Goal: Task Accomplishment & Management: Complete application form

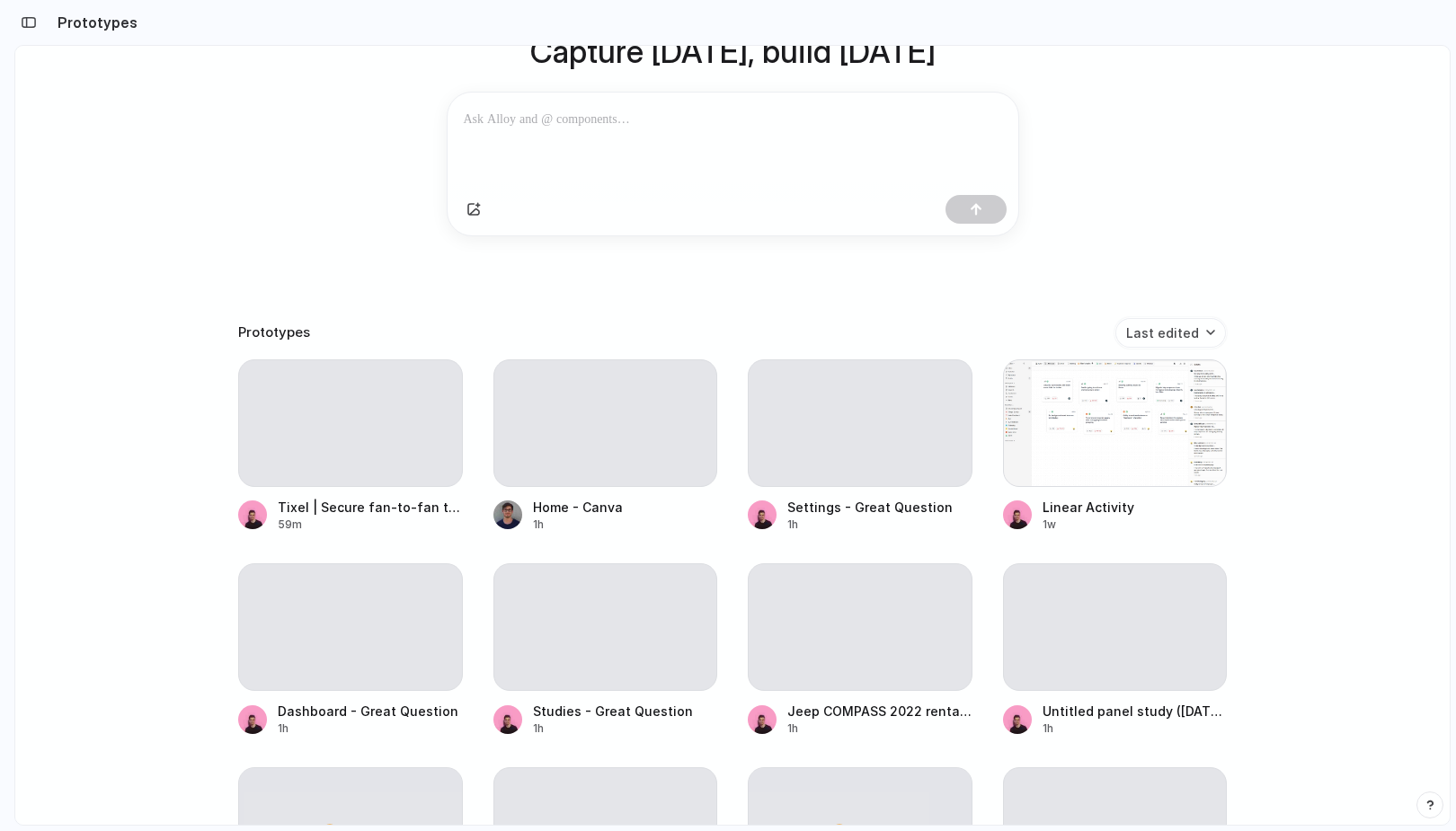
scroll to position [1065, 0]
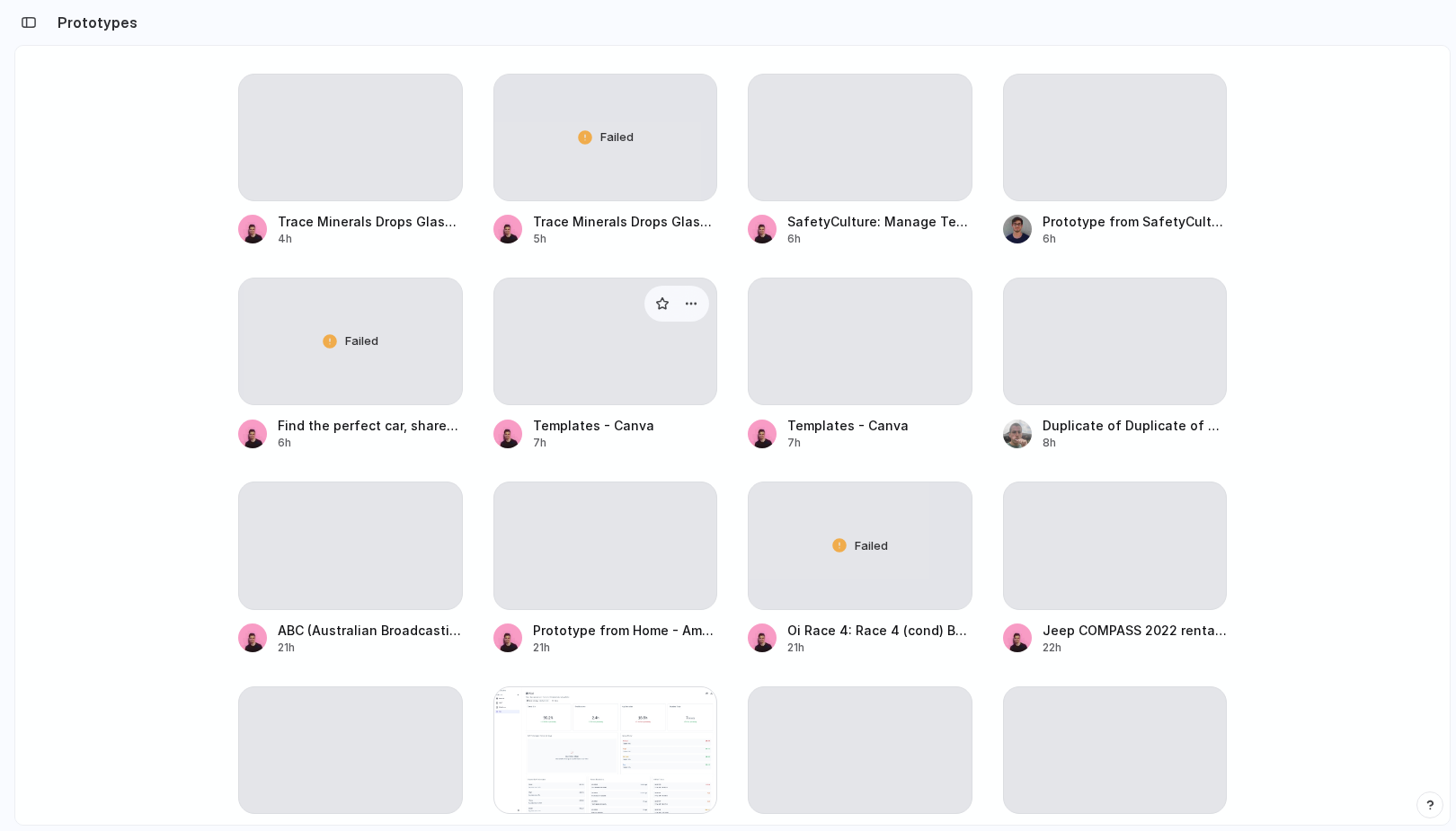
click at [517, 369] on div at bounding box center [606, 341] width 224 height 128
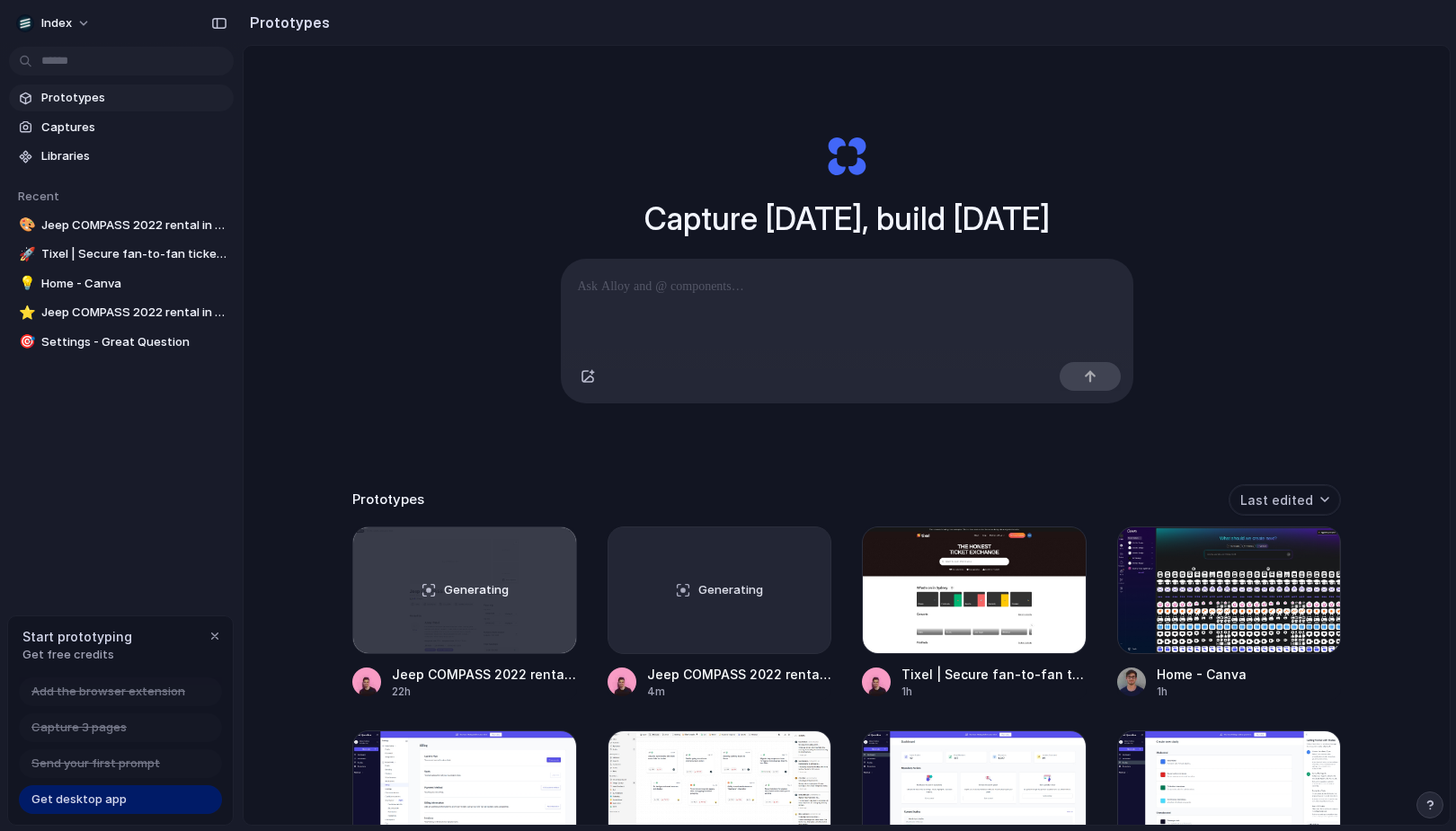
scroll to position [0, 0]
click at [513, 470] on div "Capture today, build tomorrow Clone web app Clone screenshot Start from existin…" at bounding box center [846, 268] width 719 height 403
click at [211, 631] on div "button" at bounding box center [215, 636] width 15 height 15
click at [338, 435] on div "Capture today, build tomorrow Clone web app Clone screenshot Start from existin…" at bounding box center [847, 483] width 1206 height 874
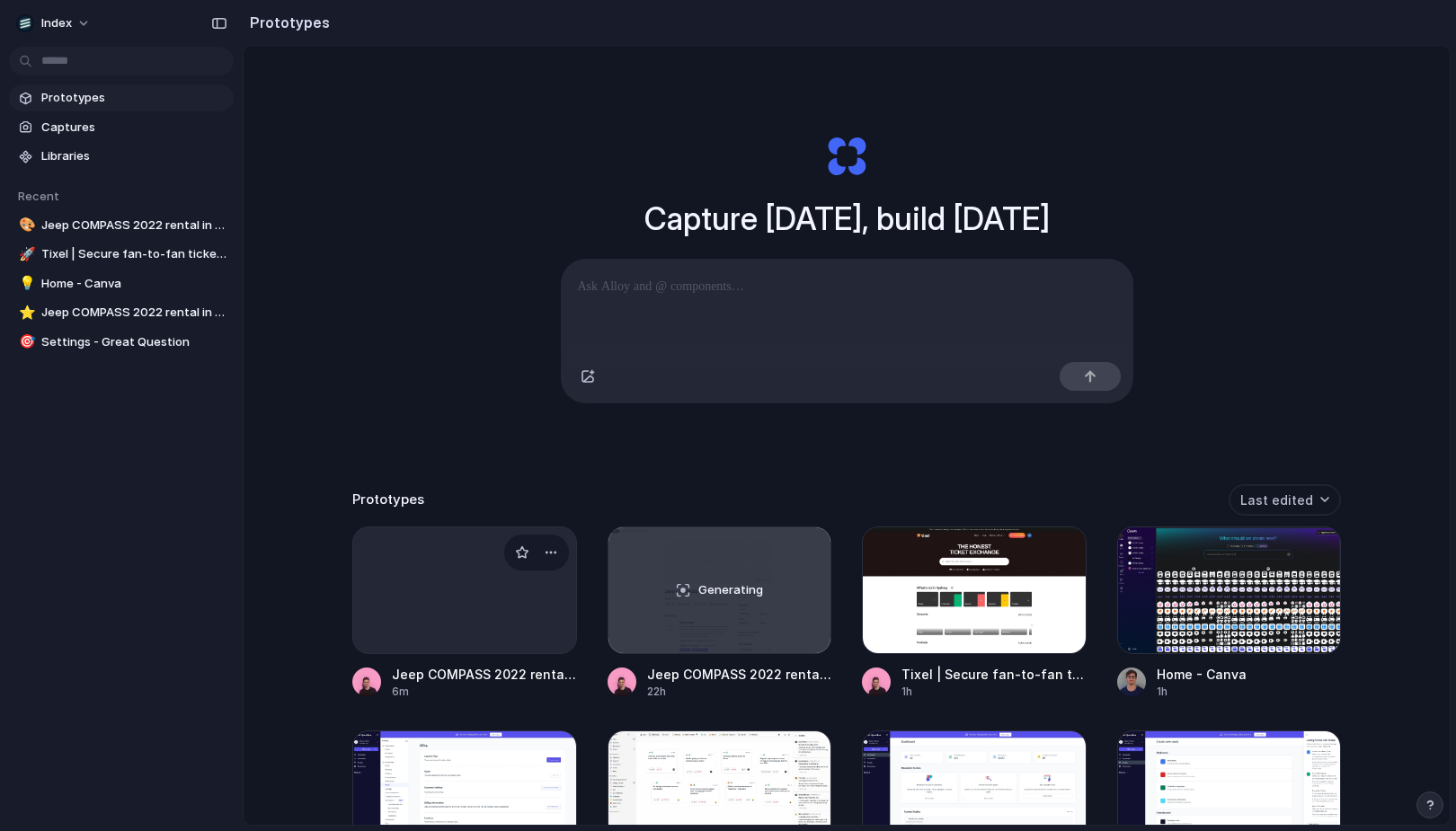
click at [436, 588] on div at bounding box center [465, 590] width 224 height 128
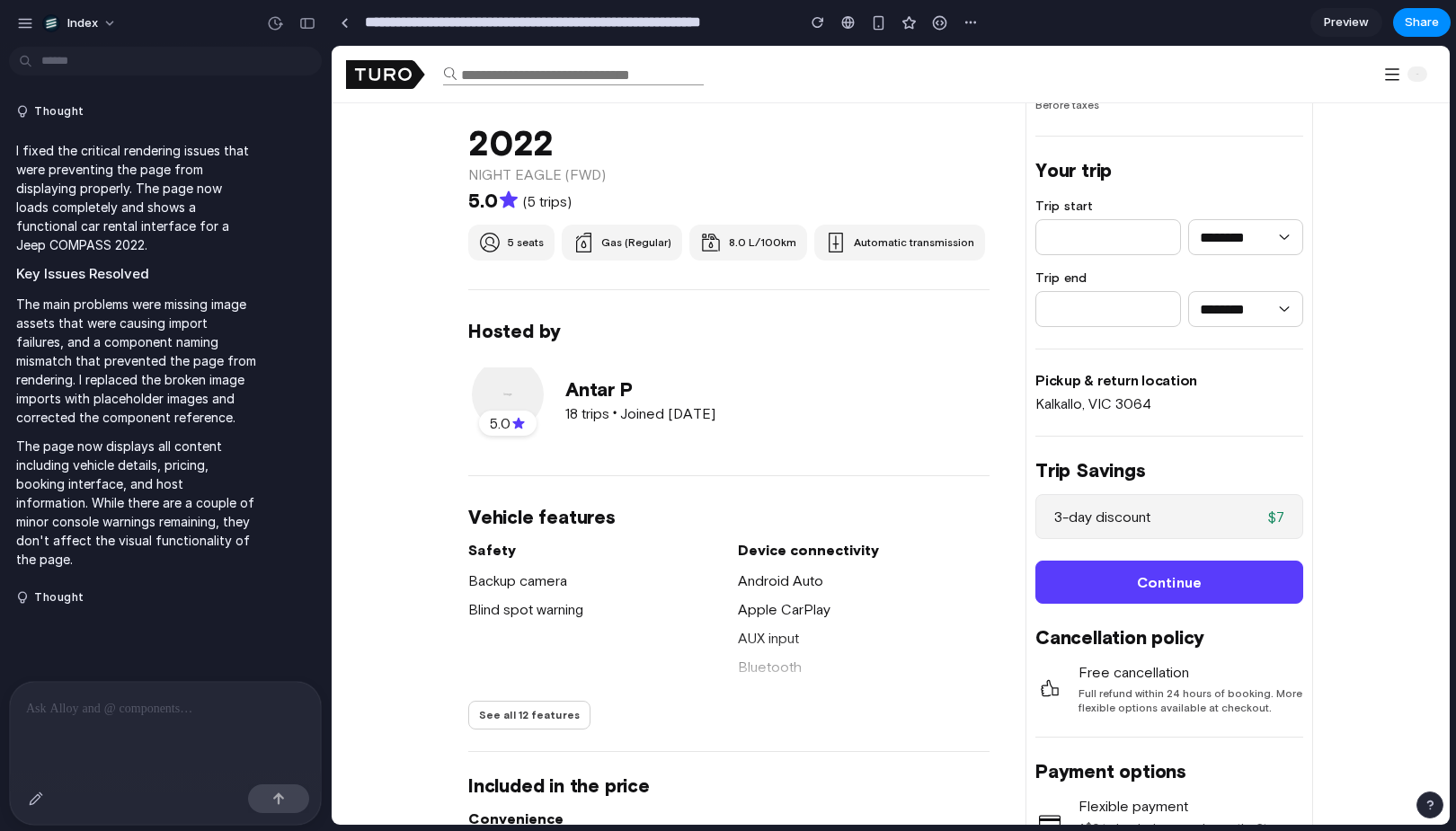
scroll to position [479, 0]
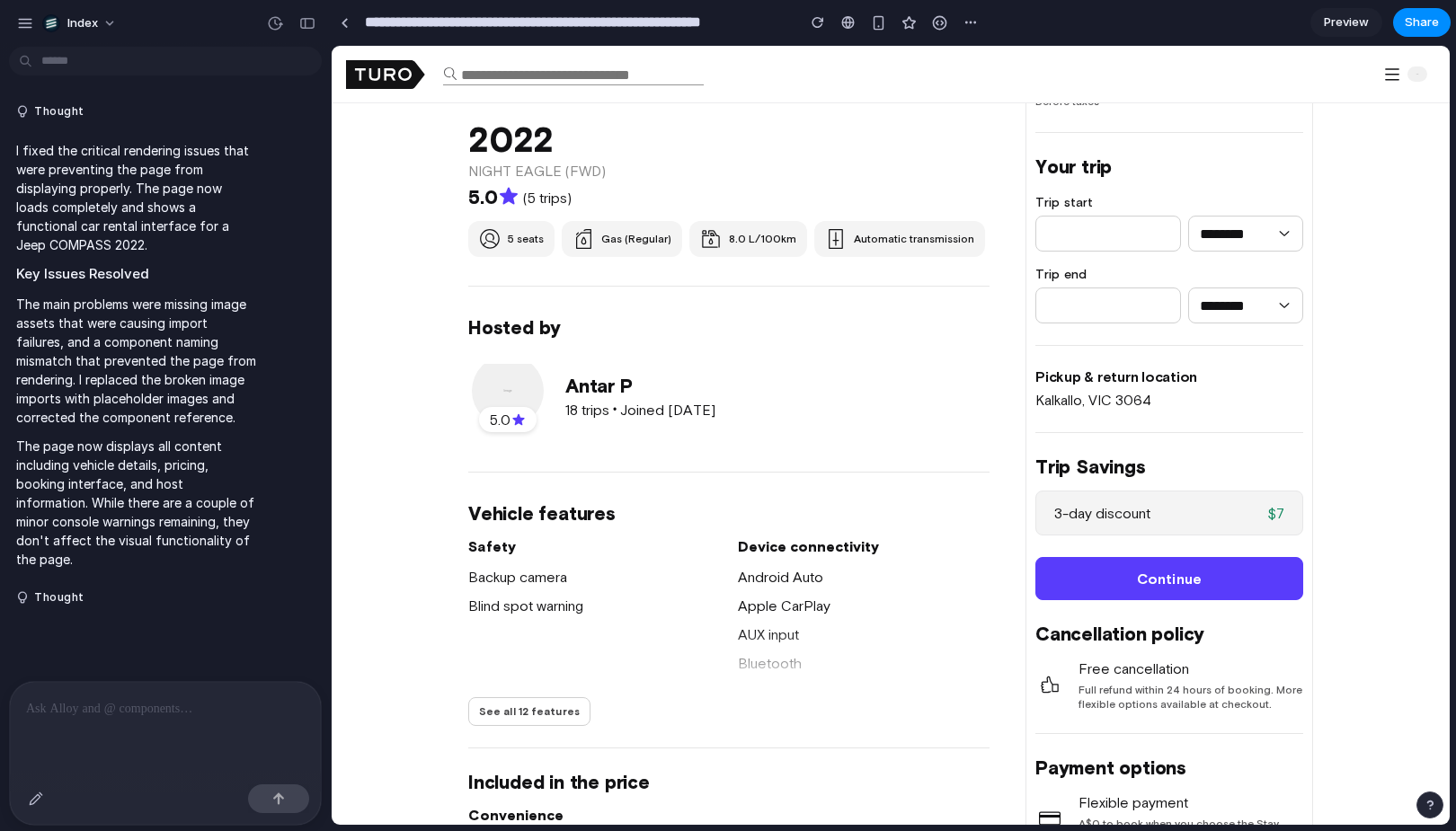
click at [203, 407] on p "The main problems were missing image assets that were causing import failures, …" at bounding box center [138, 360] width 242 height 132
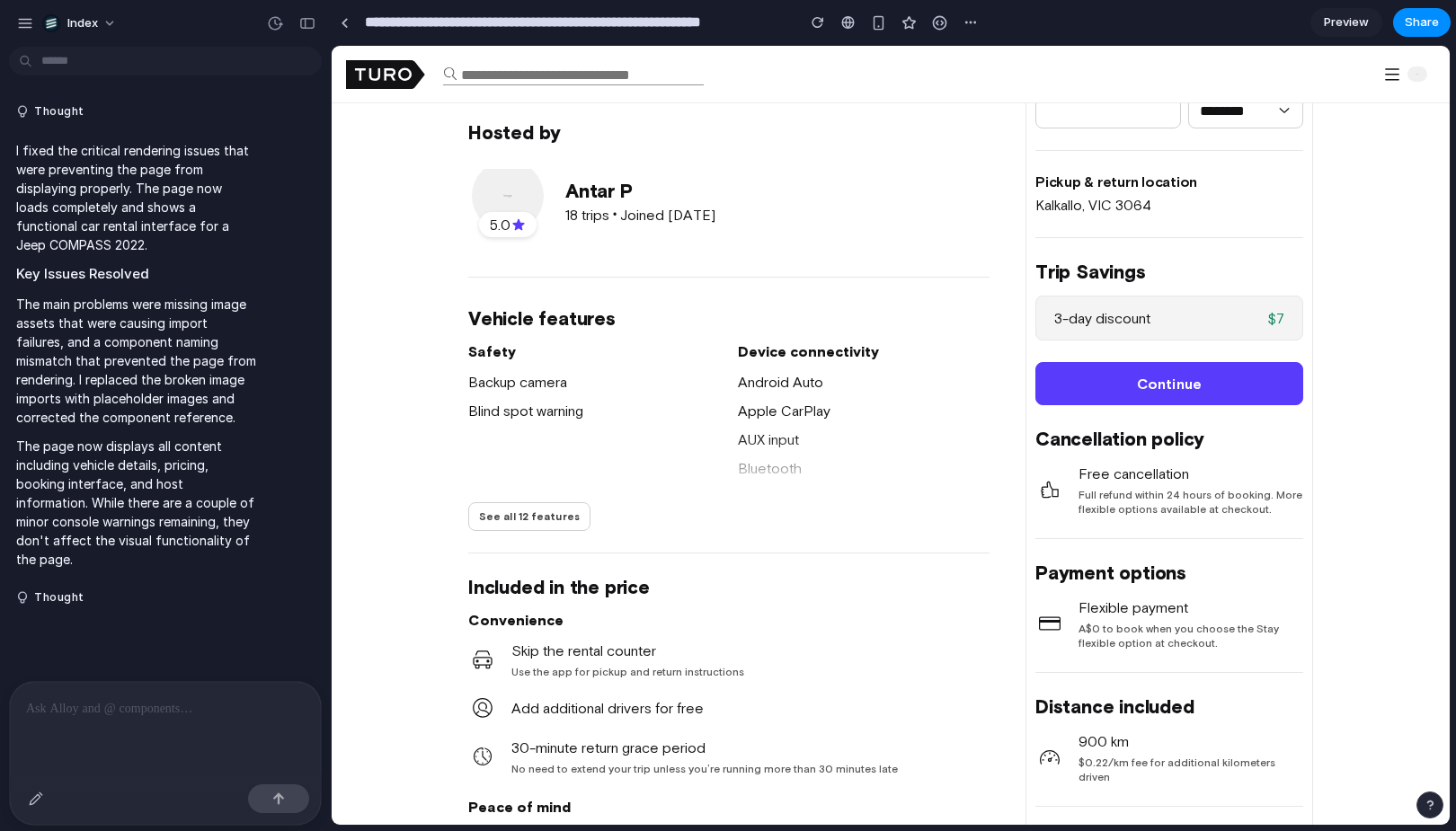
scroll to position [541, 0]
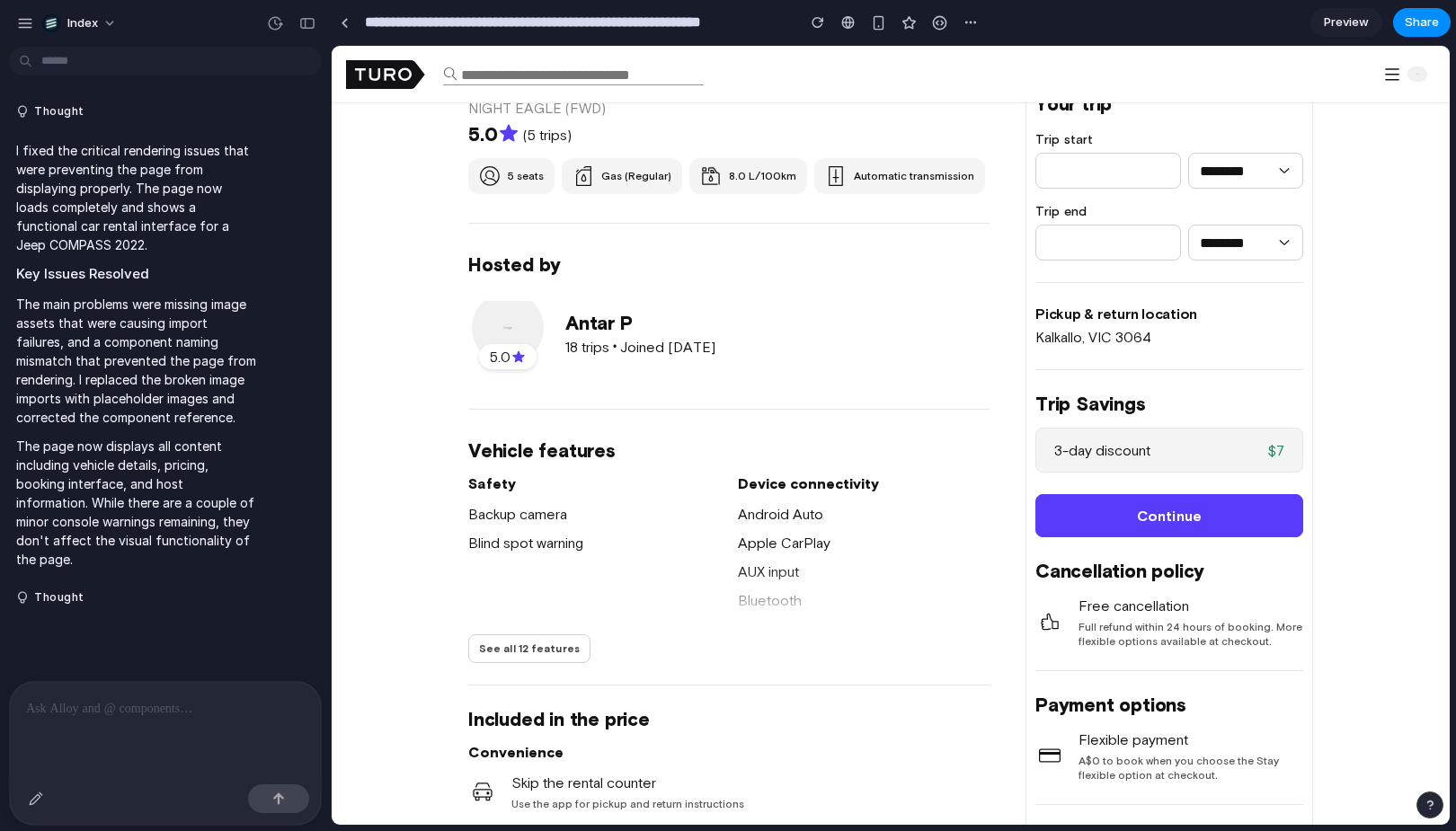
drag, startPoint x: 428, startPoint y: 284, endPoint x: 611, endPoint y: 378, distance: 205.7
click at [611, 378] on div "5.0 Antar P 18 trips • Joined Apr 2025" at bounding box center [729, 335] width 521 height 92
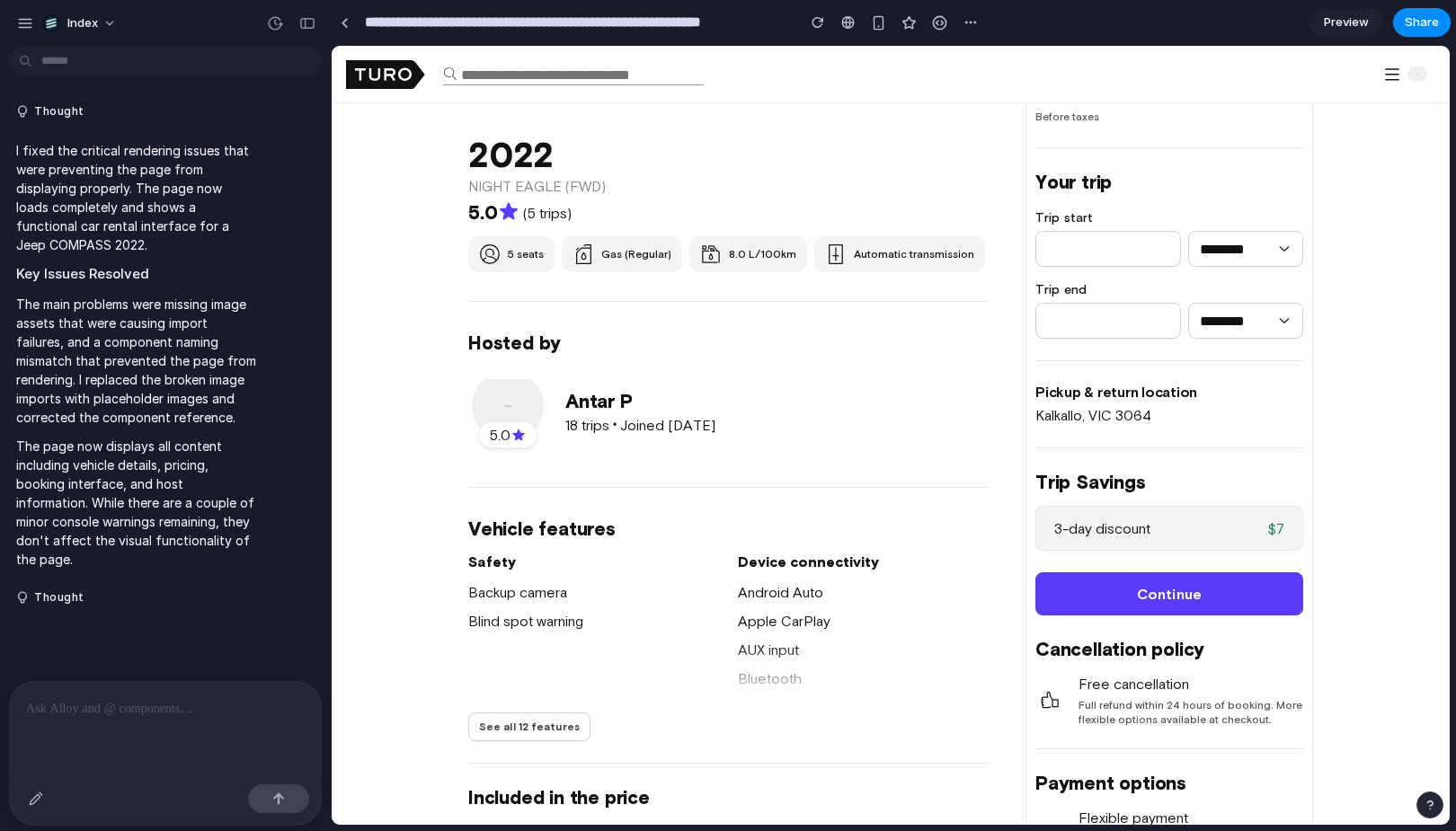
scroll to position [404, 0]
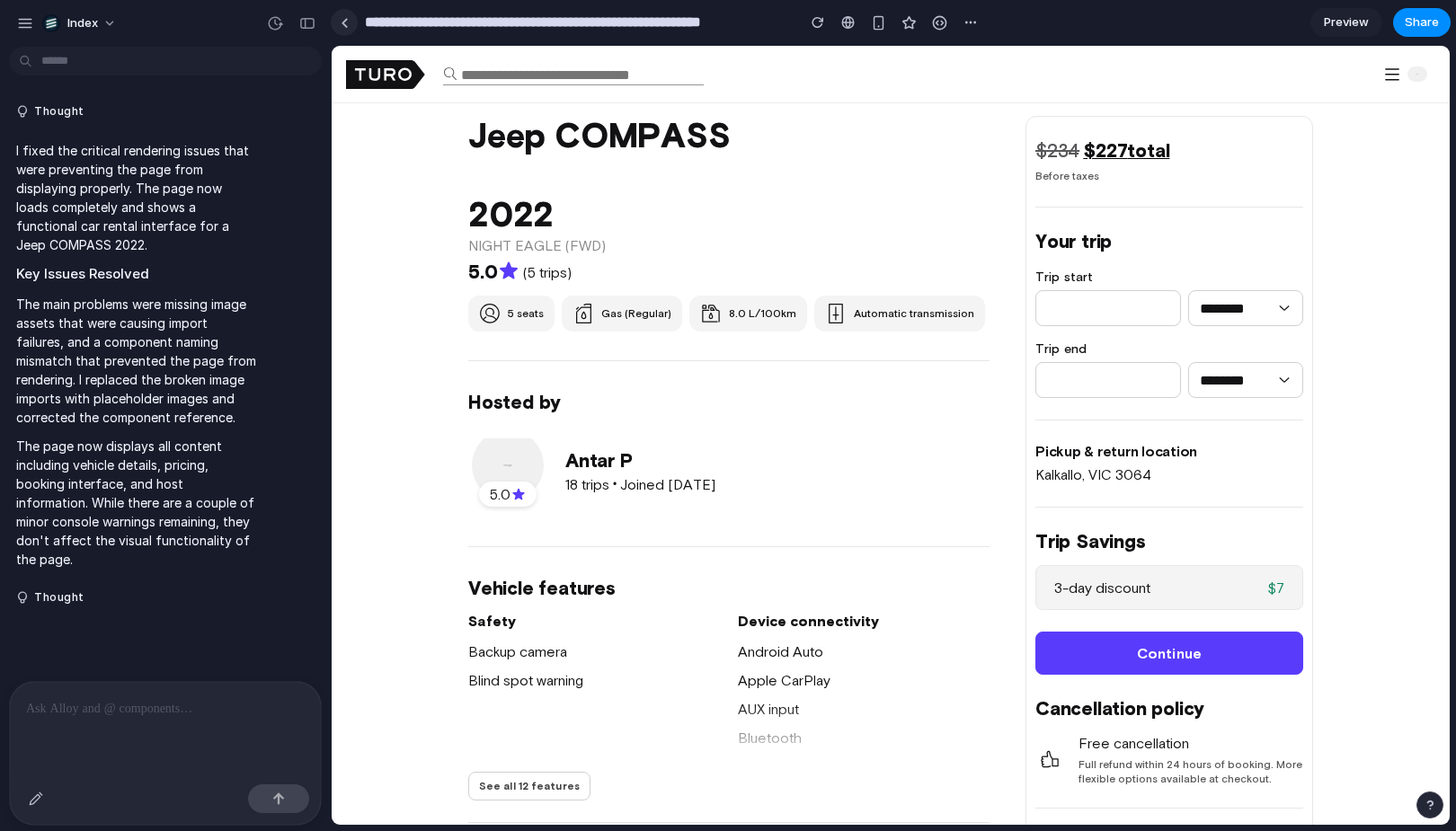
click at [347, 20] on div at bounding box center [344, 22] width 8 height 10
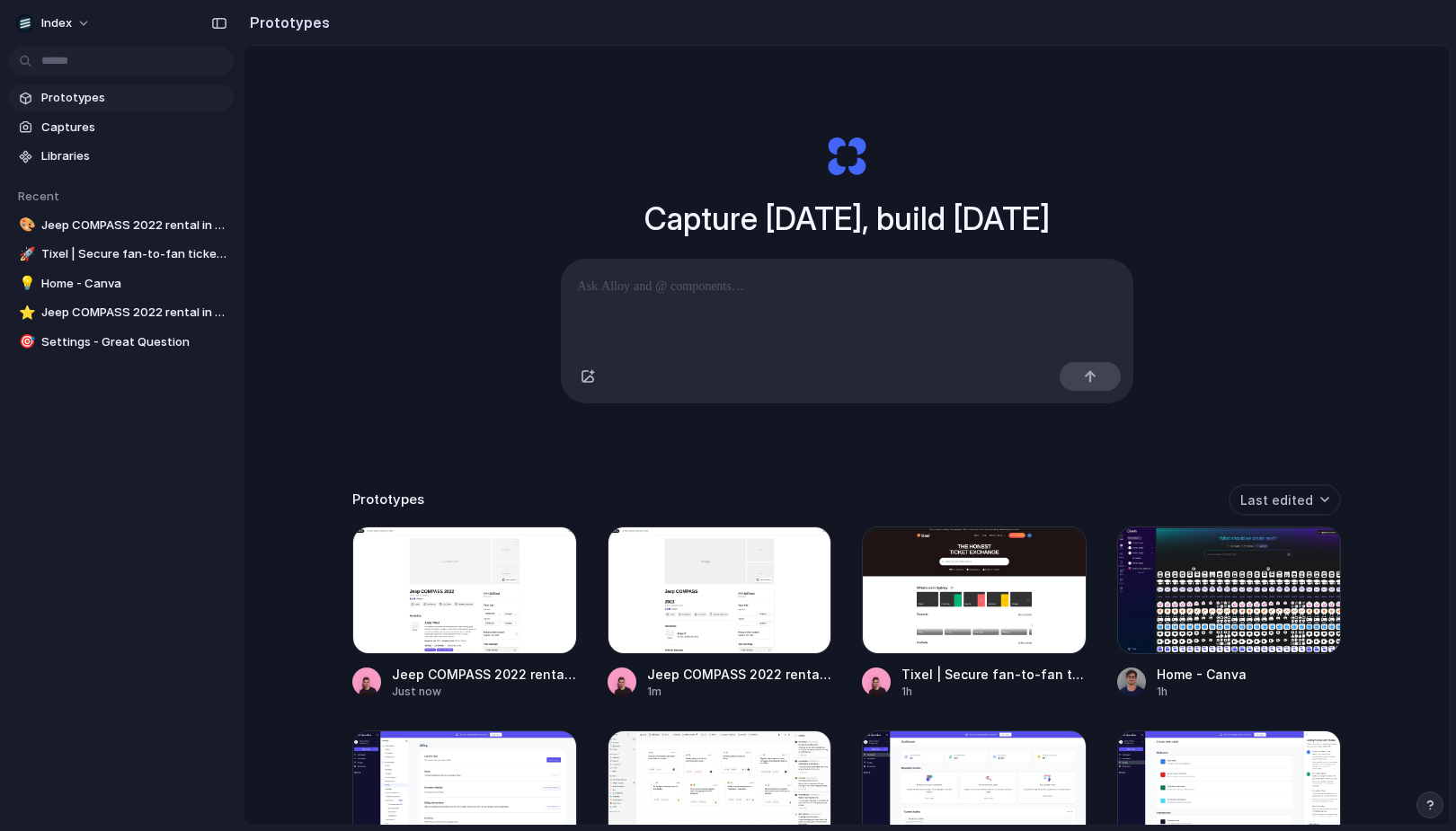
scroll to position [79, 0]
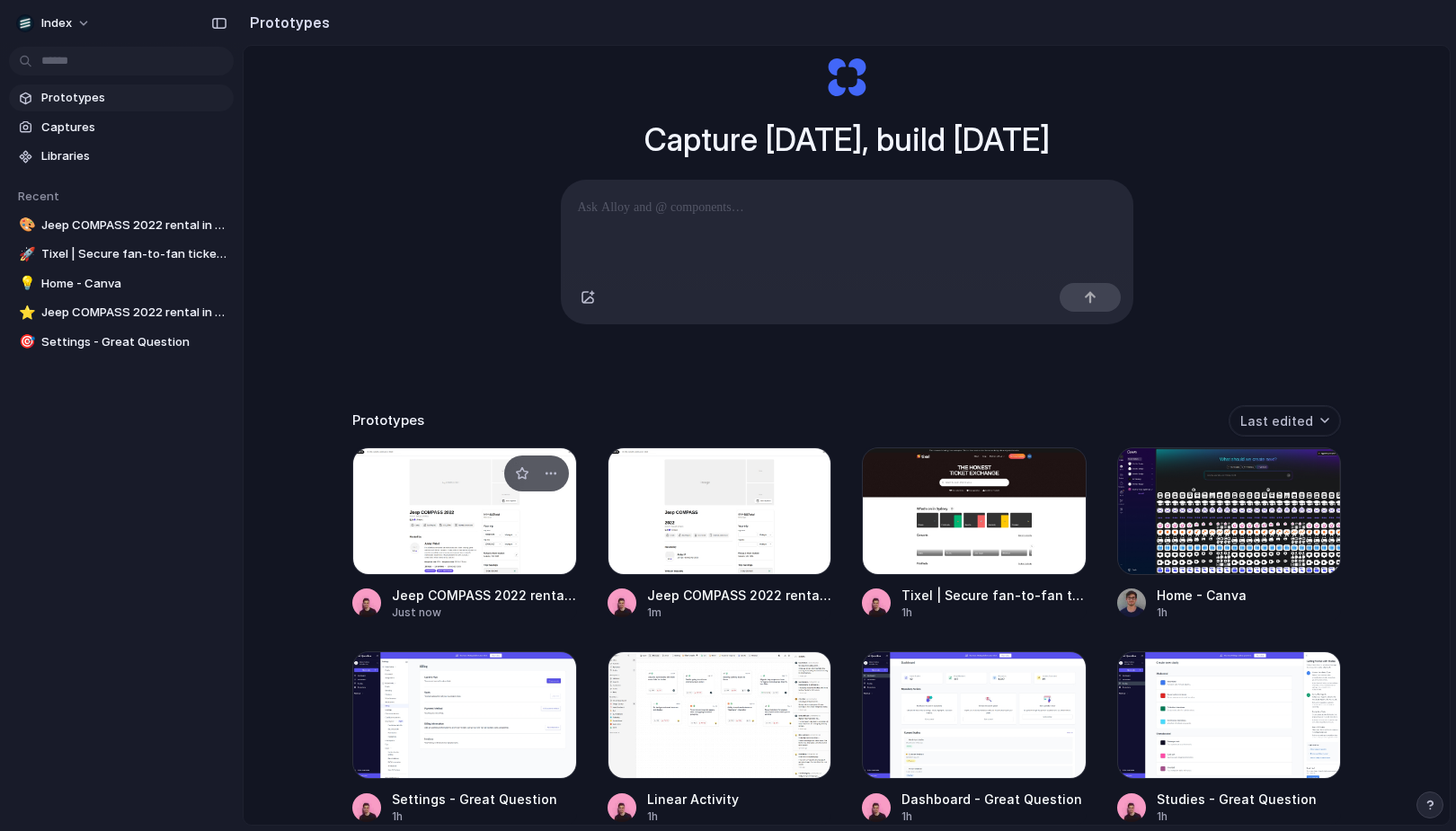
click at [406, 521] on div at bounding box center [465, 511] width 224 height 128
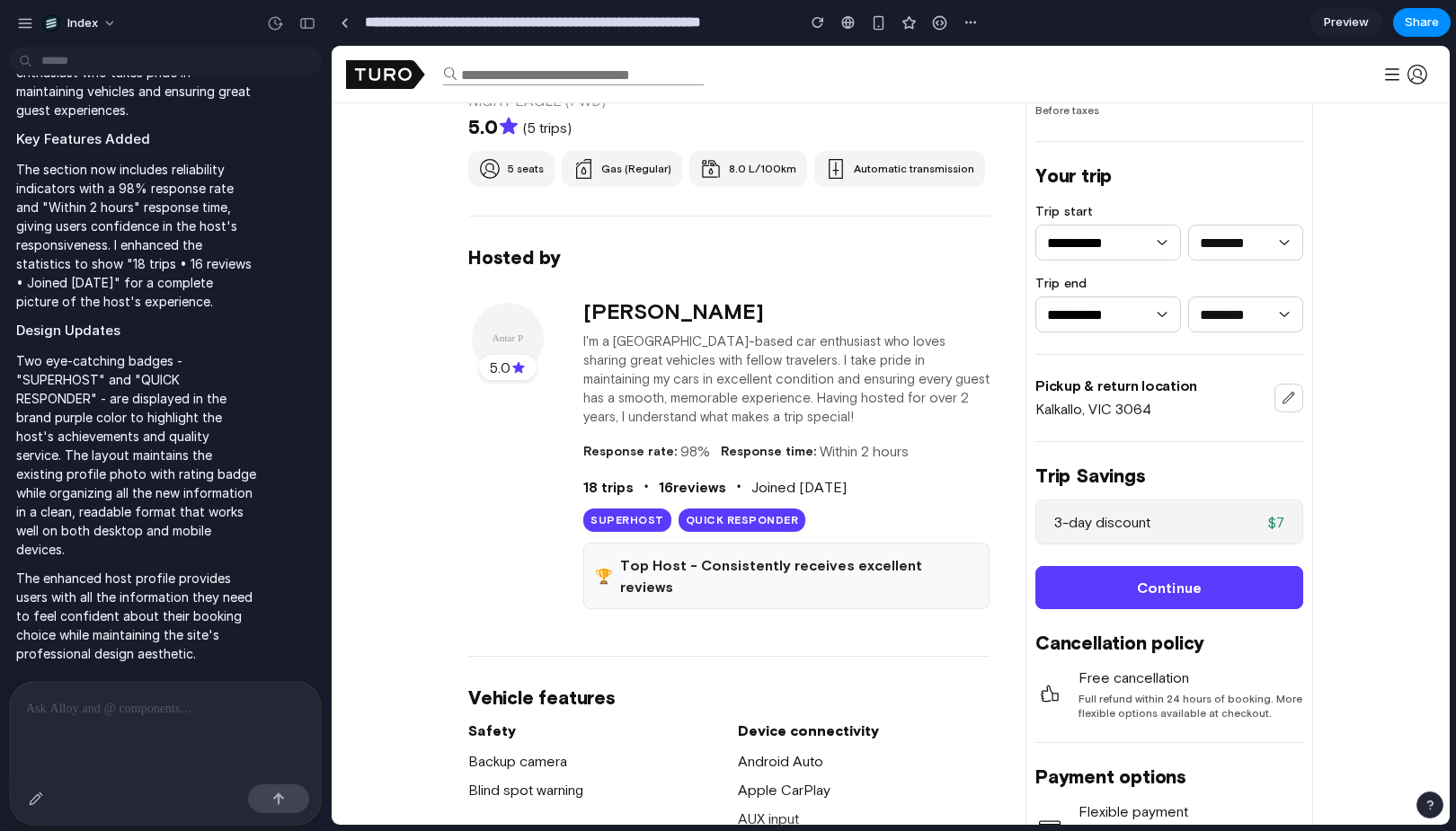
scroll to position [494, 0]
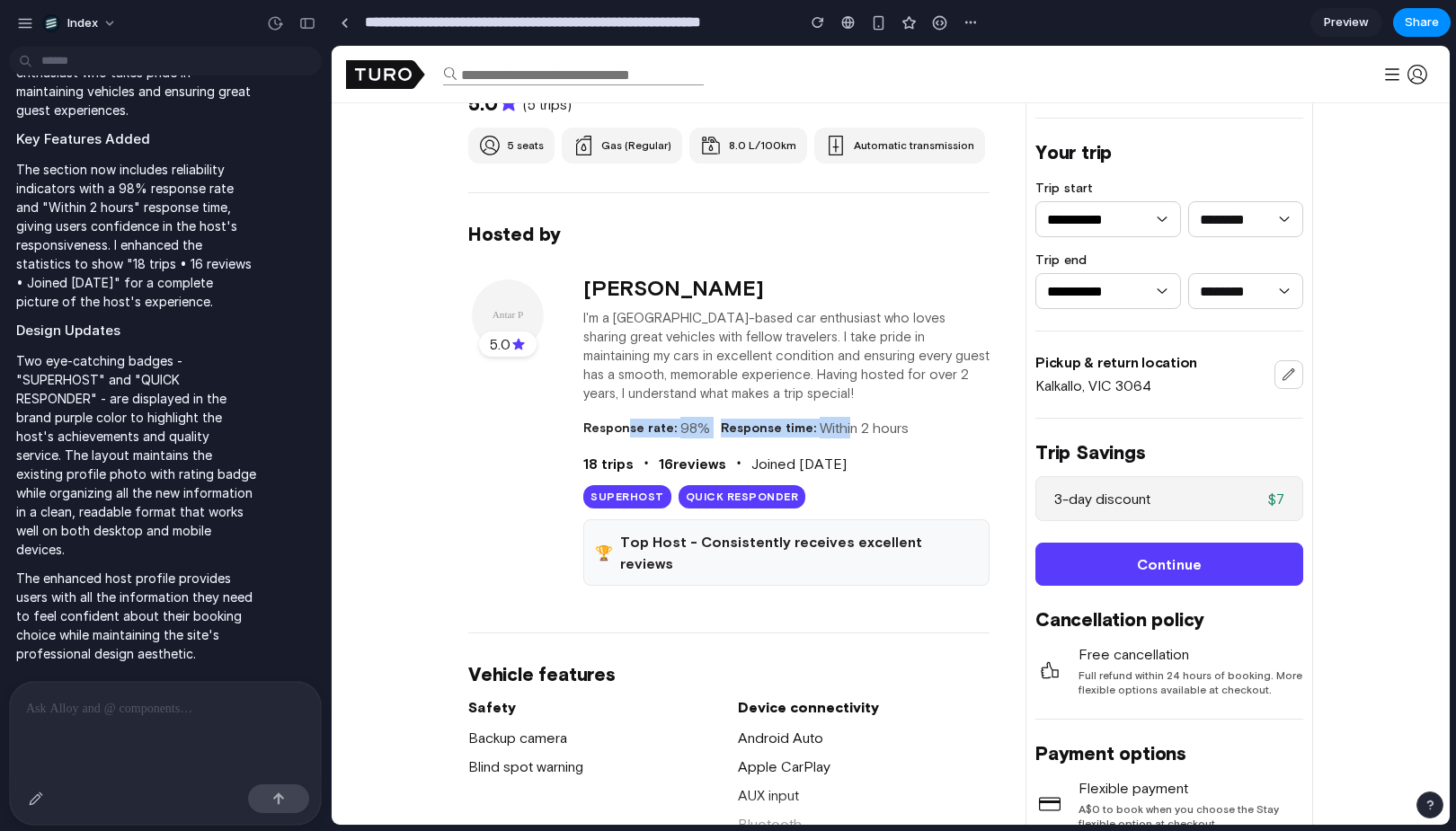
drag, startPoint x: 621, startPoint y: 425, endPoint x: 842, endPoint y: 425, distance: 221.0
click at [841, 425] on div "Response rate: 98% Response time: Within 2 hours" at bounding box center [787, 427] width 406 height 21
click at [842, 425] on span "Within 2 hours" at bounding box center [864, 427] width 89 height 21
drag, startPoint x: 657, startPoint y: 469, endPoint x: 869, endPoint y: 469, distance: 212.0
click at [869, 469] on div "18 trips • 16 reviews • Joined Apr 2025" at bounding box center [787, 463] width 406 height 21
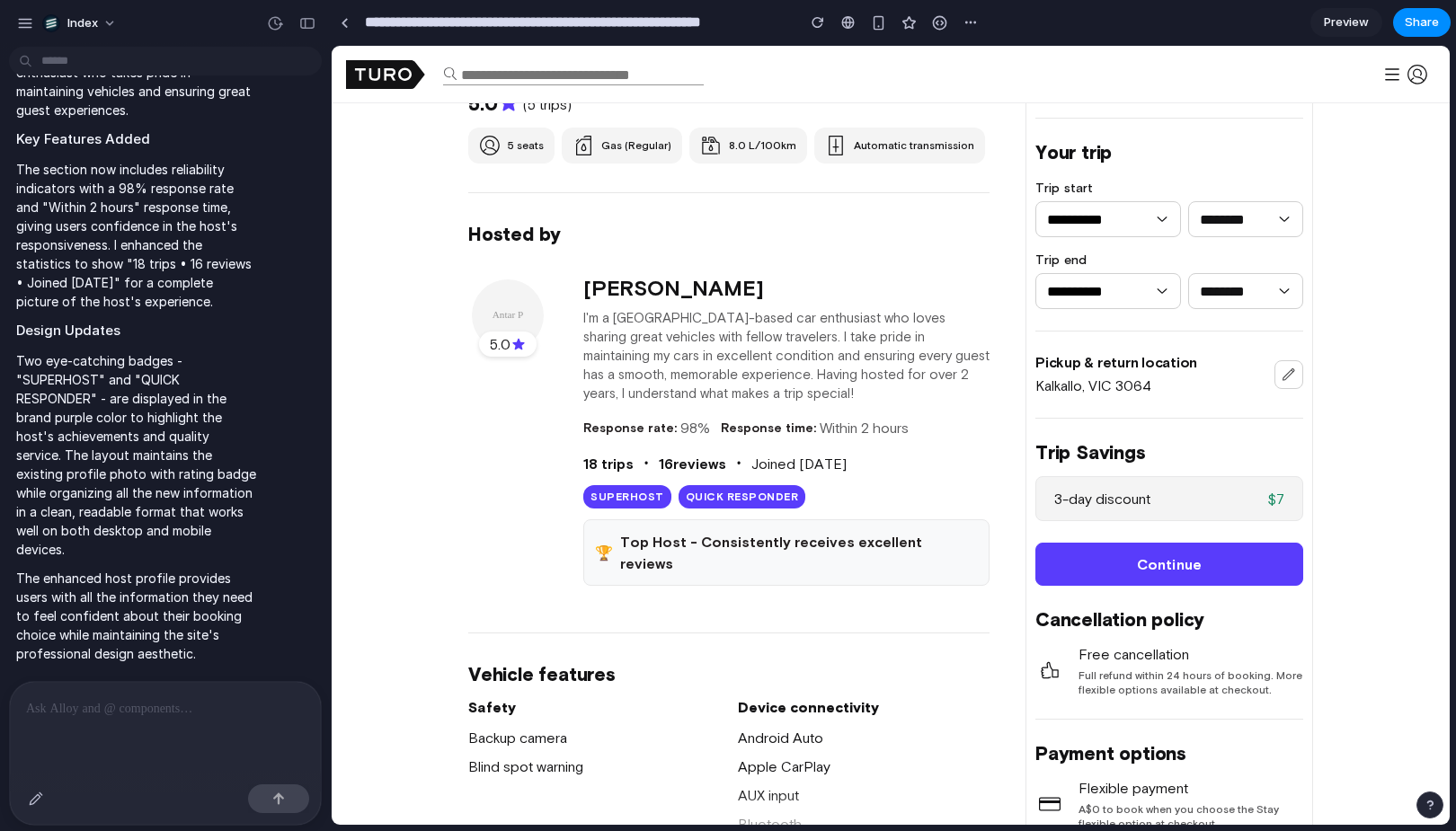
click at [869, 469] on div "18 trips • 16 reviews • Joined Apr 2025" at bounding box center [787, 463] width 406 height 21
click at [1398, 20] on button "Share" at bounding box center [1421, 21] width 58 height 28
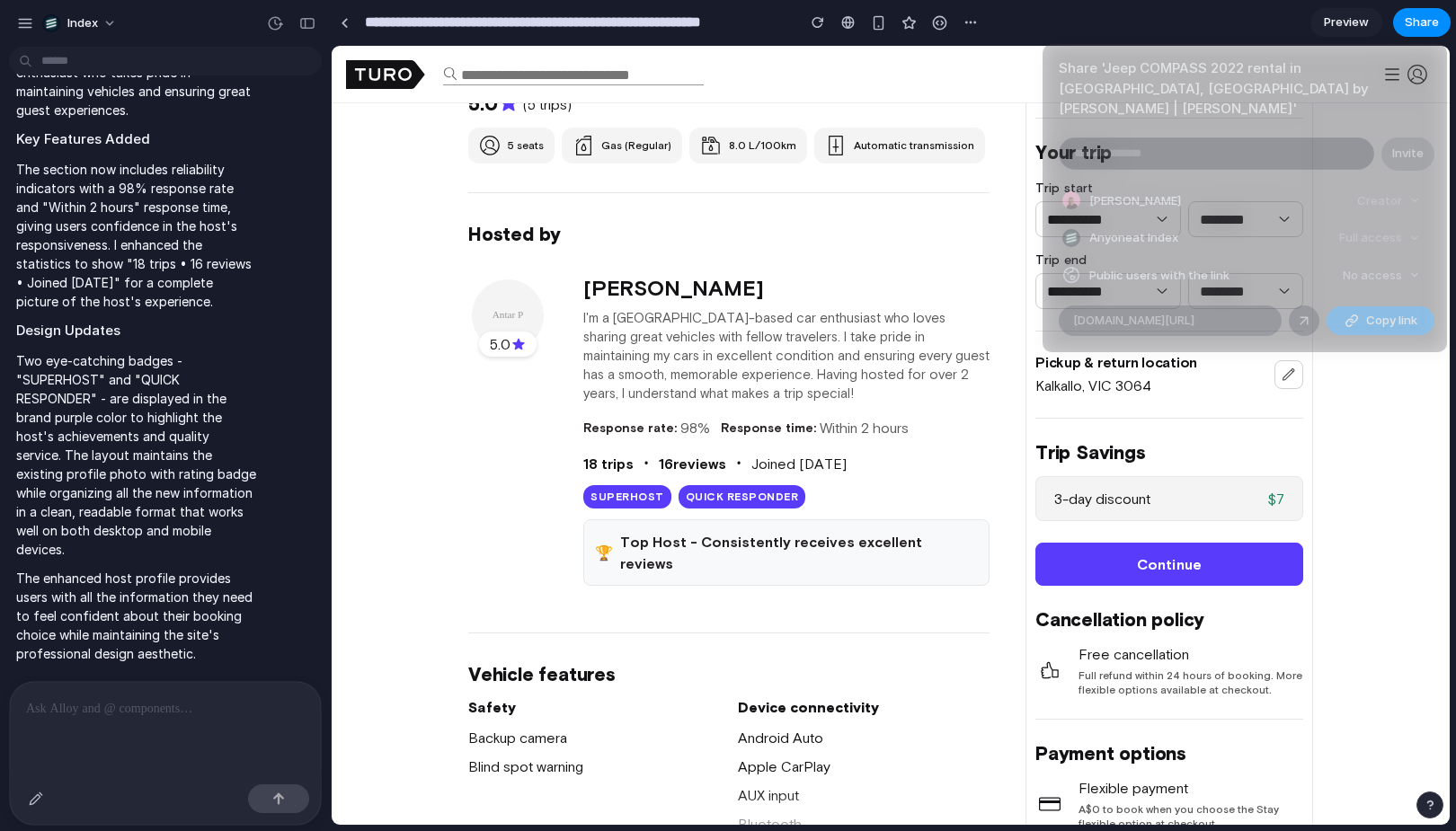
click at [860, 369] on div "Share ' Jeep COMPASS 2022 rental in Kalkallo, VIC by Antar P K. | Turo ' Invite…" at bounding box center [728, 416] width 1456 height 831
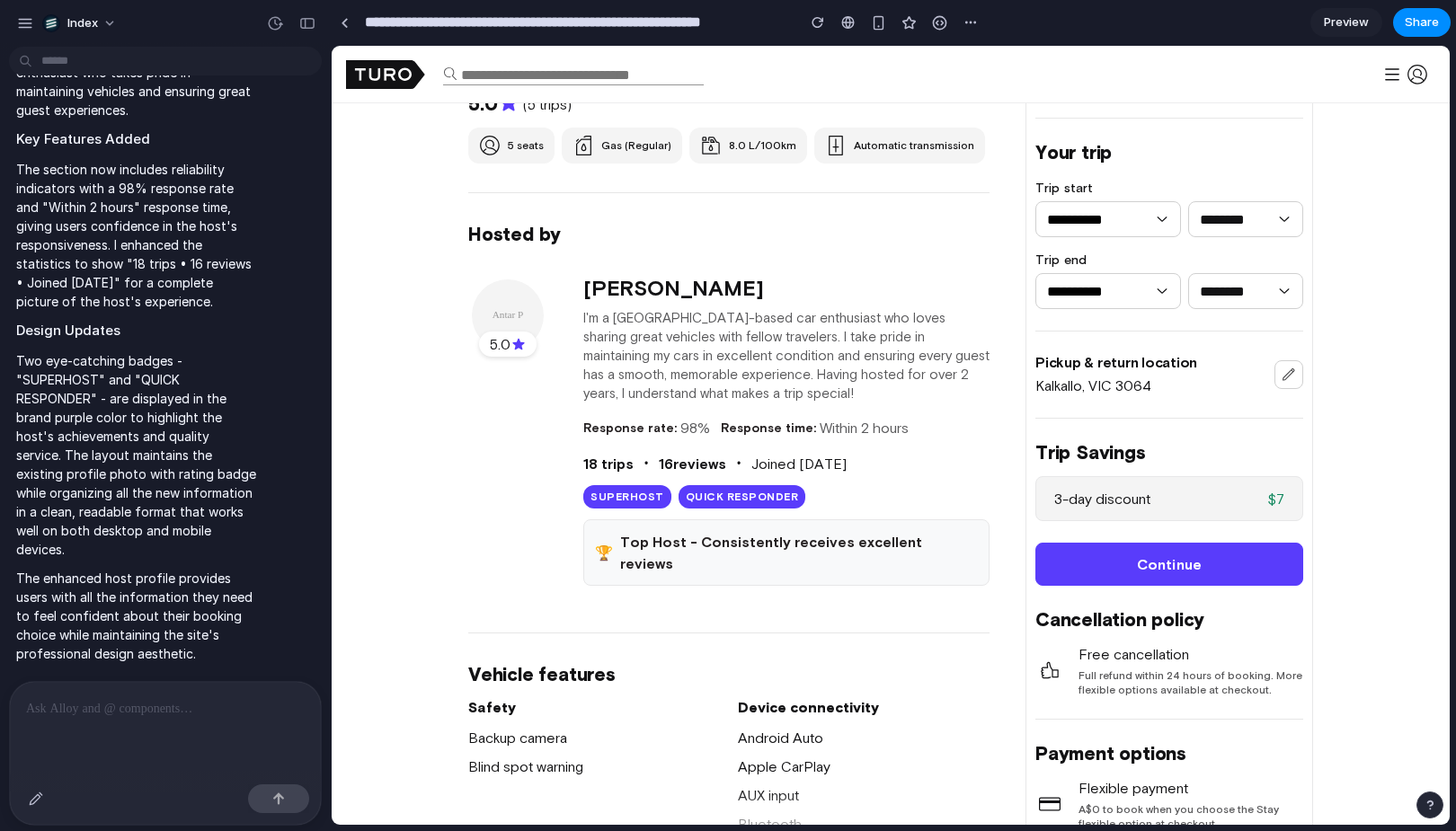
click at [556, 468] on div "5.0 Antar Patel I'm a Melbourne-based car enthusiast who loves sharing great ve…" at bounding box center [729, 431] width 521 height 310
click at [513, 478] on div "5.0 Antar Patel I'm a Melbourne-based car enthusiast who loves sharing great ve…" at bounding box center [729, 431] width 521 height 310
click at [470, 512] on div "5.0 Antar Patel I'm a Melbourne-based car enthusiast who loves sharing great ve…" at bounding box center [729, 431] width 521 height 310
click at [346, 18] on div at bounding box center [344, 22] width 8 height 10
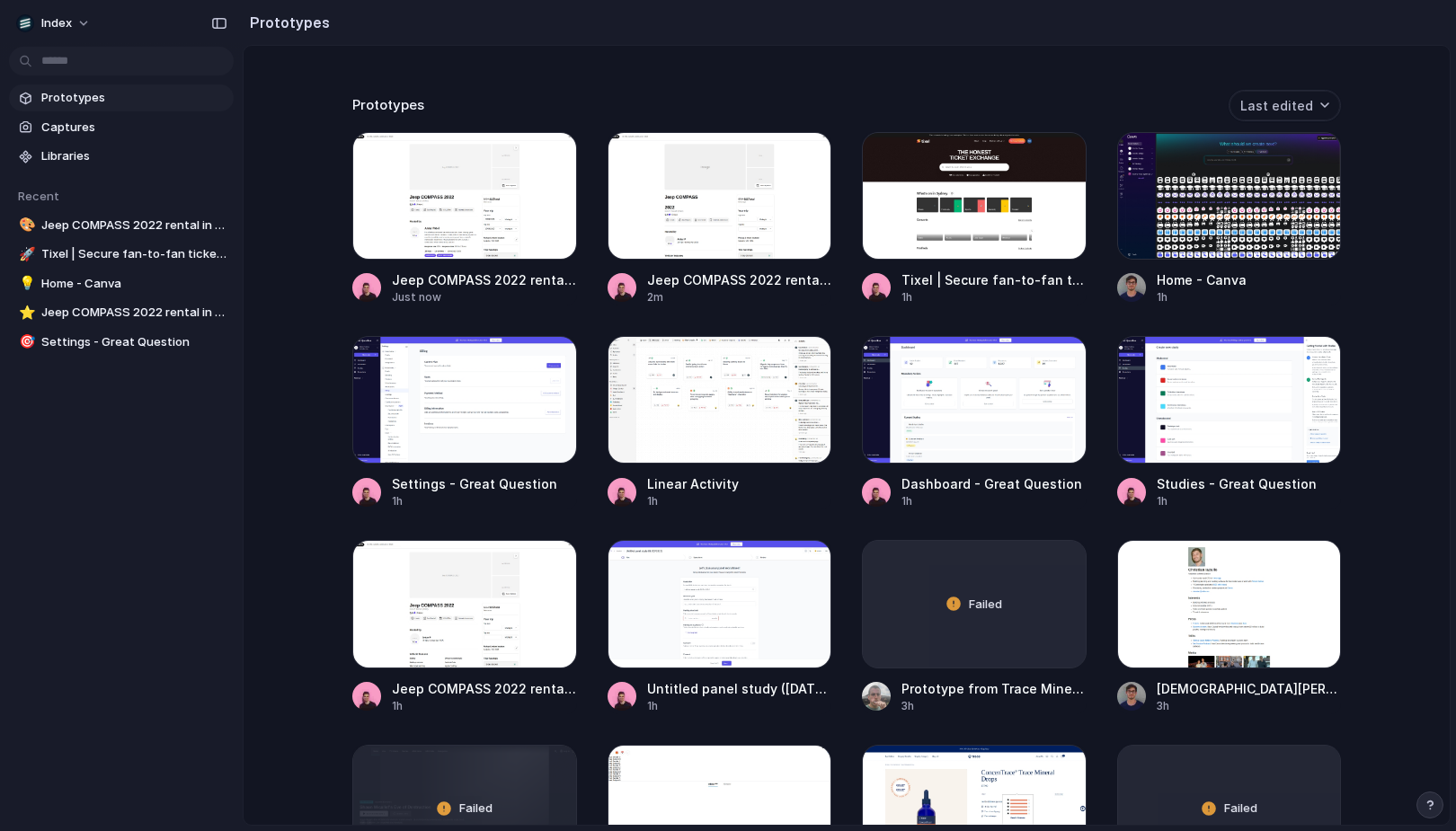
scroll to position [393, 0]
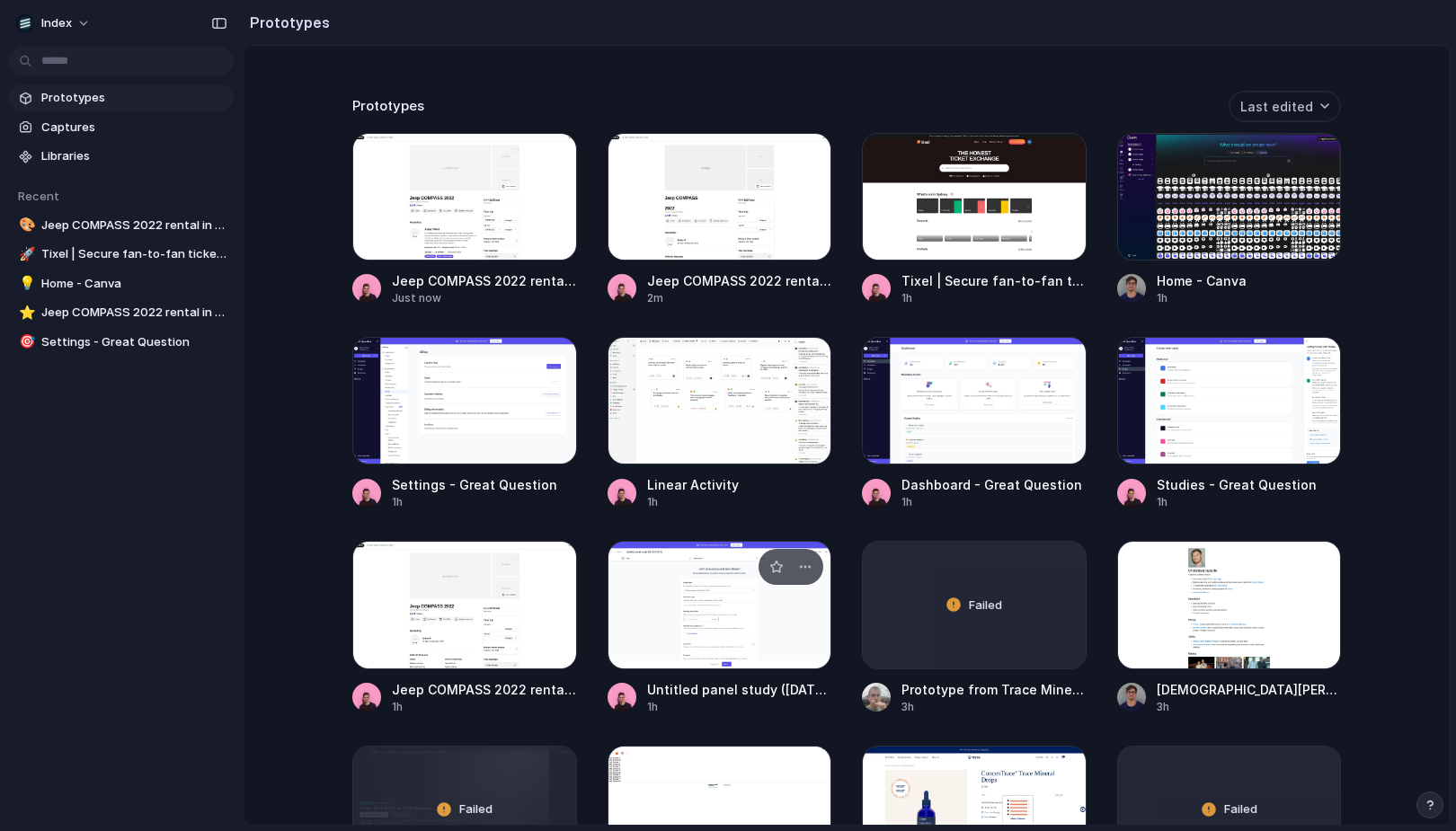
click at [724, 587] on div at bounding box center [720, 604] width 224 height 128
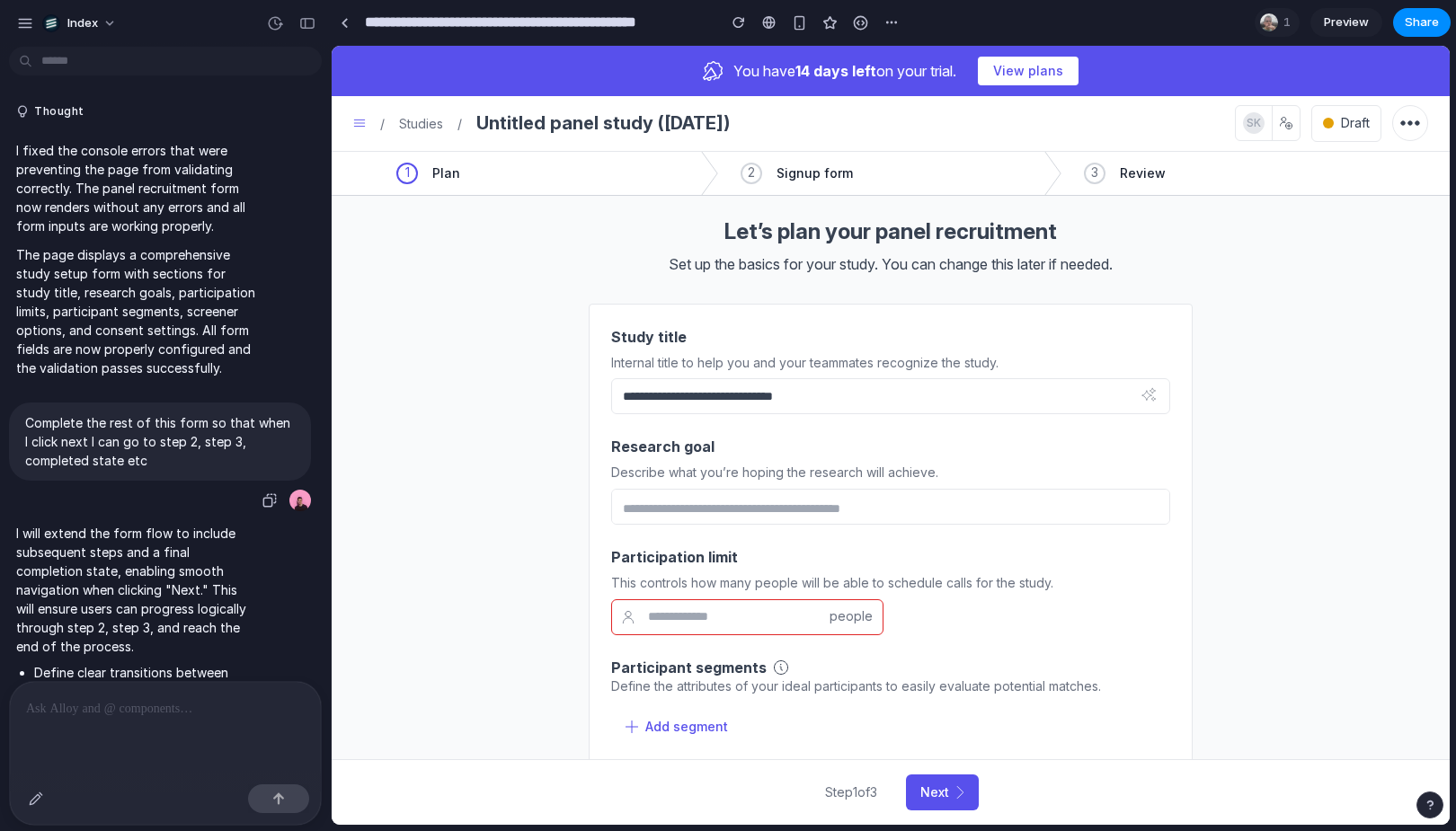
click at [75, 423] on p "Complete the rest of this form so that when I click next I can go to step 2, st…" at bounding box center [160, 442] width 269 height 57
click at [942, 783] on button "Next" at bounding box center [942, 792] width 73 height 36
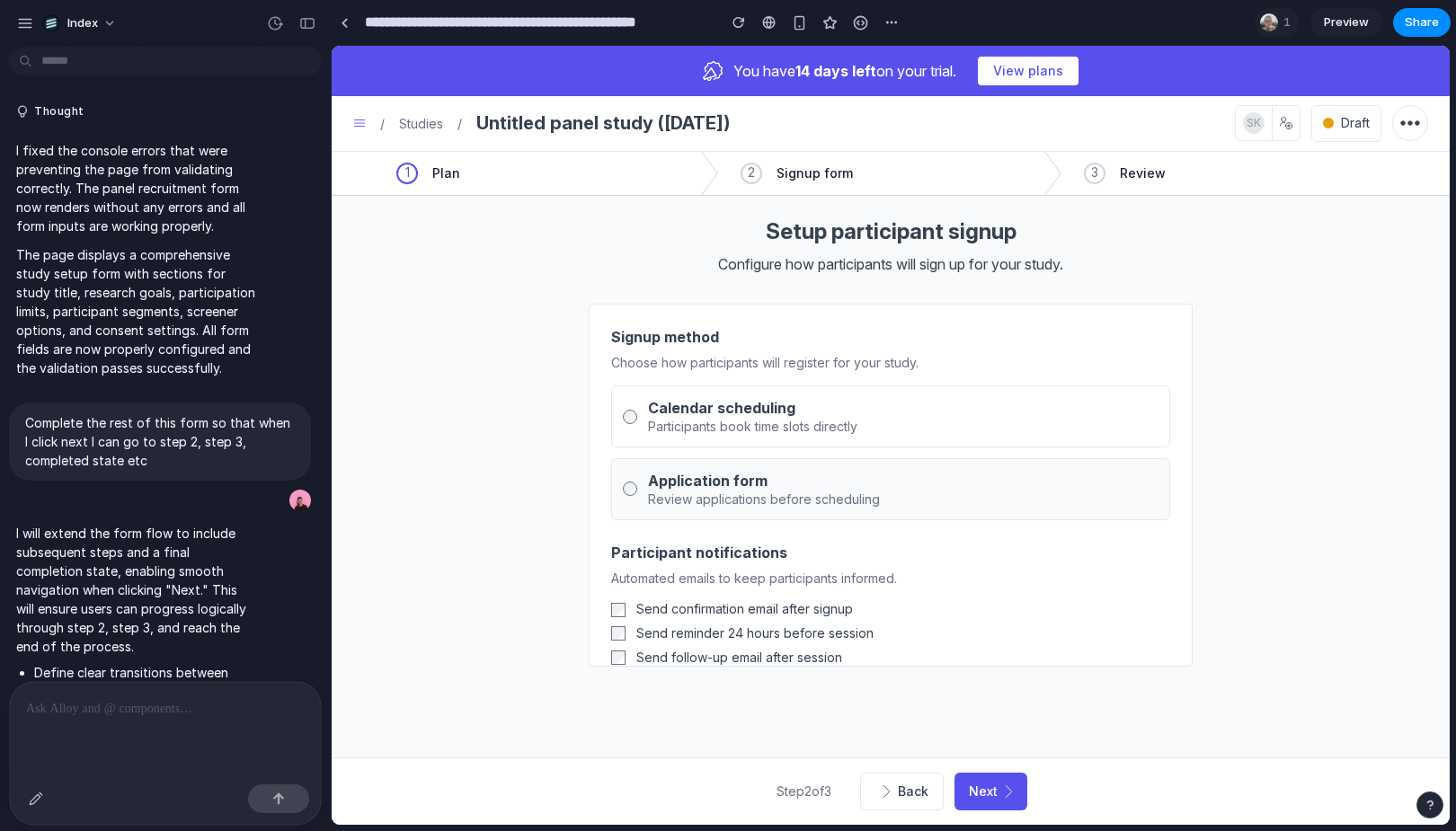
click at [735, 475] on div "Application form" at bounding box center [764, 481] width 232 height 21
click at [748, 415] on div "Calendar scheduling" at bounding box center [752, 408] width 210 height 21
click at [983, 785] on button "Next" at bounding box center [991, 791] width 73 height 38
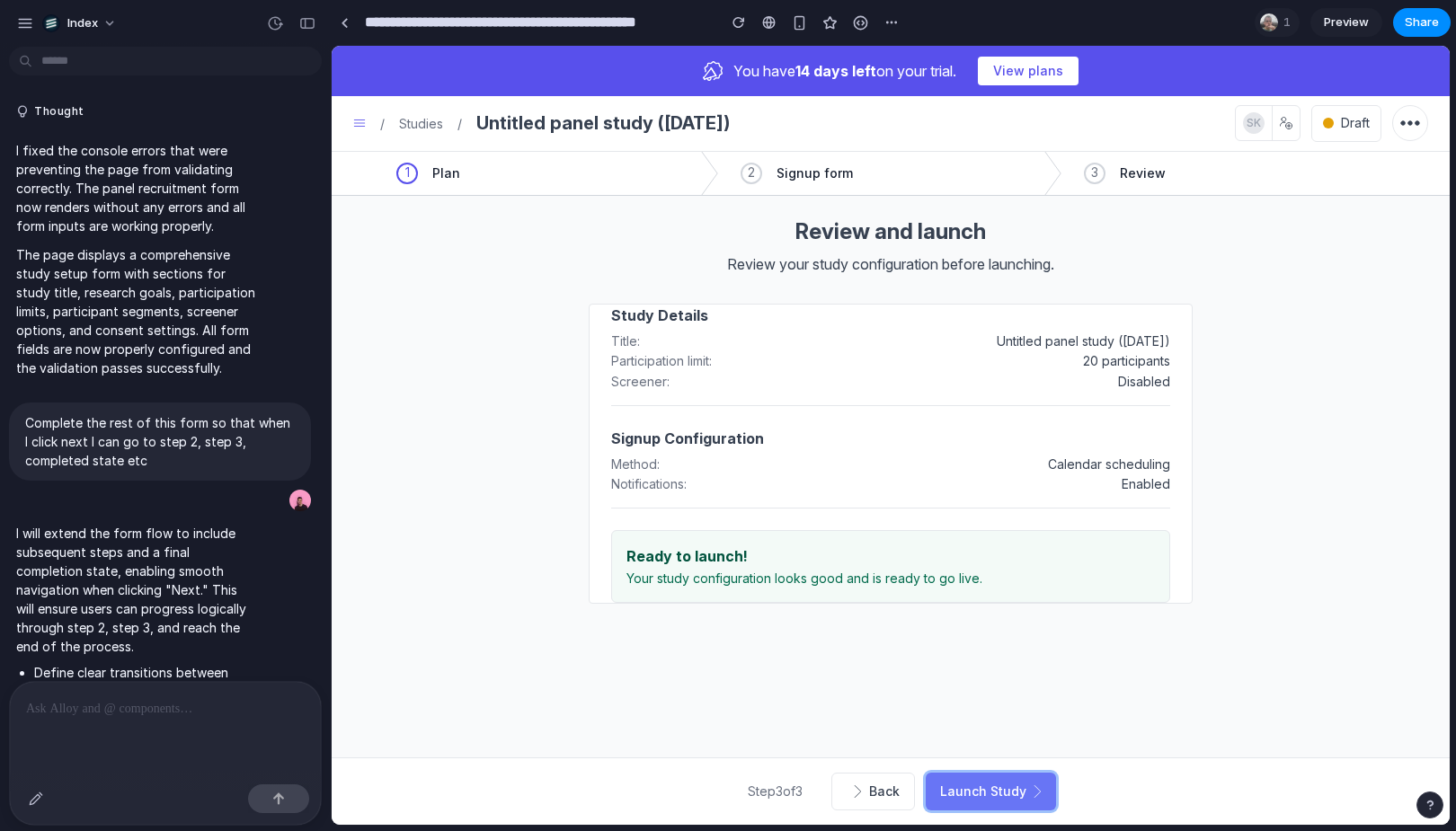
click at [980, 802] on button "Launch Study" at bounding box center [991, 791] width 131 height 38
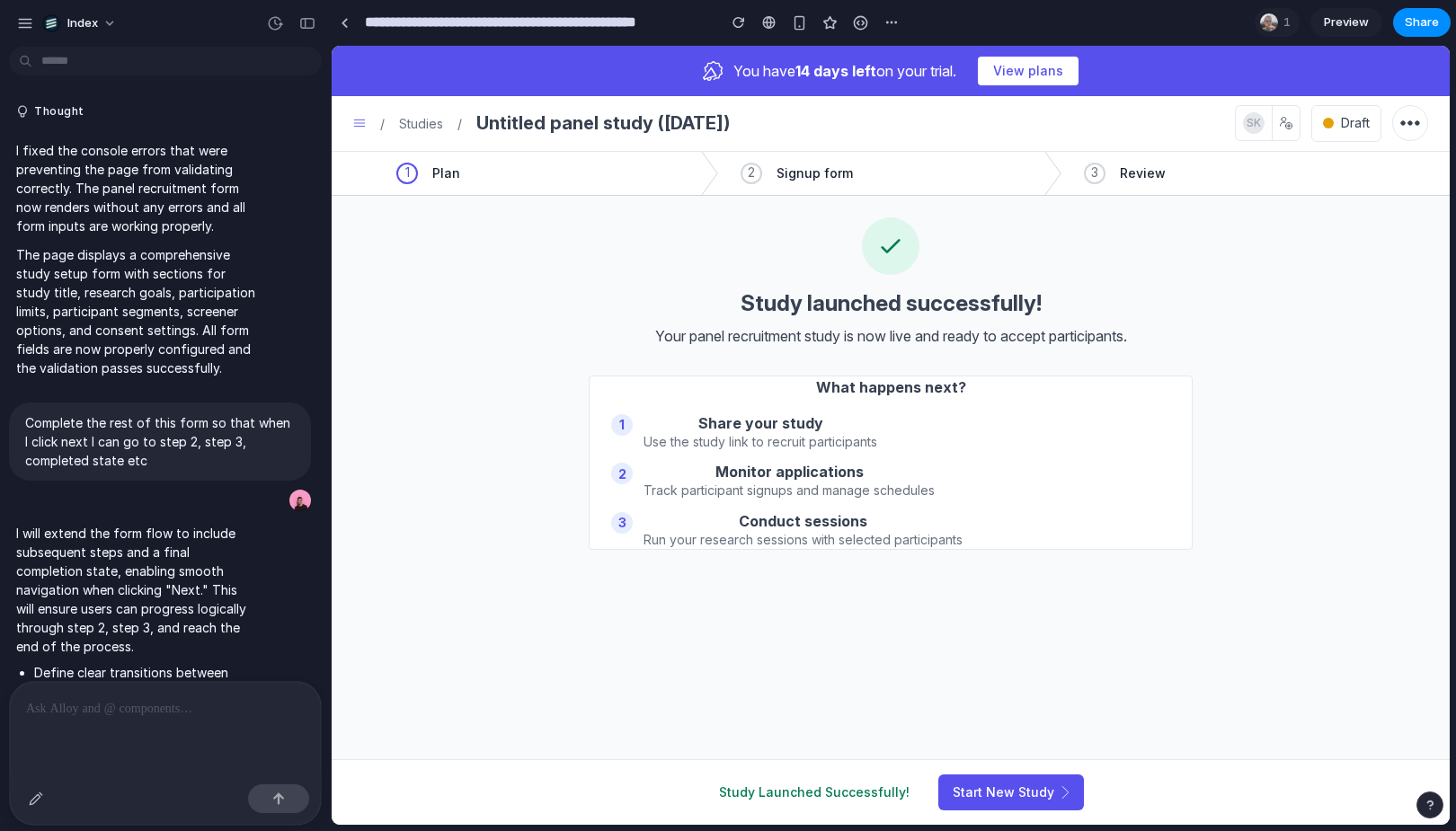
click at [699, 264] on div "Study launched successfully! Your panel recruitment study is now live and ready…" at bounding box center [891, 282] width 1118 height 130
click at [433, 305] on h2 "Study launched successfully!" at bounding box center [891, 303] width 1118 height 28
click at [433, 306] on h2 "Study launched successfully!" at bounding box center [891, 303] width 1118 height 28
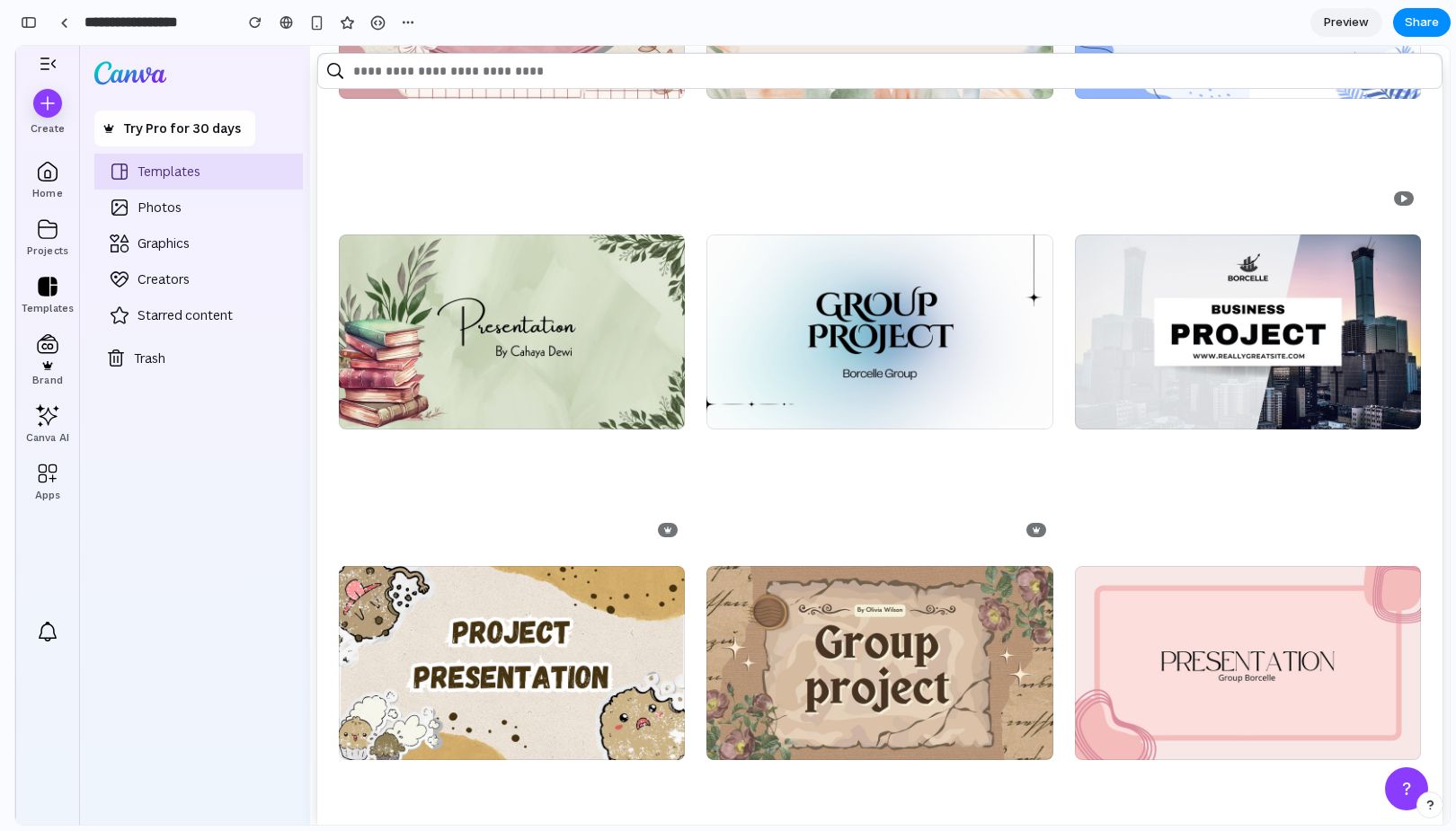
scroll to position [1007, 0]
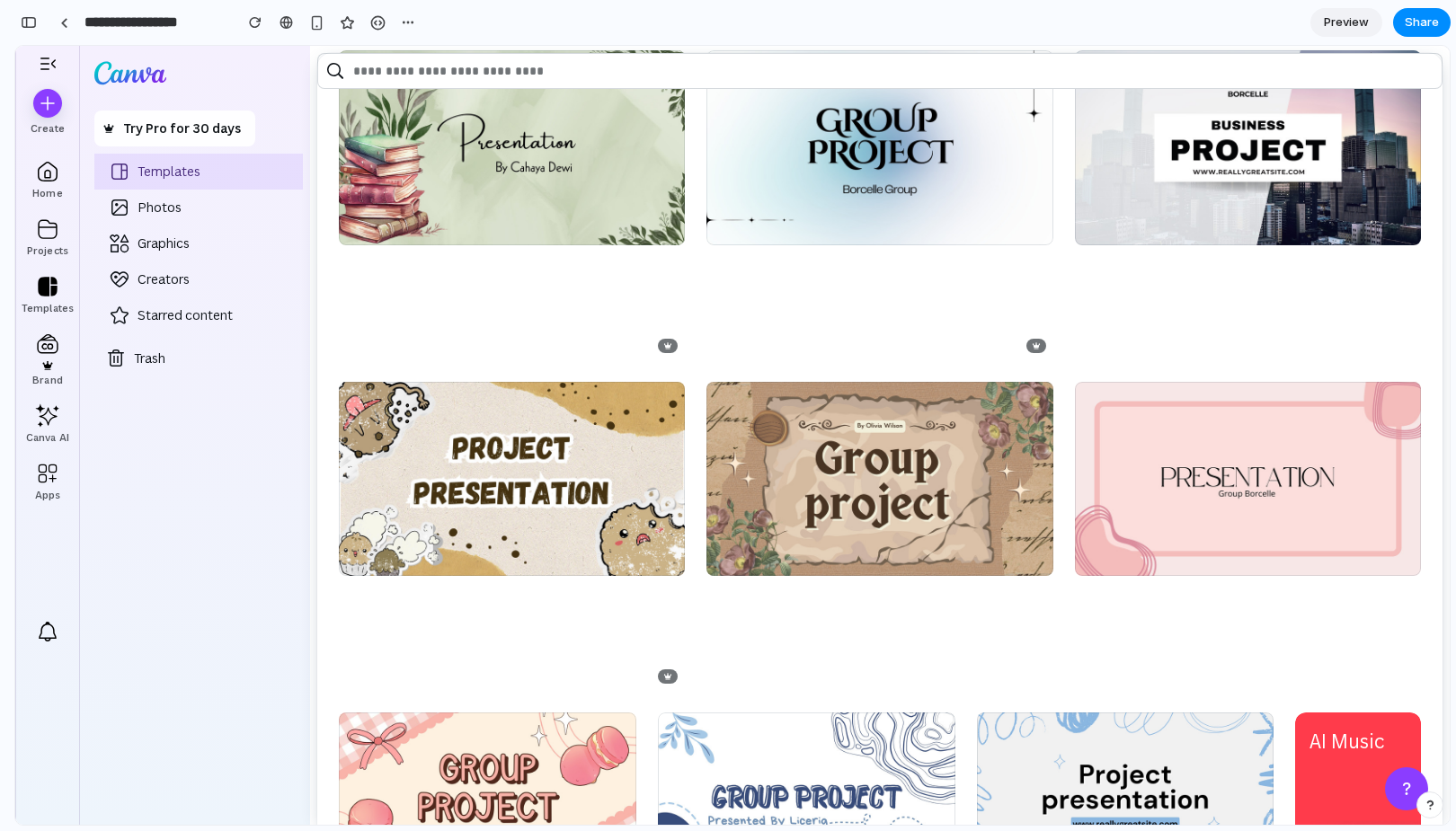
click at [693, 155] on div "1 of 10 1 of 13 1 of 15" at bounding box center [879, 205] width 1104 height 309
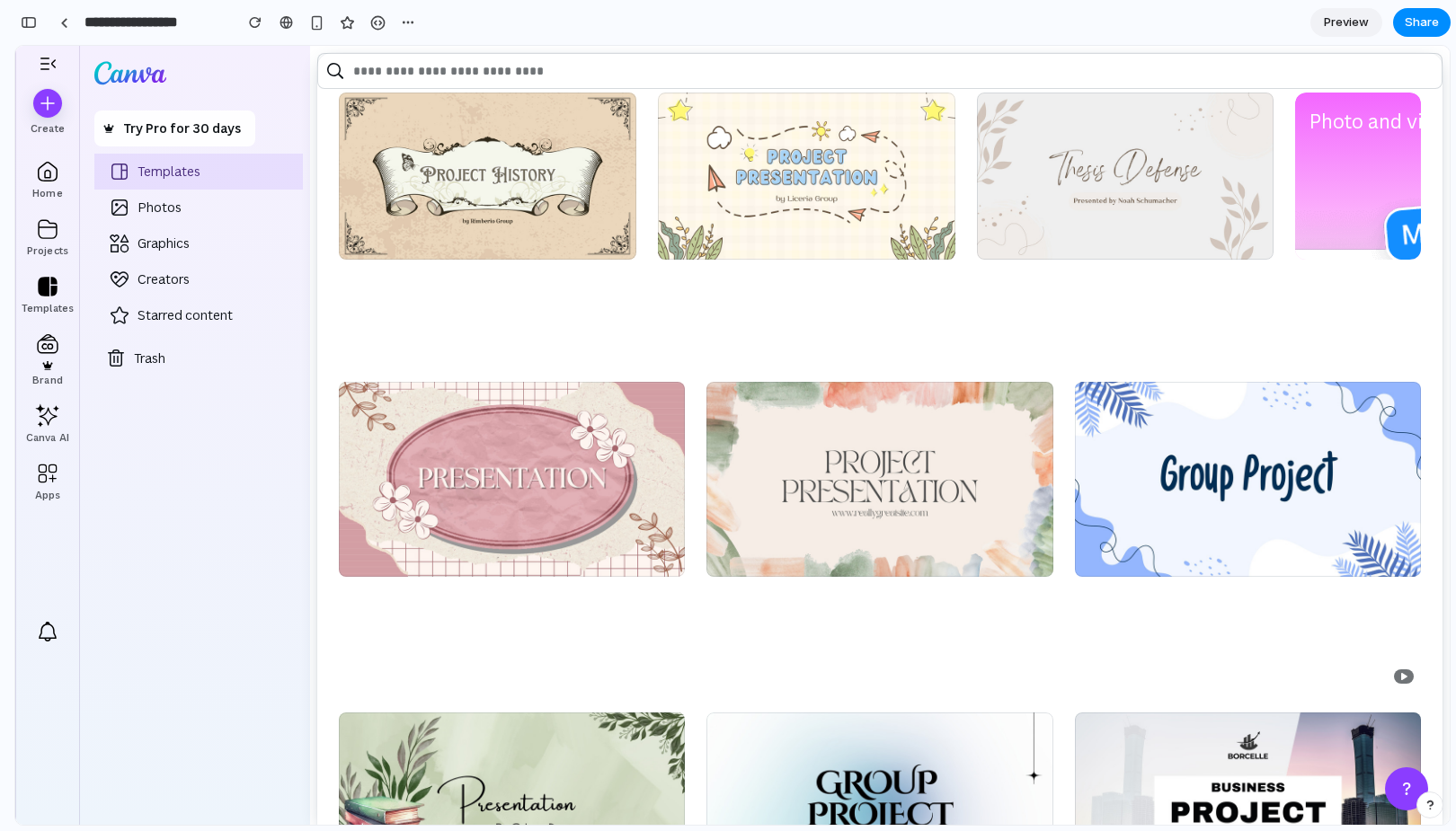
scroll to position [0, 0]
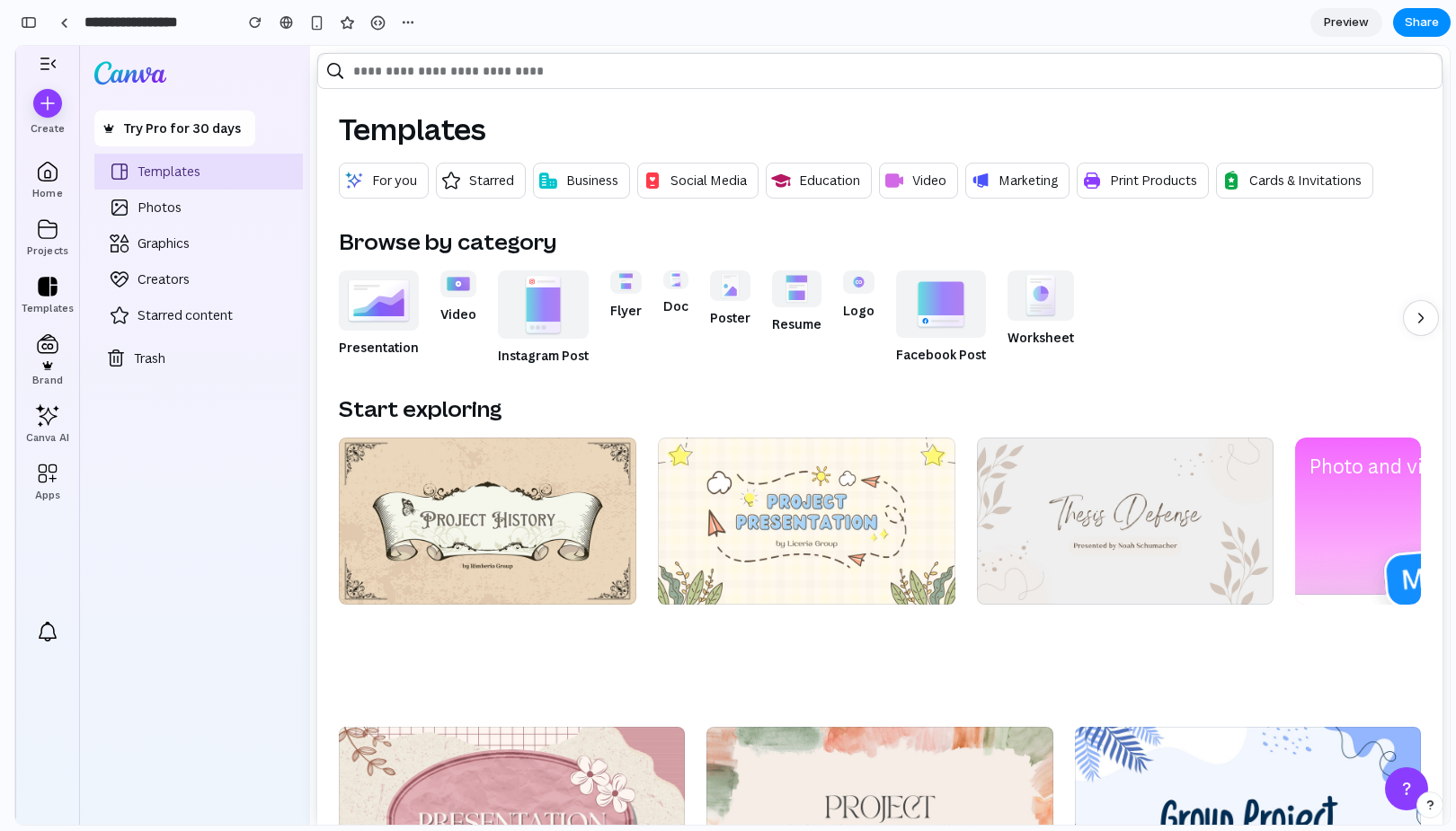
drag, startPoint x: 688, startPoint y: 322, endPoint x: 581, endPoint y: 256, distance: 125.7
click at [579, 255] on div "Browse by category Skip to end of “Browse by category” list Presentation Video …" at bounding box center [879, 297] width 1082 height 138
click at [581, 256] on div "Browse by category Skip to end of “Browse by category” list Presentation Video …" at bounding box center [879, 297] width 1082 height 138
click at [42, 33] on div "**********" at bounding box center [218, 22] width 407 height 40
click at [28, 24] on div "button" at bounding box center [28, 22] width 17 height 13
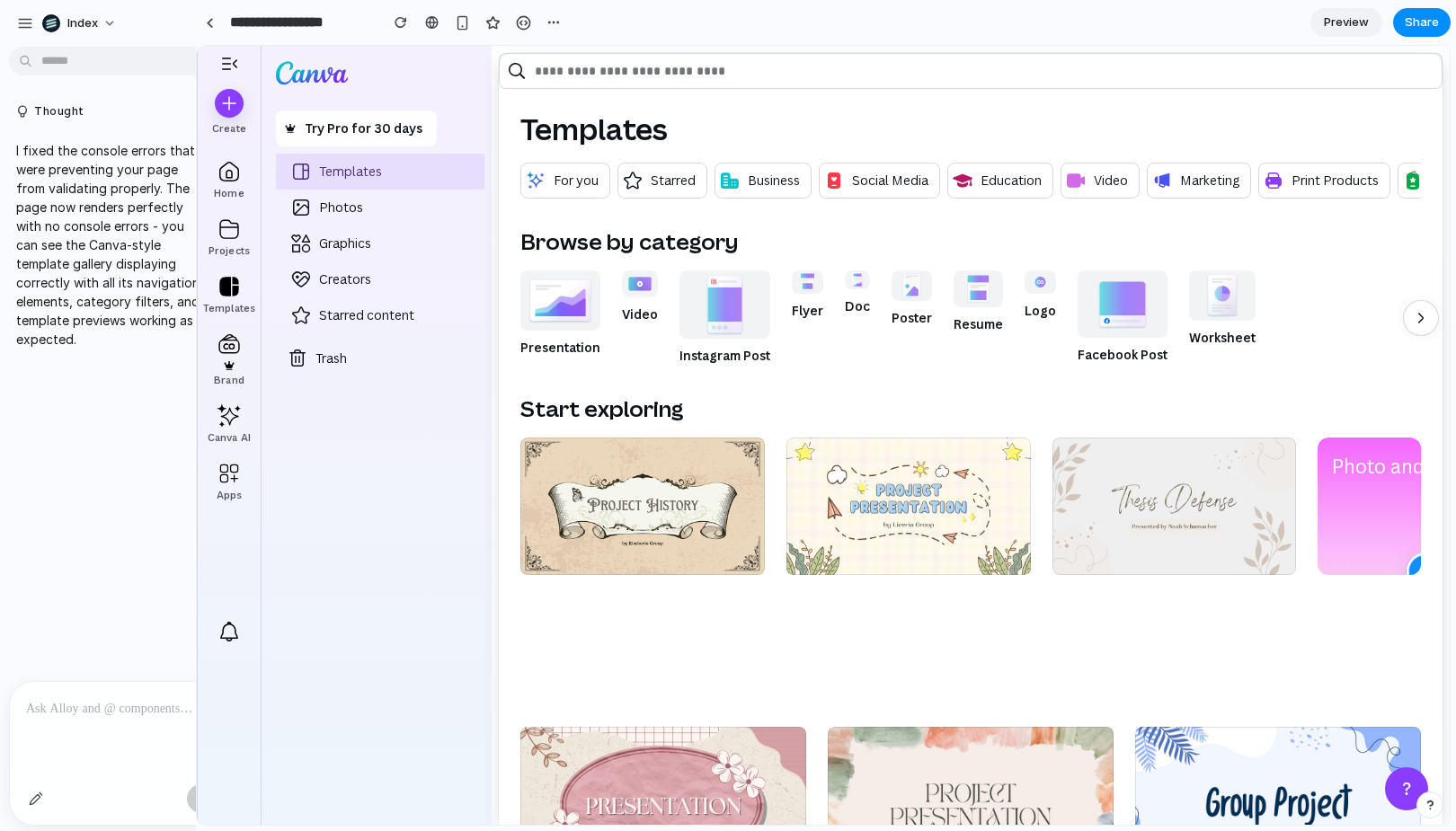
drag, startPoint x: 399, startPoint y: 187, endPoint x: 180, endPoint y: 178, distance: 219.2
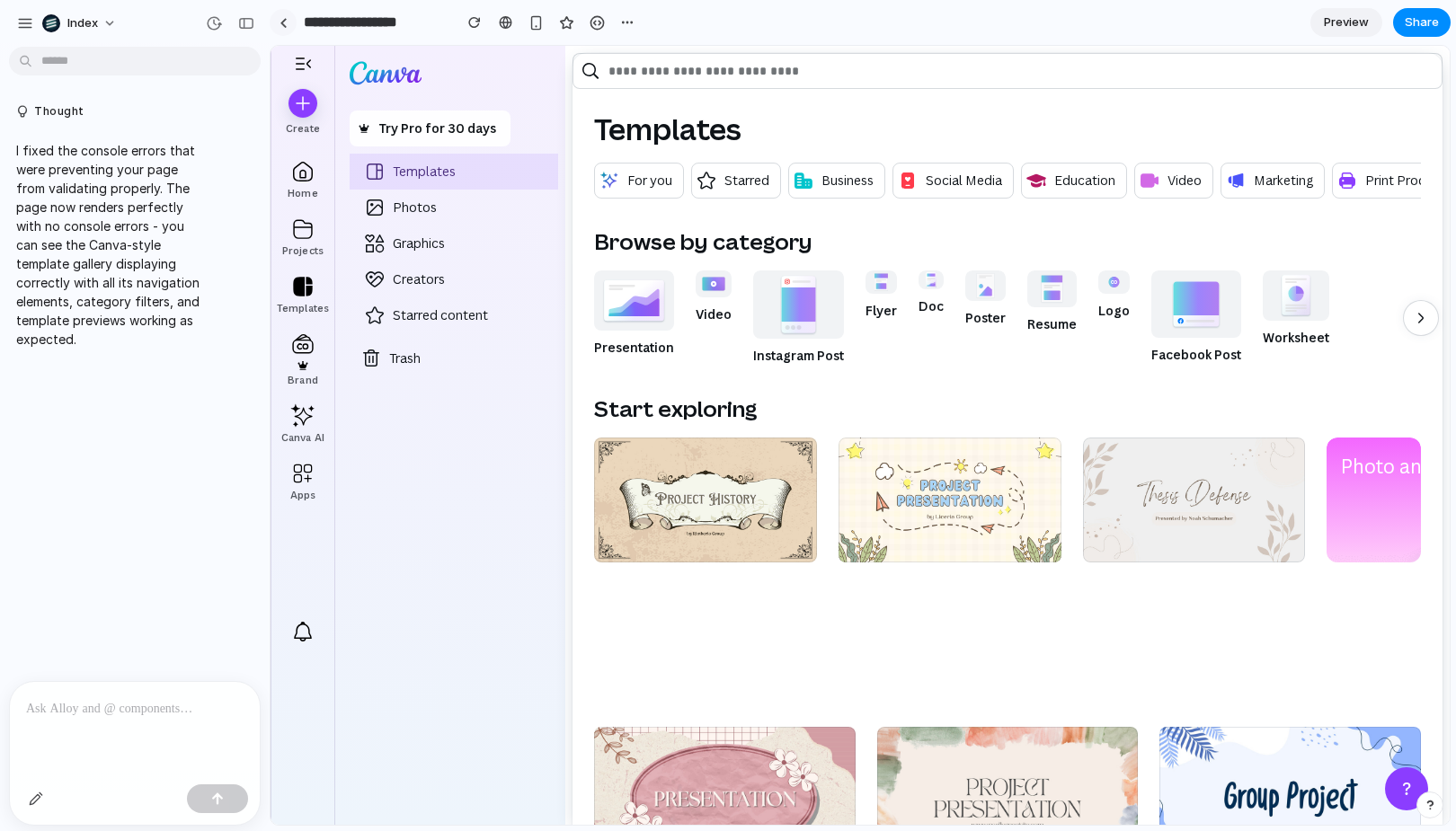
click at [281, 35] on link at bounding box center [283, 22] width 27 height 27
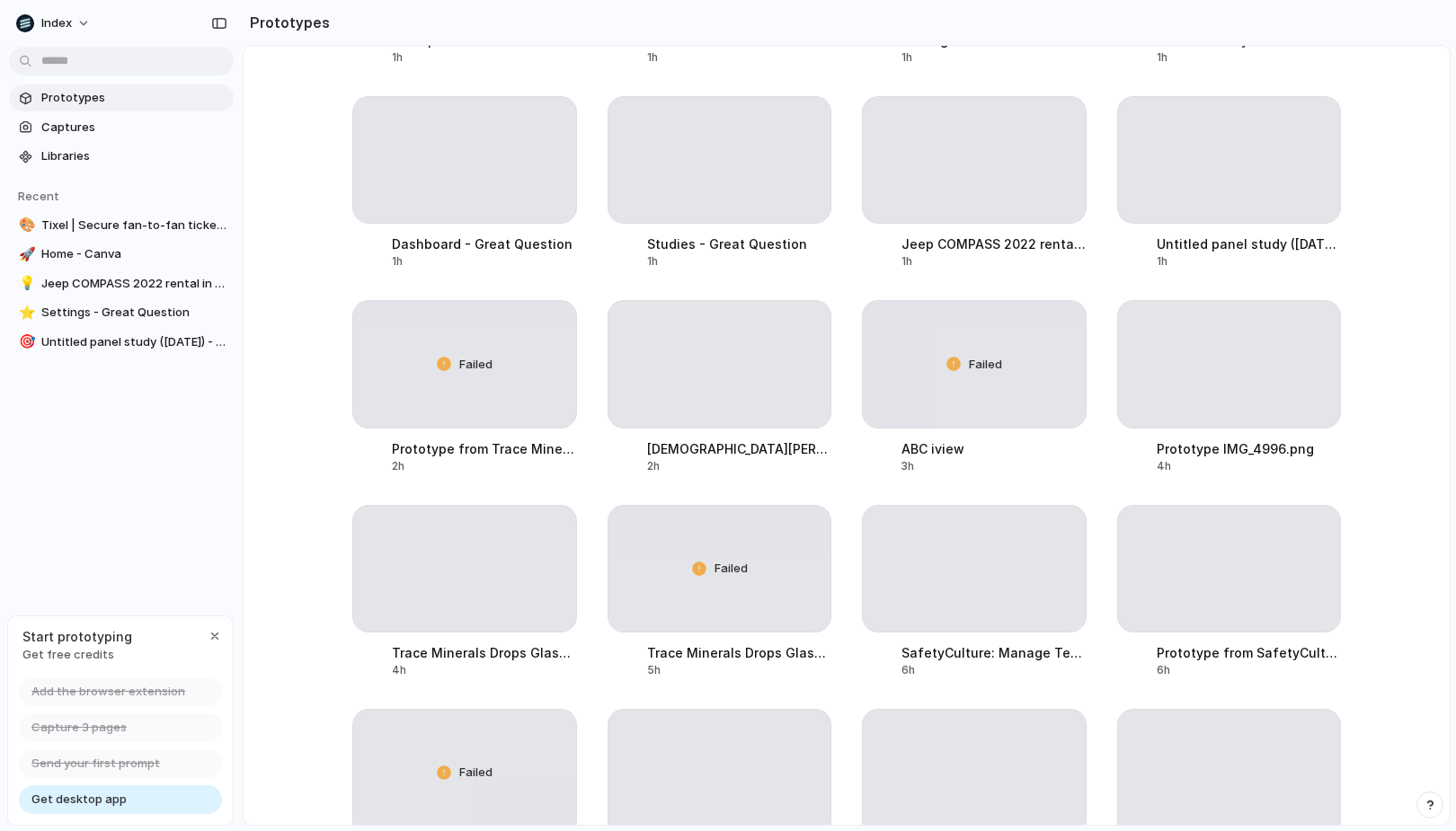
scroll to position [565, 0]
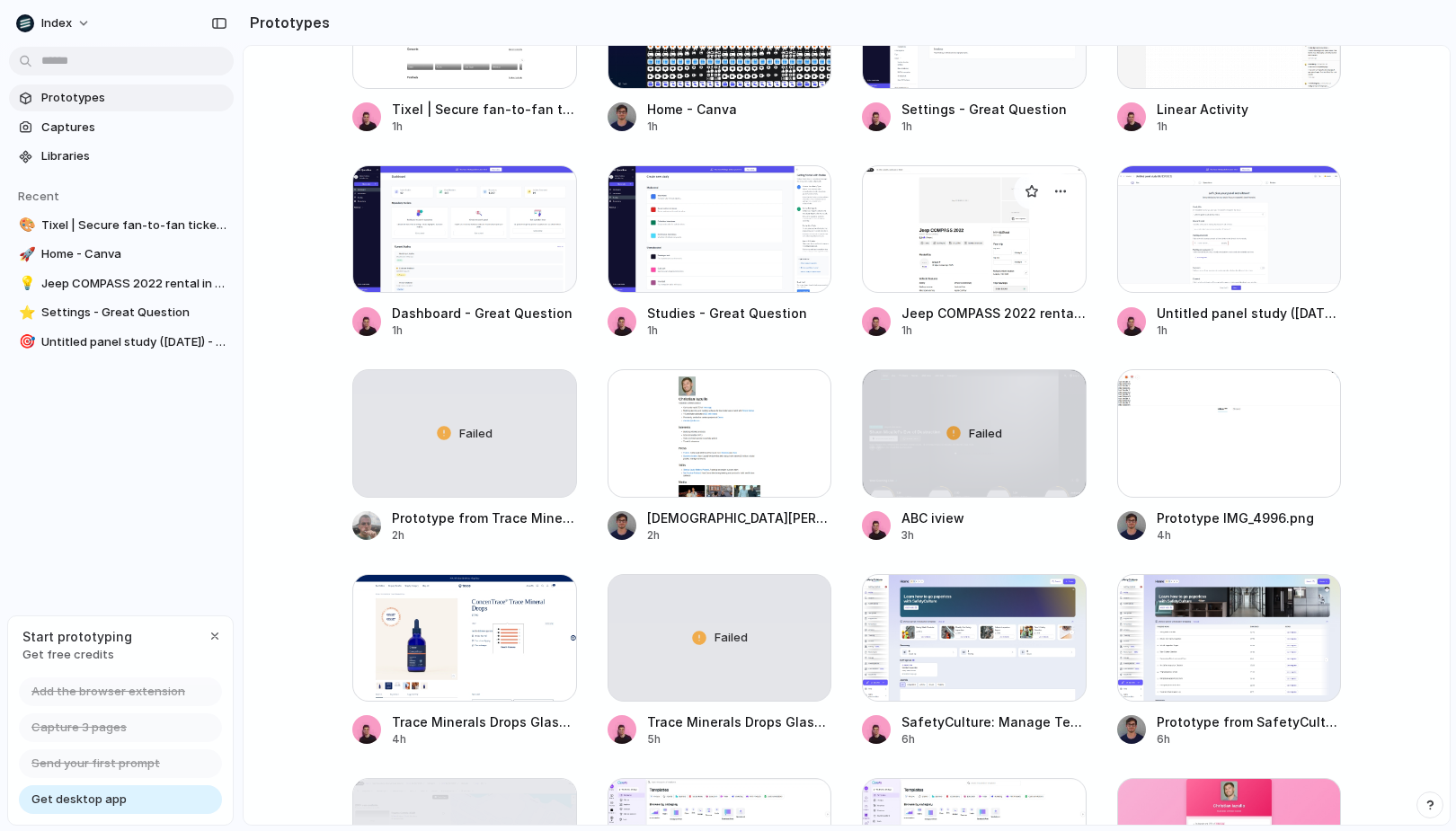
click at [975, 251] on div at bounding box center [974, 228] width 224 height 128
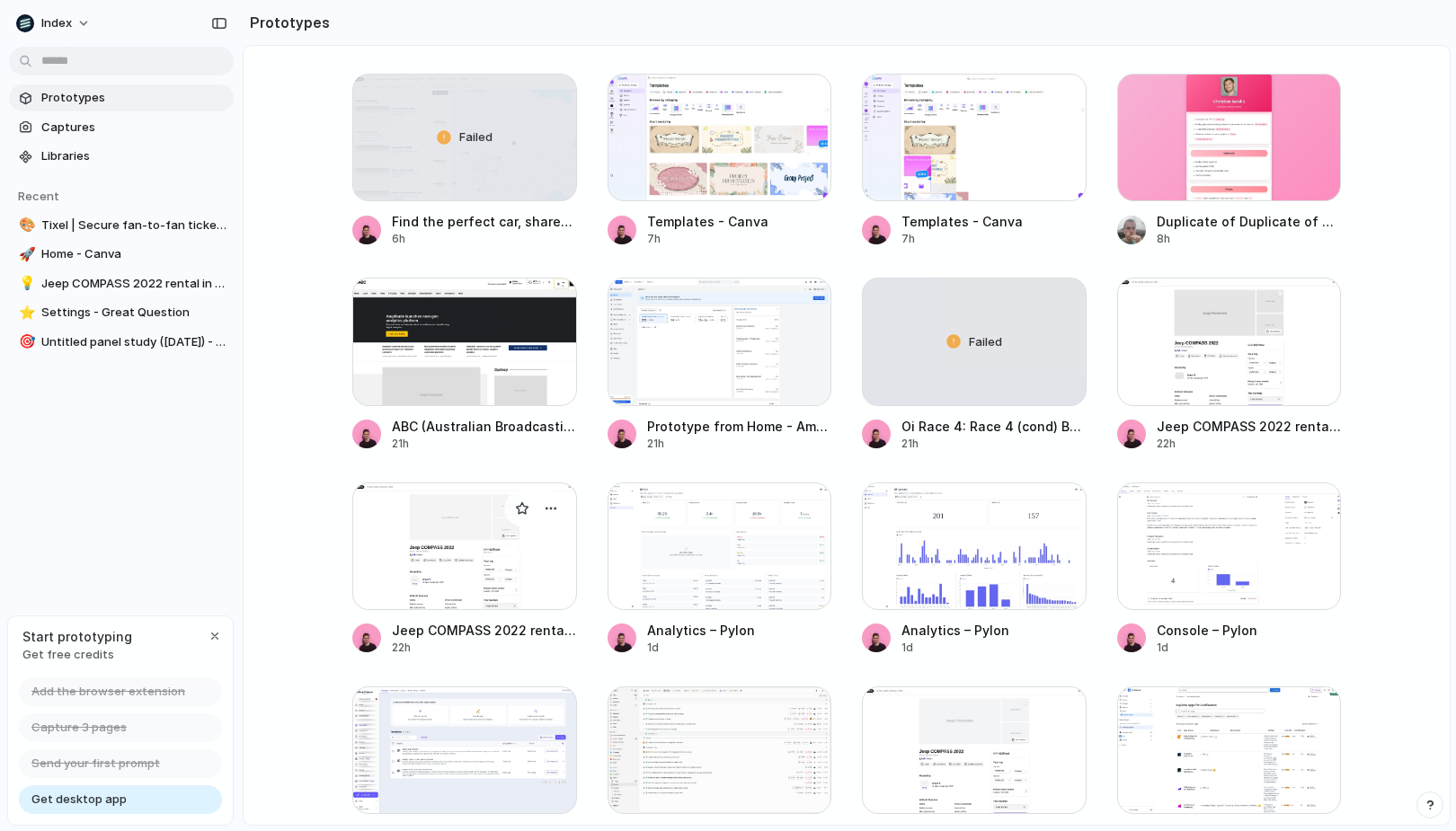
click at [472, 528] on div at bounding box center [465, 546] width 224 height 128
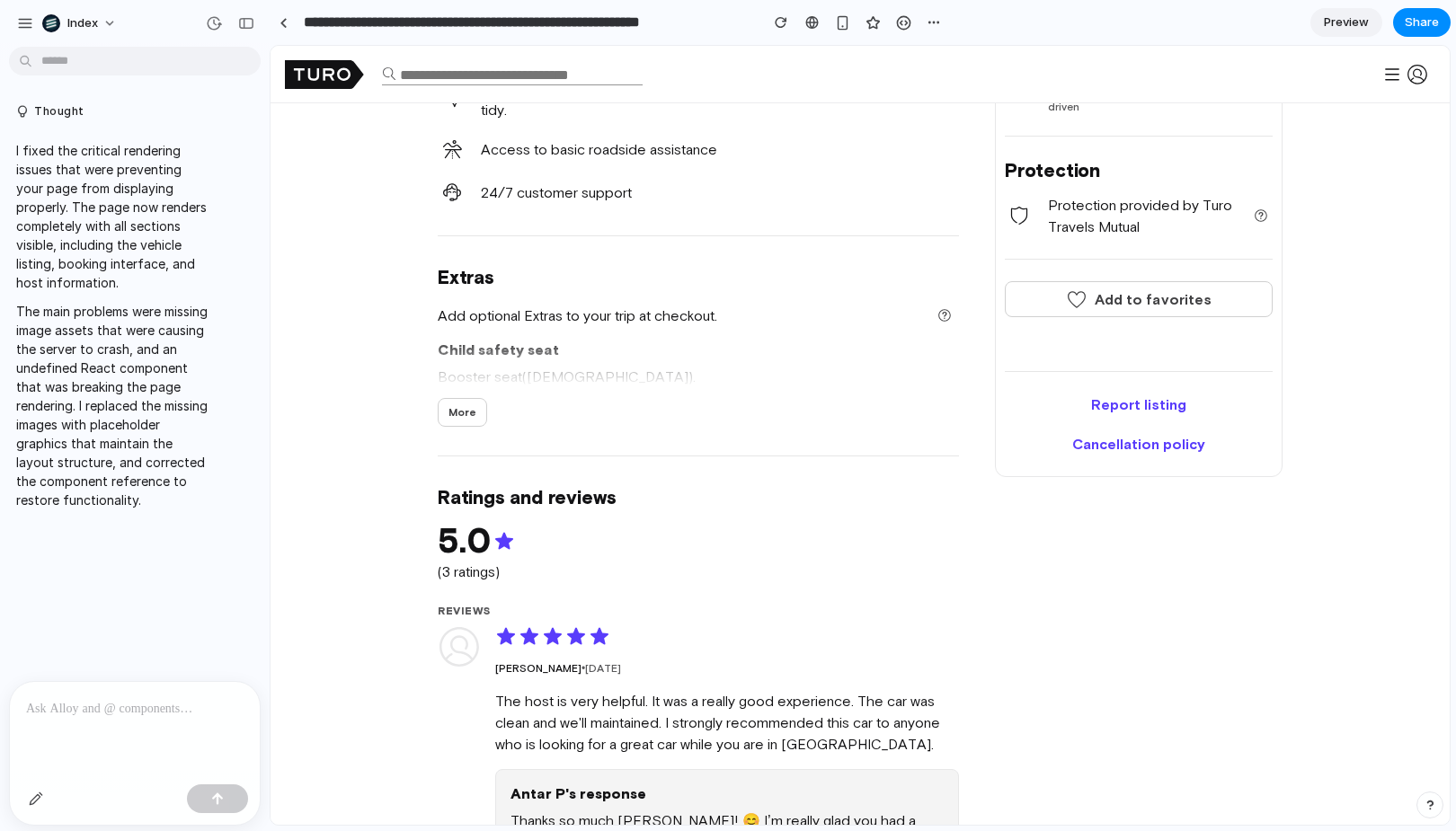
scroll to position [774, 0]
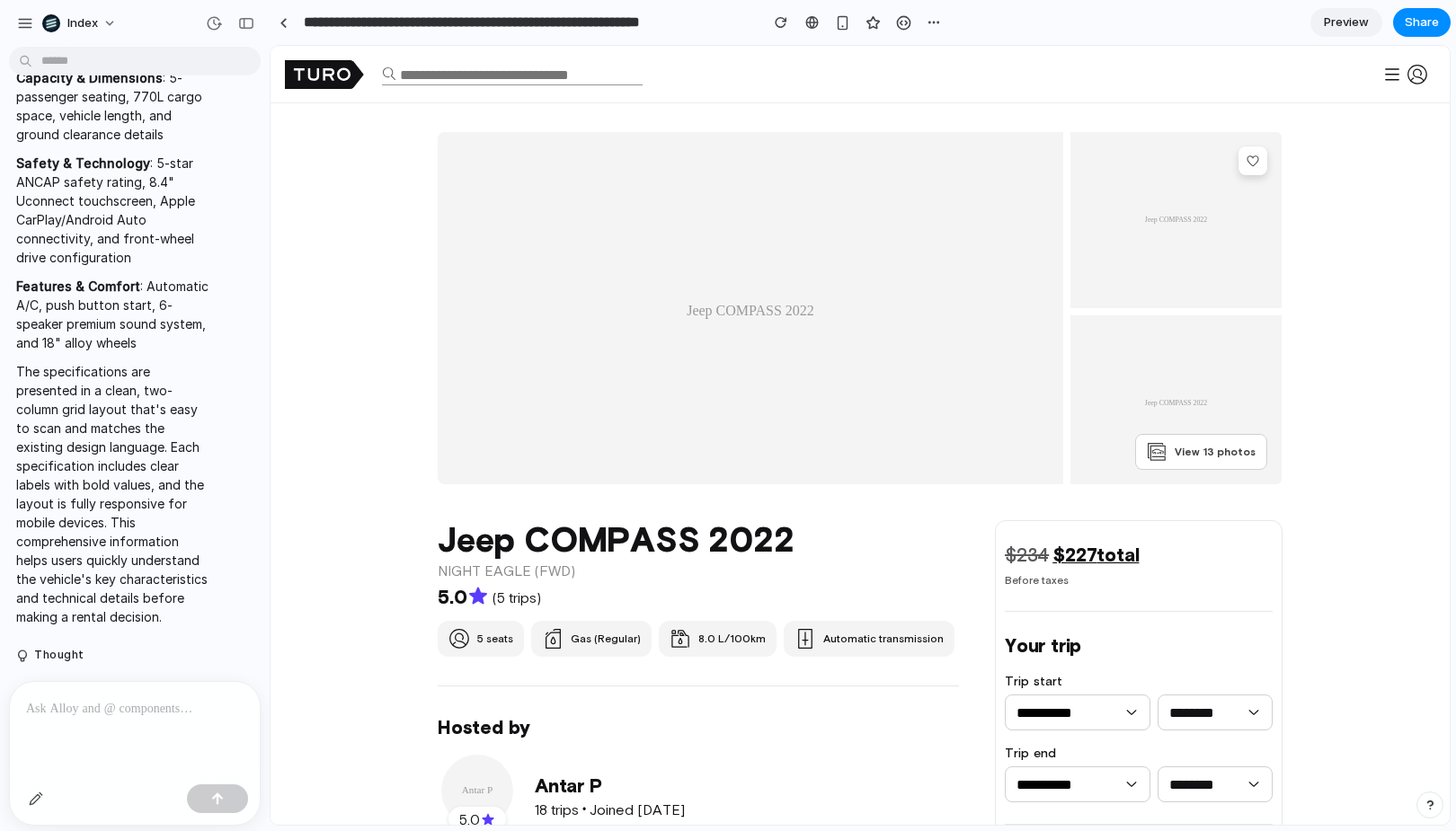
scroll to position [1100, 0]
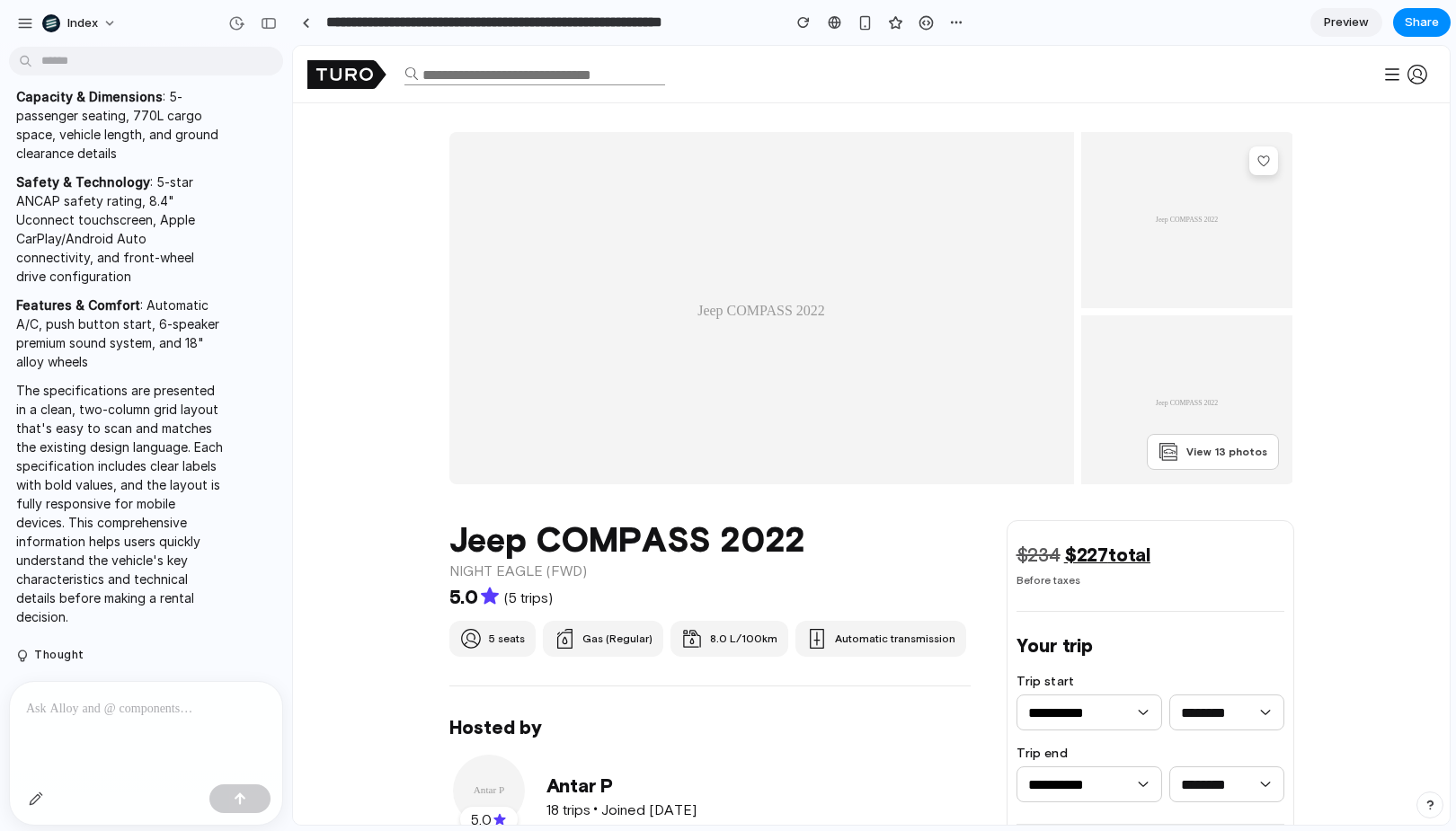
drag, startPoint x: 264, startPoint y: 205, endPoint x: 293, endPoint y: 205, distance: 29.0
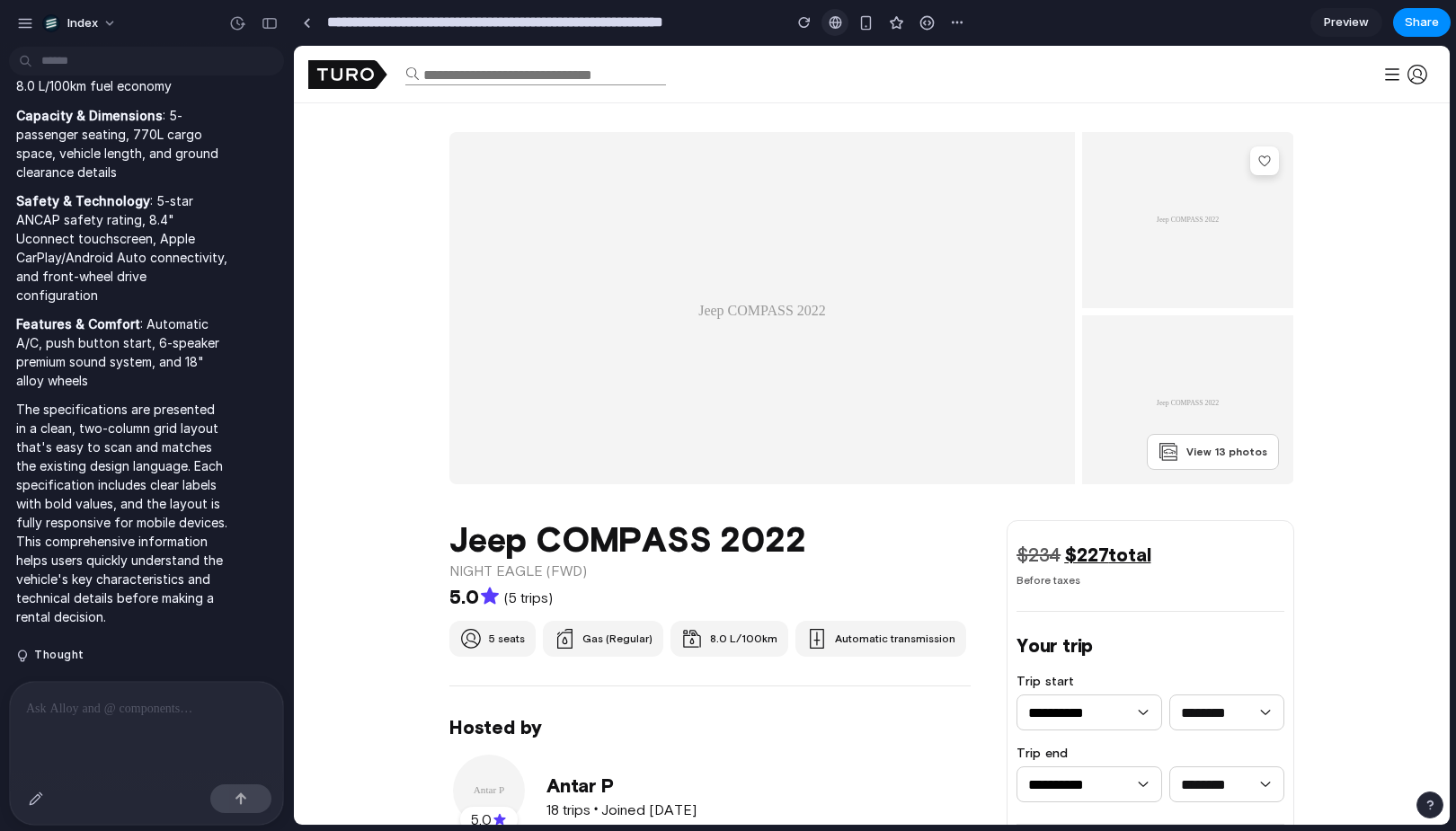
click at [835, 25] on div at bounding box center [835, 22] width 14 height 15
click at [278, 22] on button "button" at bounding box center [269, 22] width 28 height 28
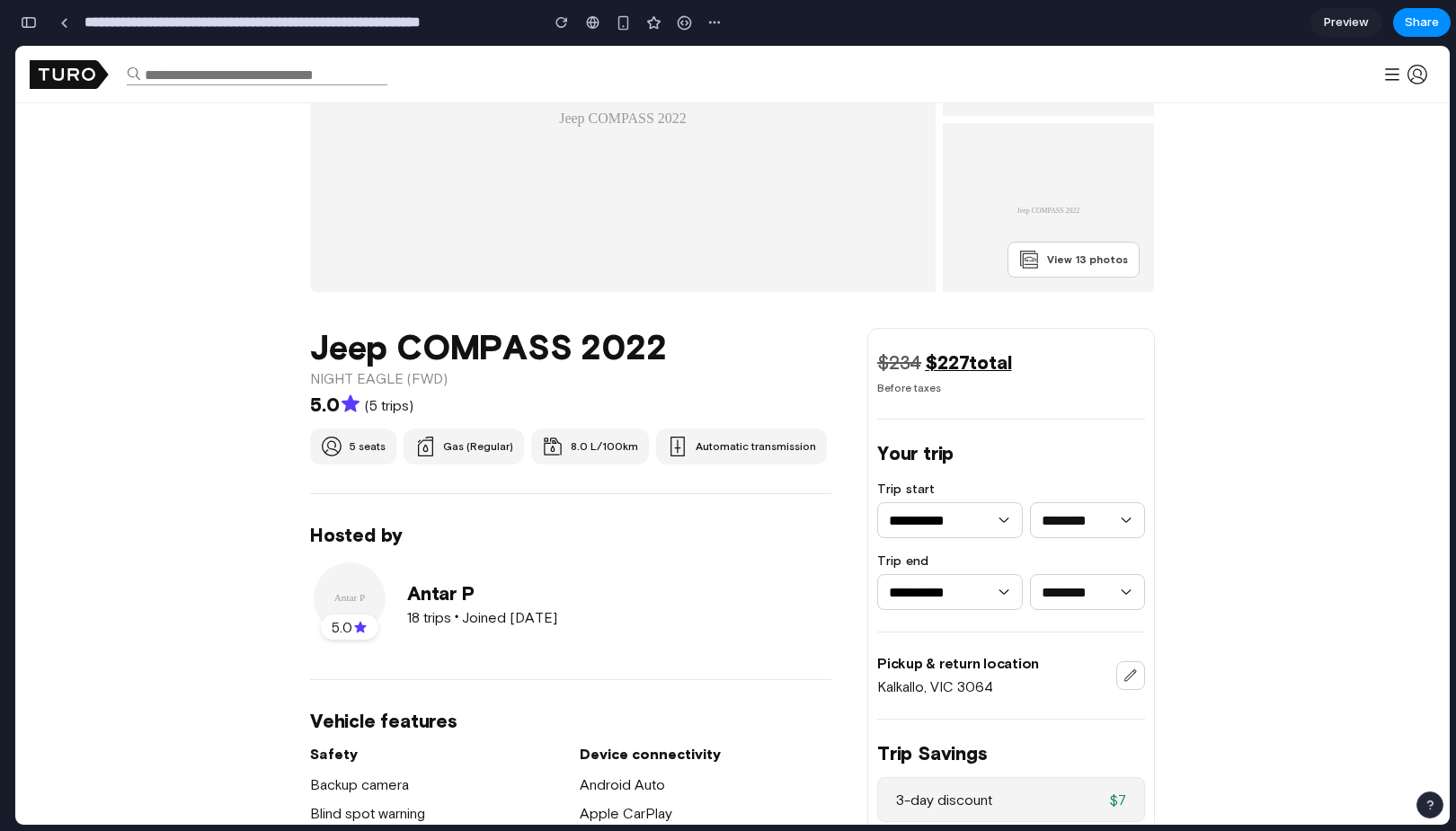
scroll to position [206, 0]
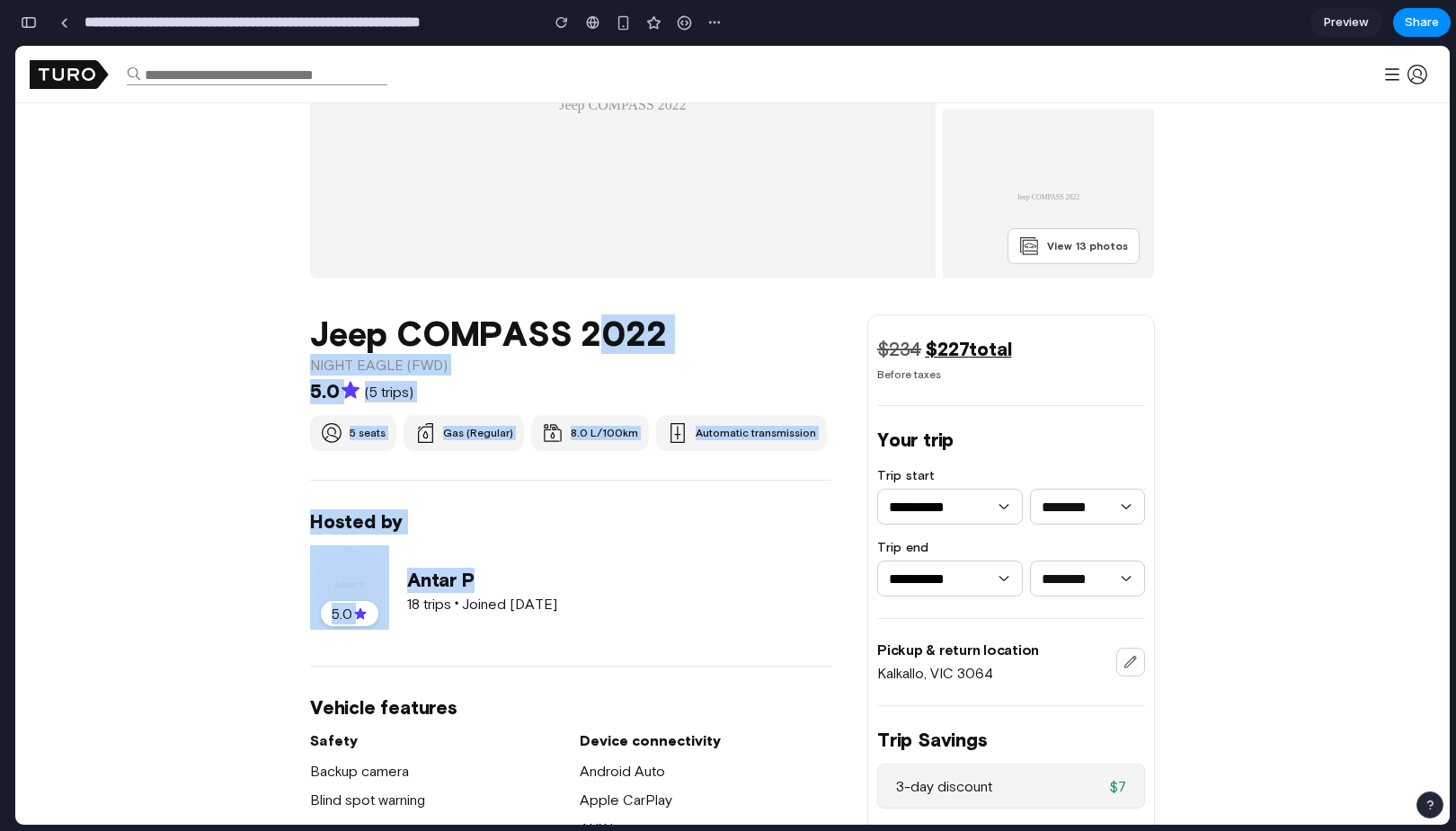
drag, startPoint x: 587, startPoint y: 347, endPoint x: 688, endPoint y: 587, distance: 260.4
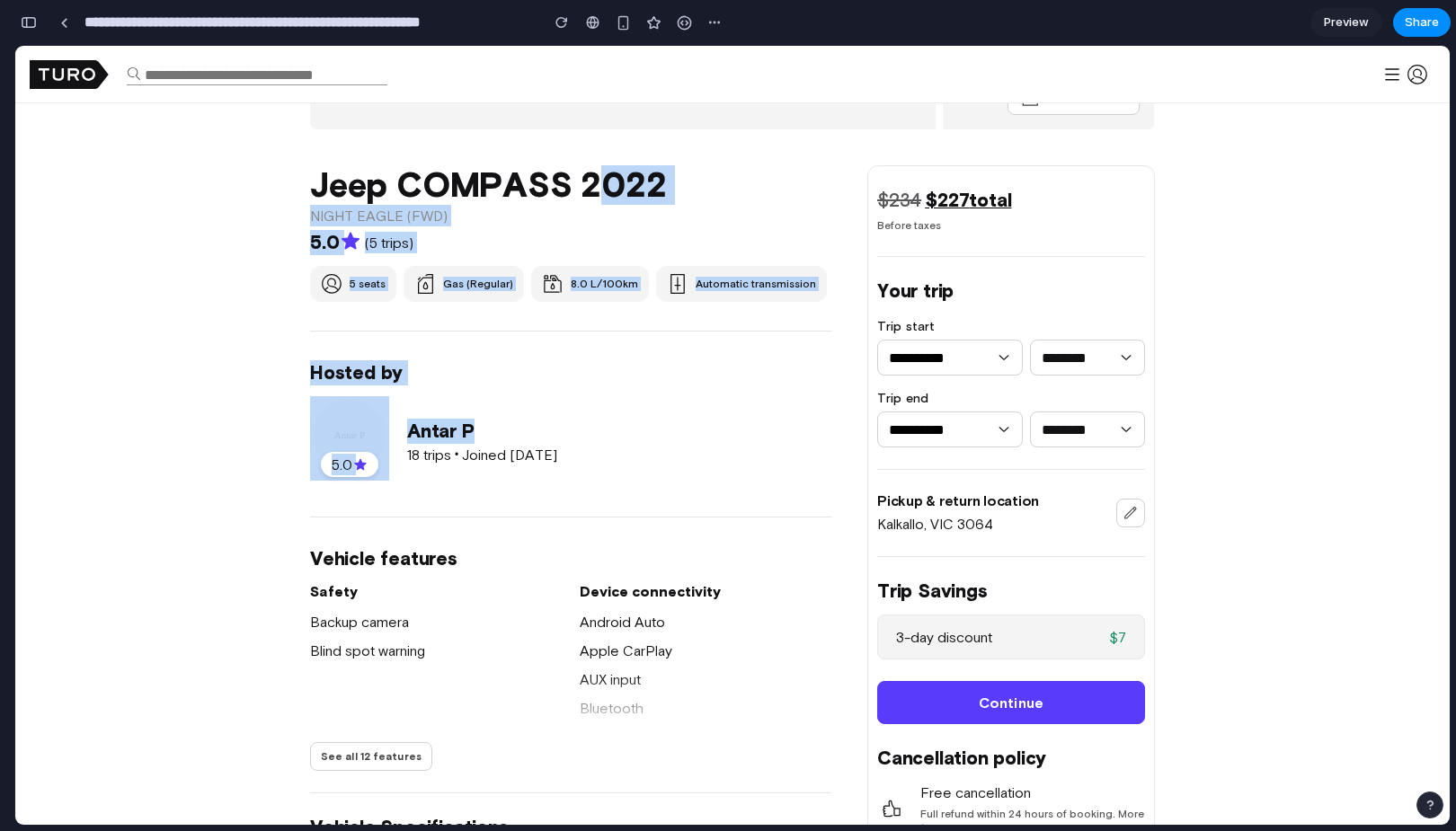
scroll to position [415, 0]
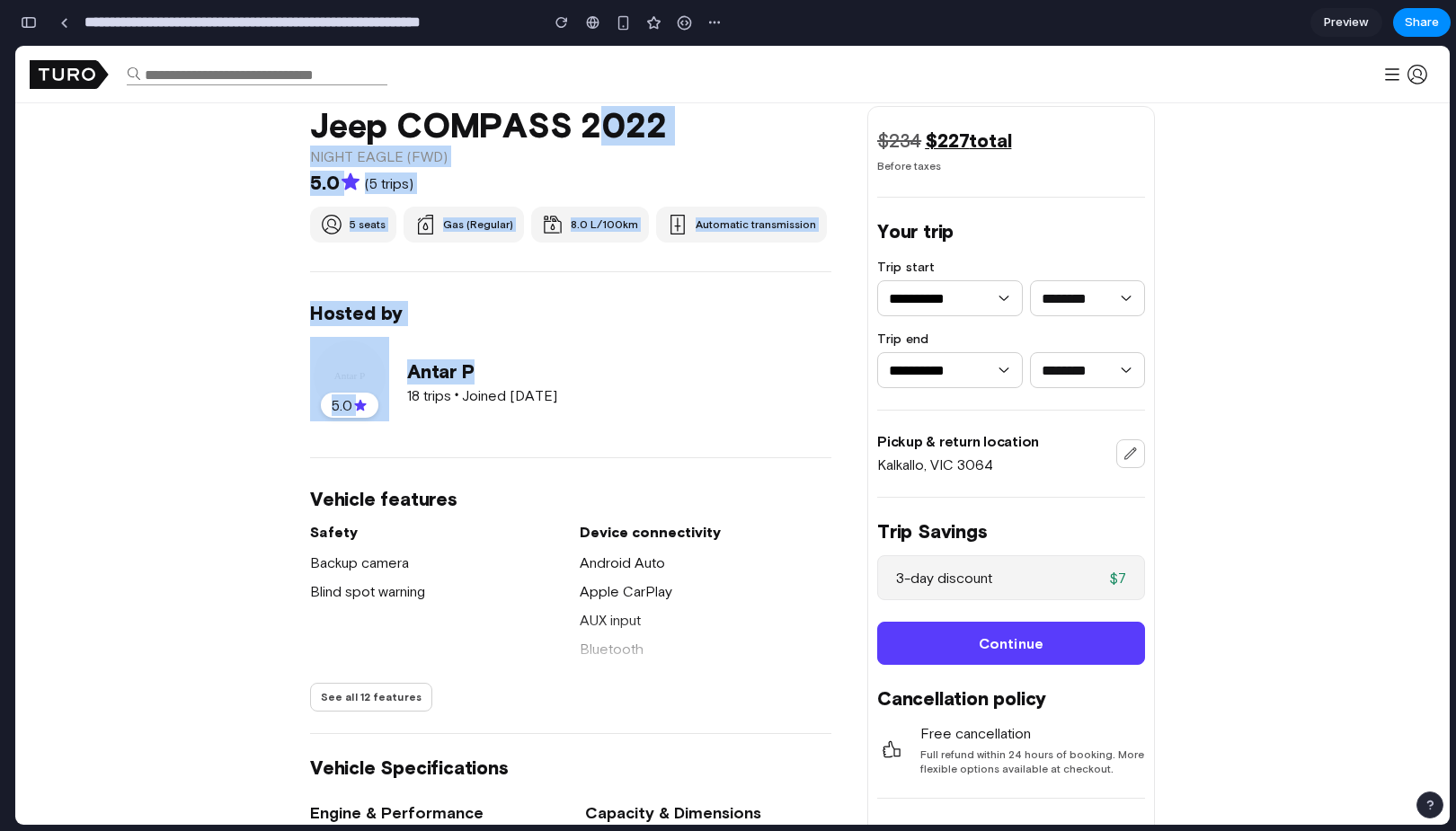
click at [687, 515] on div "Vehicle features Safety Backup camera Blind spot warning Device connectivity An…" at bounding box center [571, 599] width 521 height 224
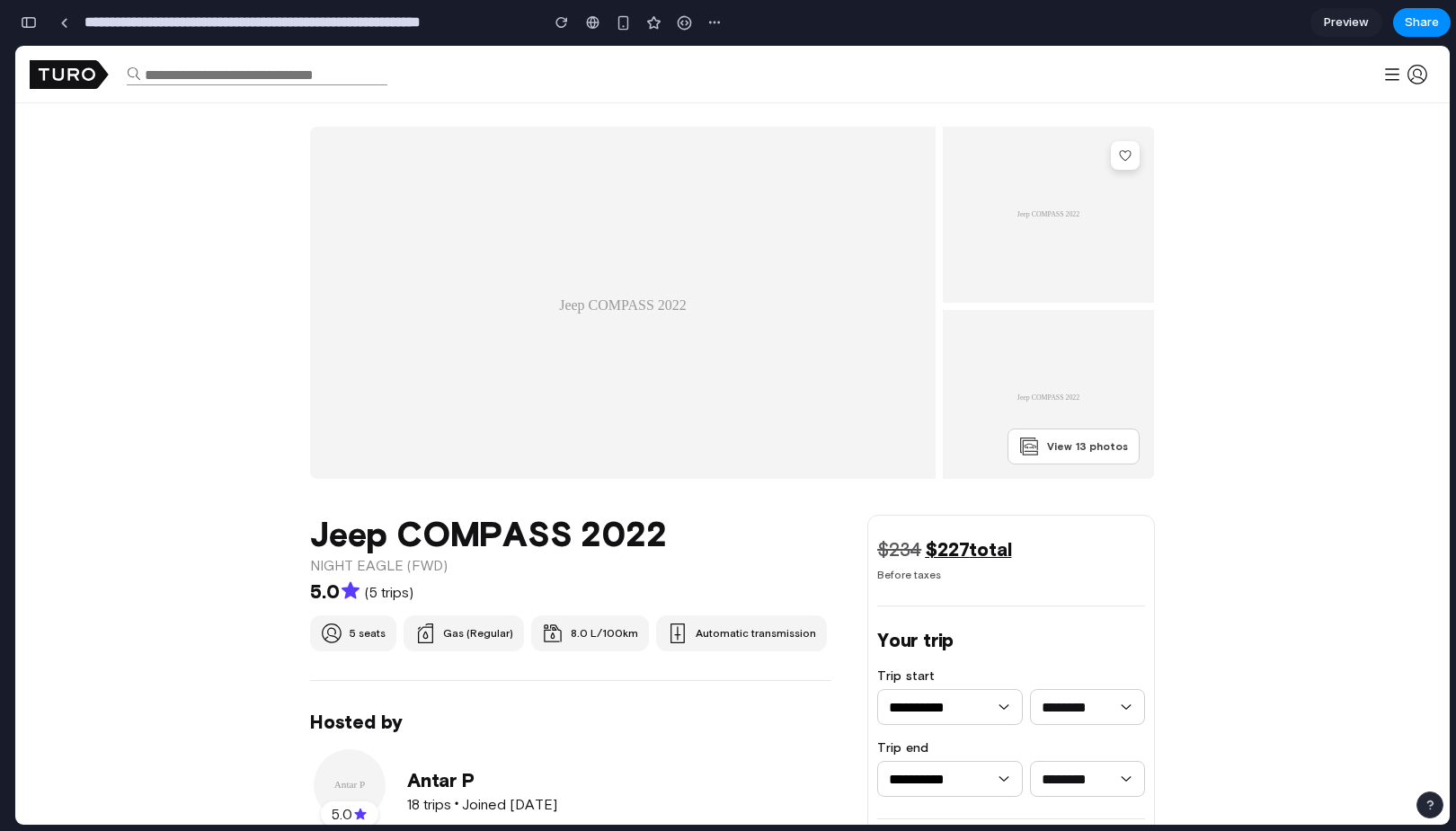
scroll to position [0, 0]
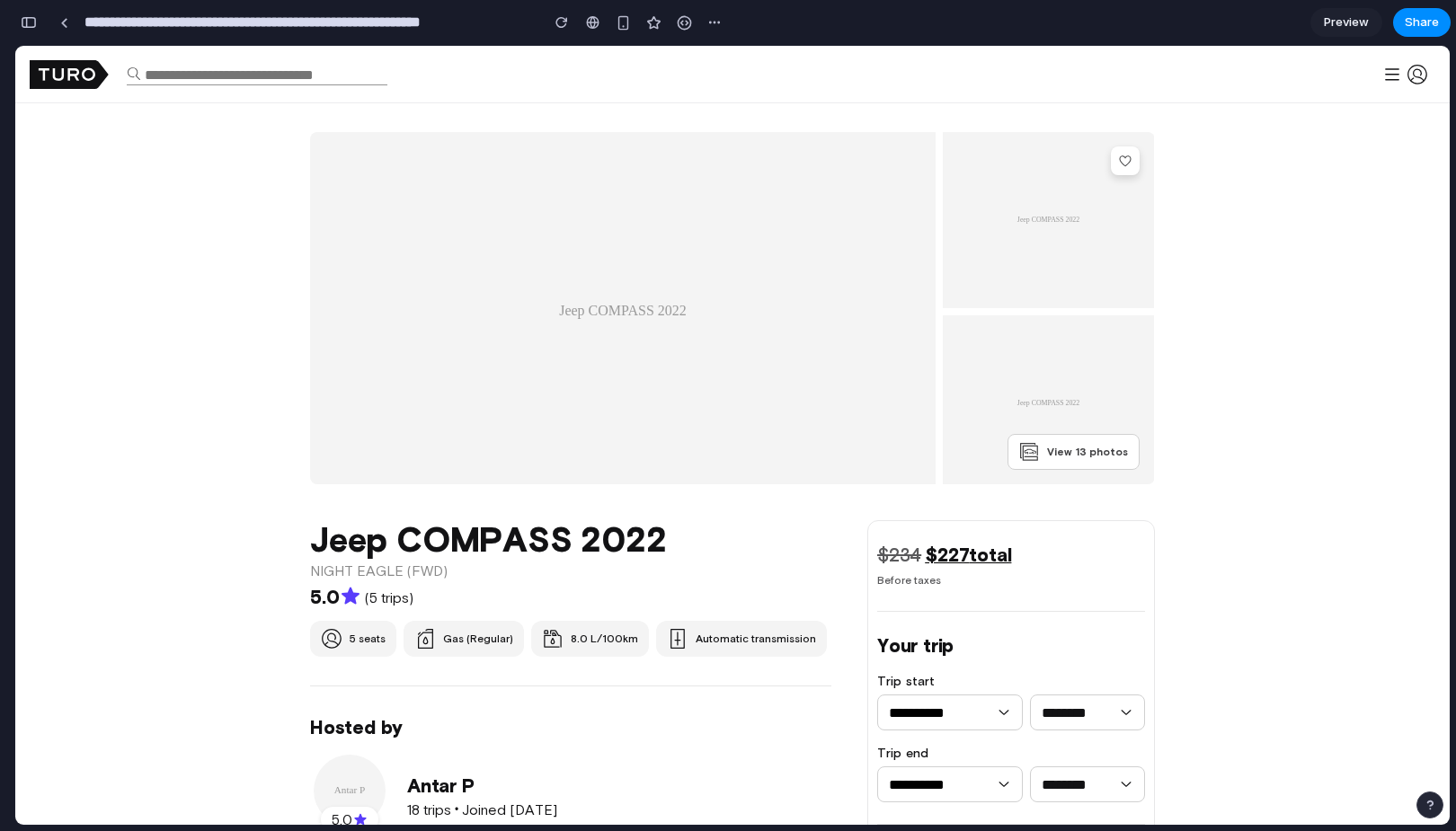
click at [199, 77] on input "text" at bounding box center [264, 75] width 246 height 16
click at [185, 300] on div "View 13 photos" at bounding box center [733, 307] width 1435 height 352
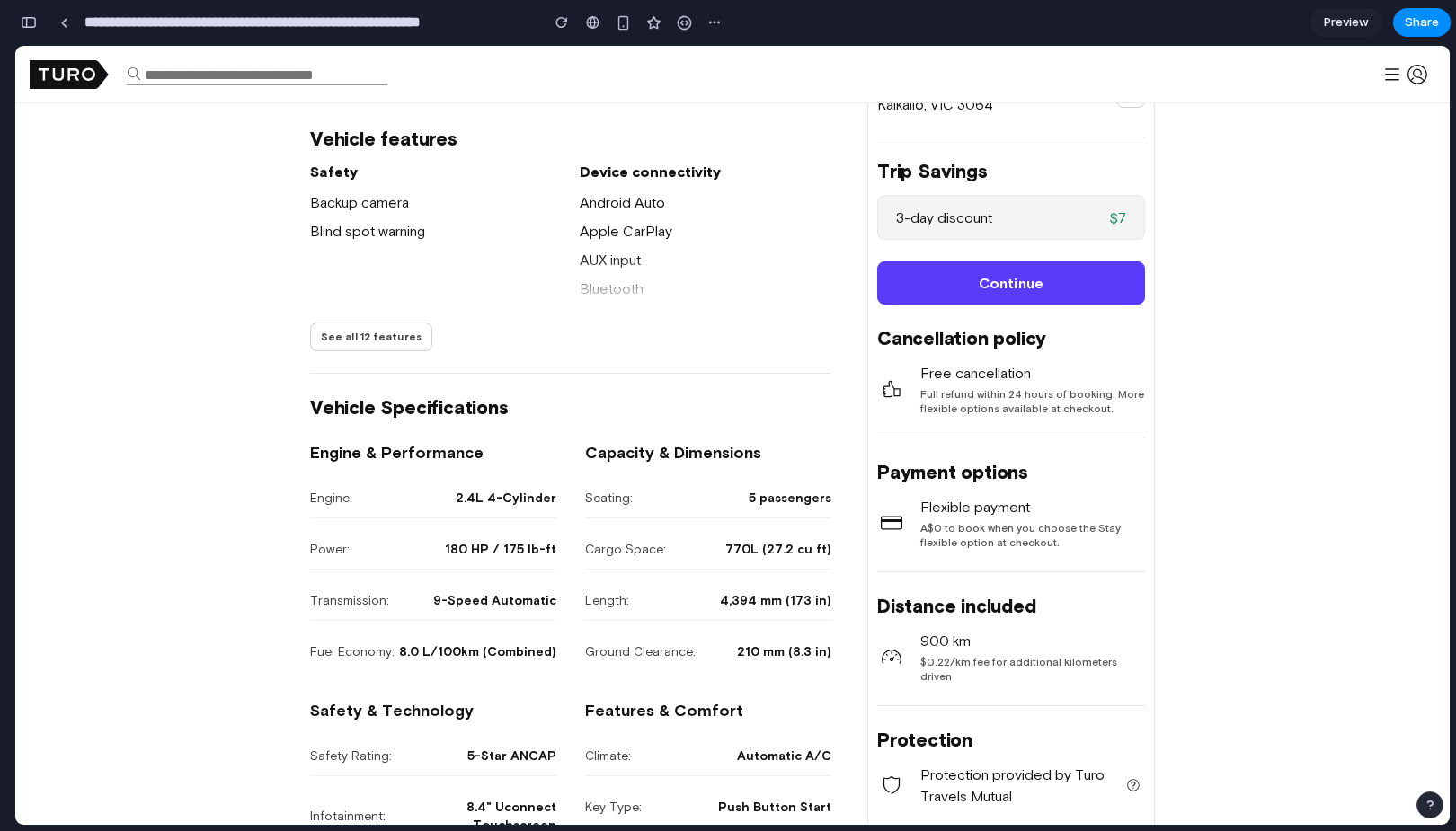
scroll to position [753, 0]
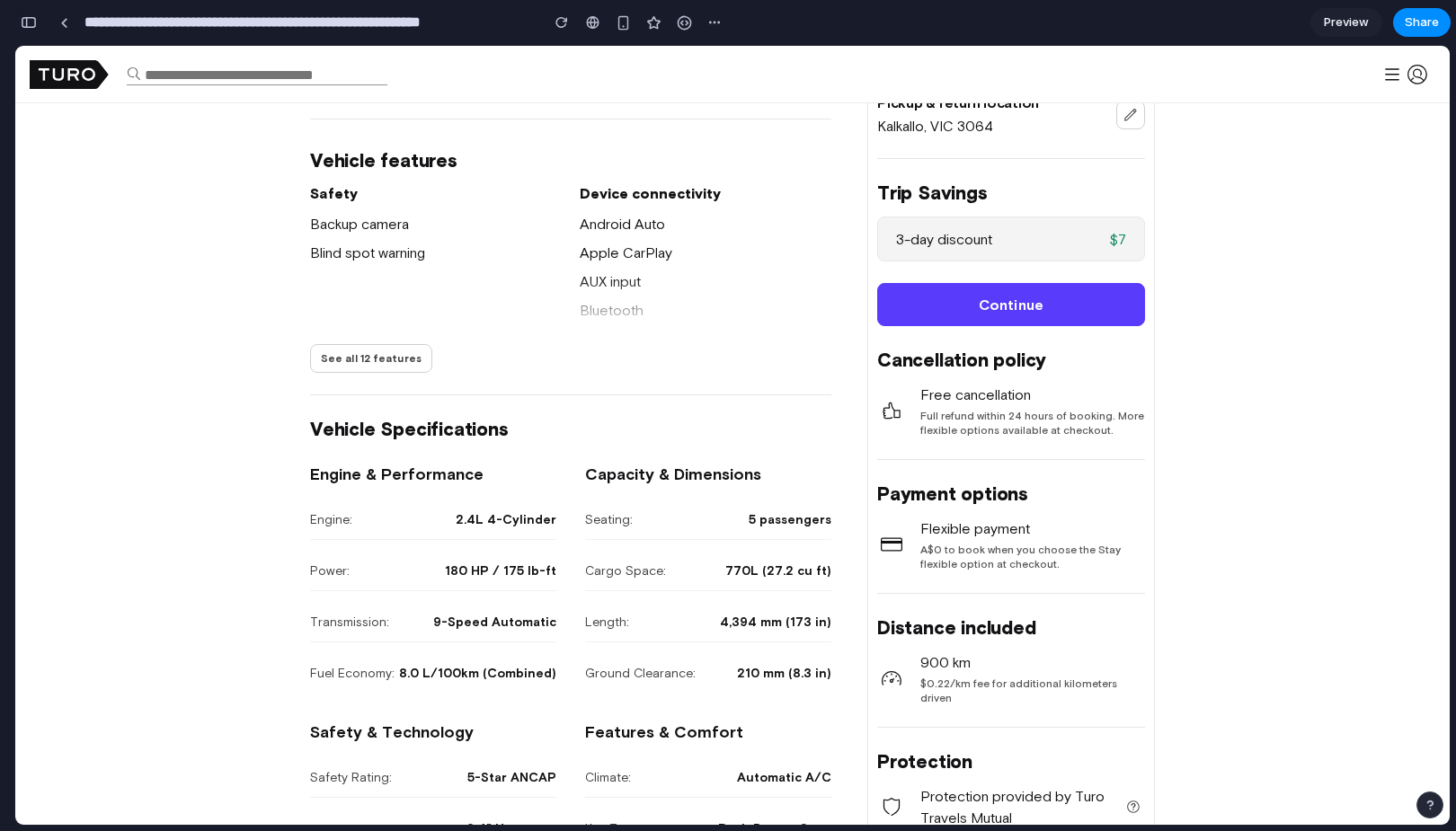
click at [37, 24] on button "button" at bounding box center [28, 21] width 28 height 28
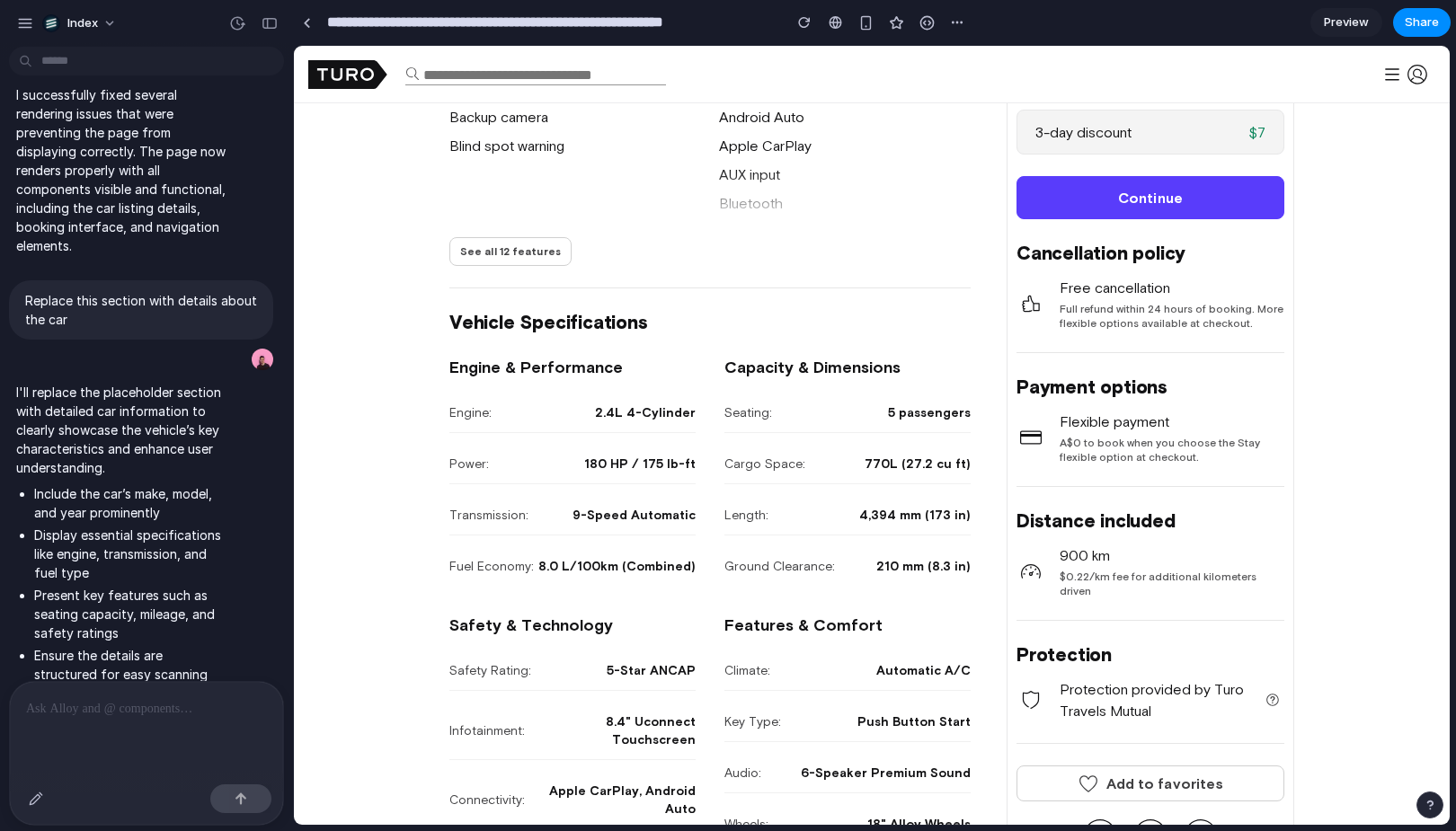
scroll to position [930, 0]
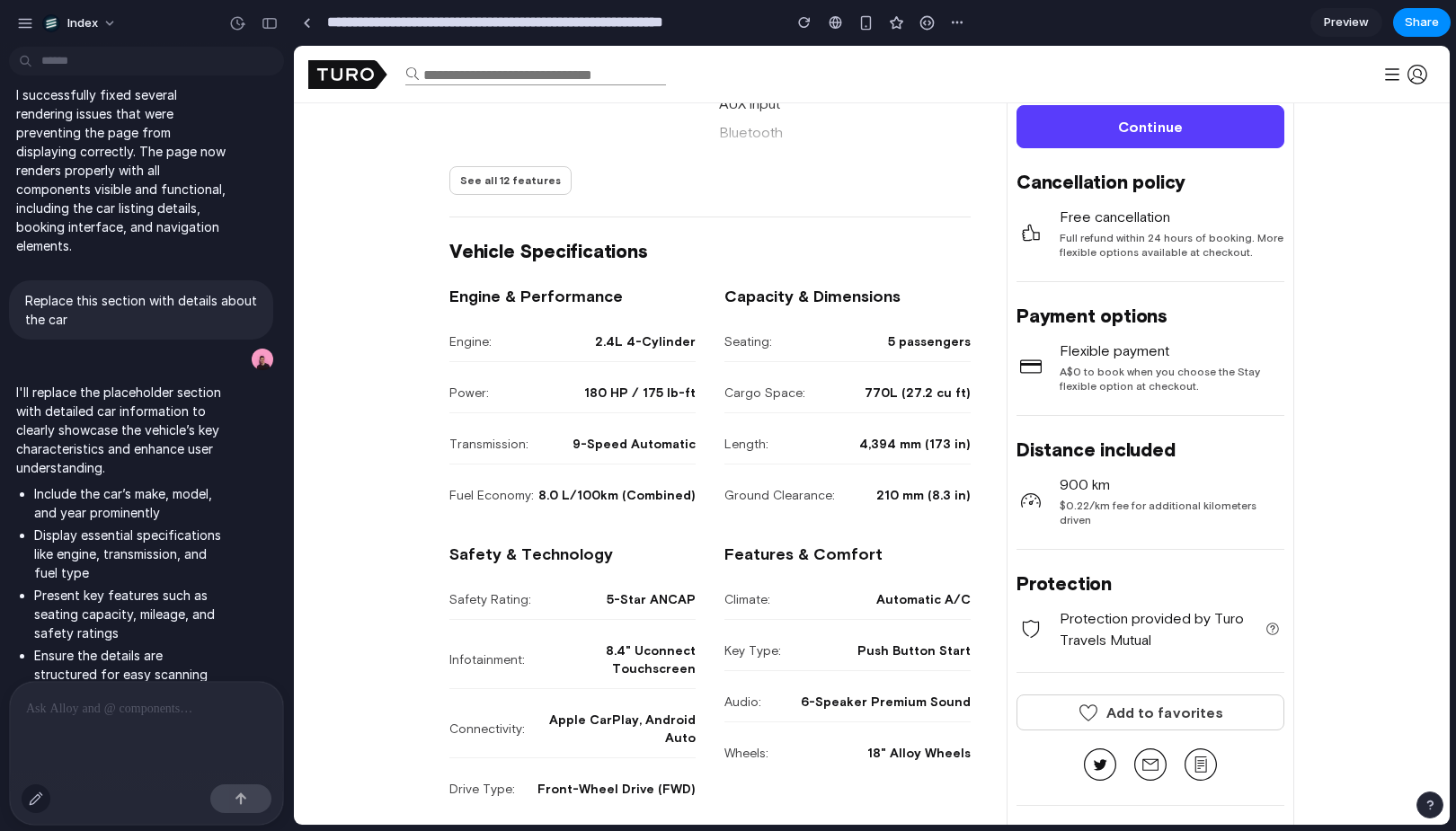
click at [37, 795] on div "button" at bounding box center [35, 798] width 15 height 15
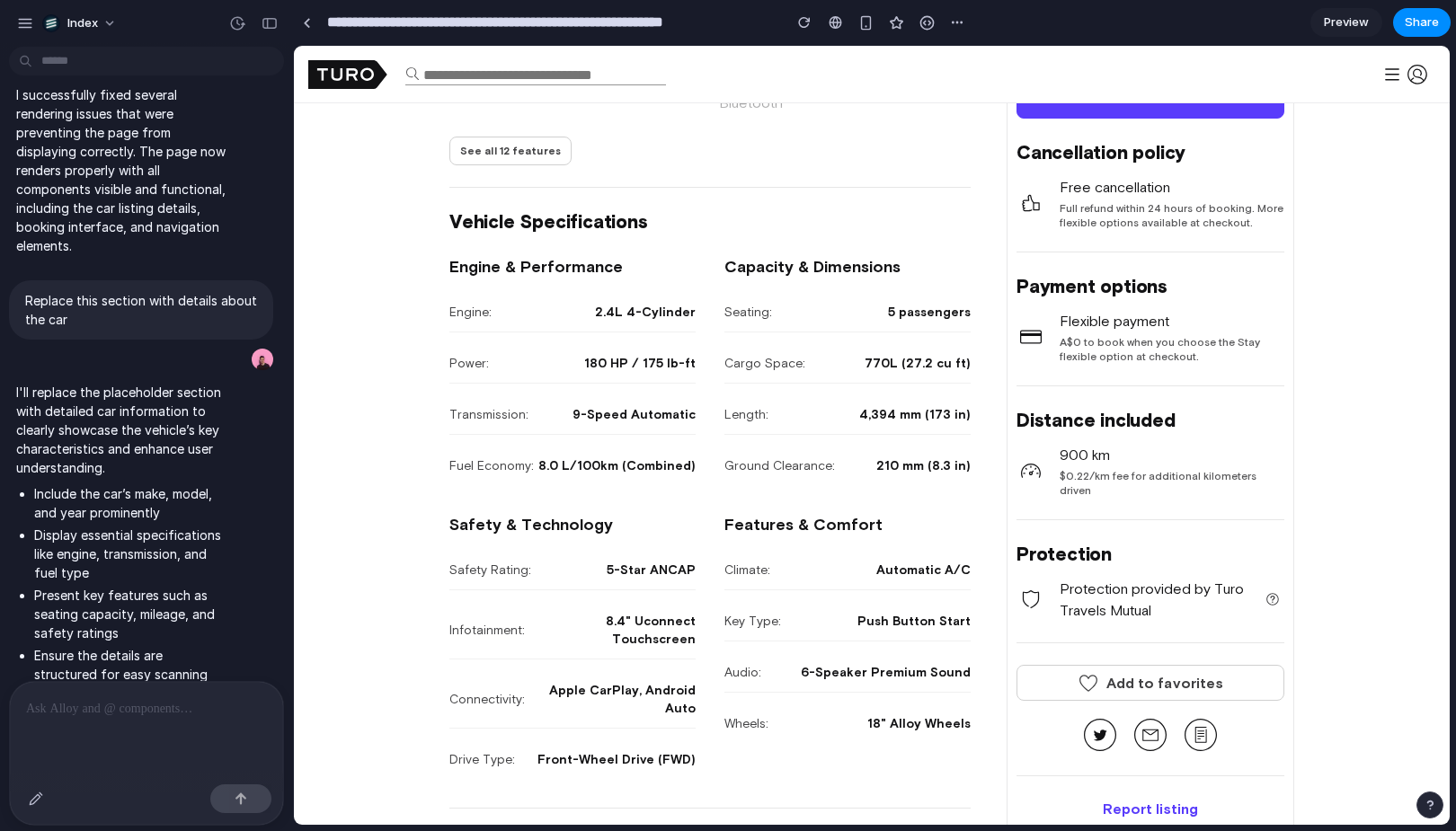
scroll to position [983, 0]
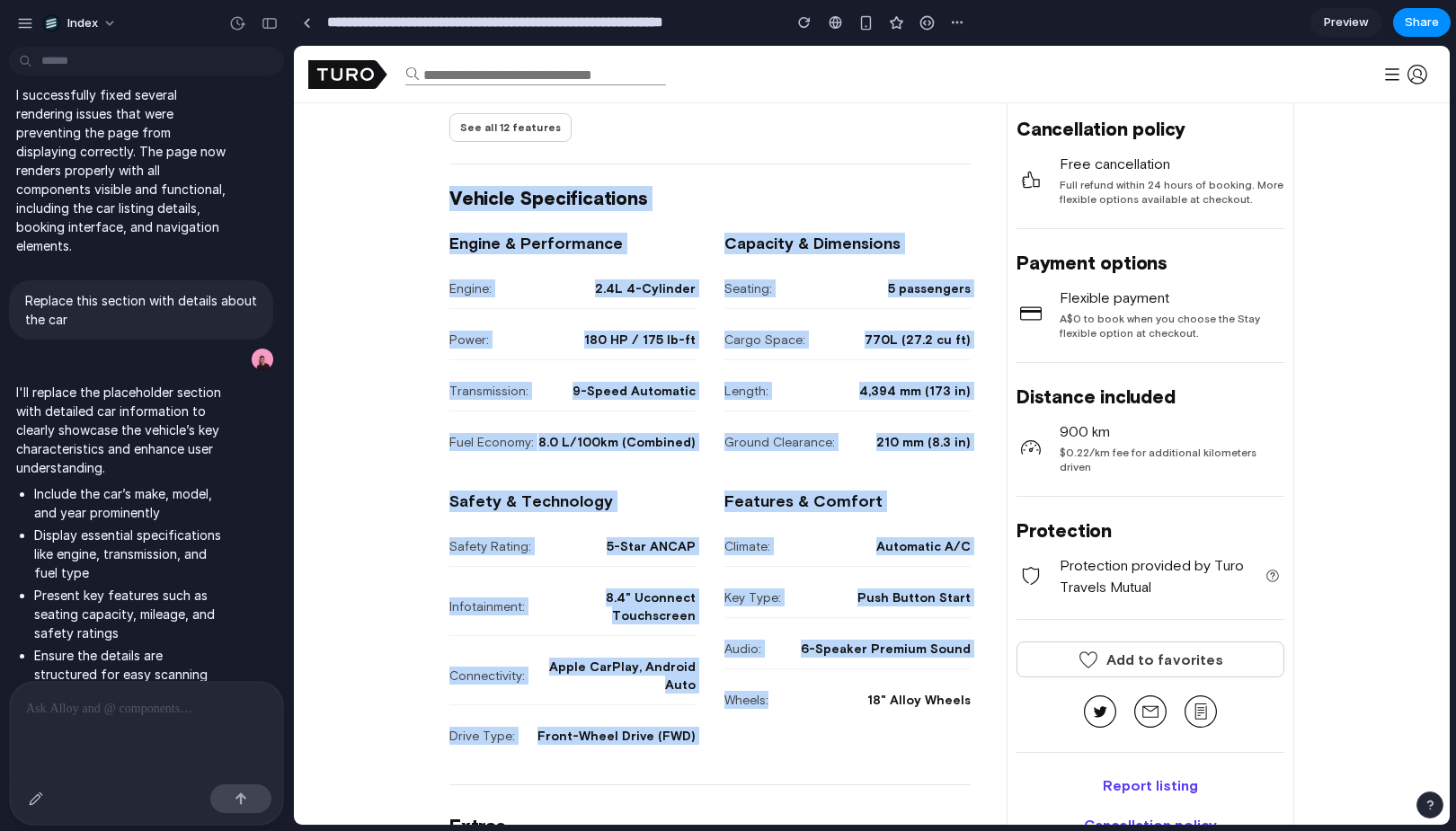
drag, startPoint x: 416, startPoint y: 188, endPoint x: 770, endPoint y: 707, distance: 628.2
click at [770, 707] on div "Wheels: 18" Alloy Wheels" at bounding box center [847, 699] width 246 height 40
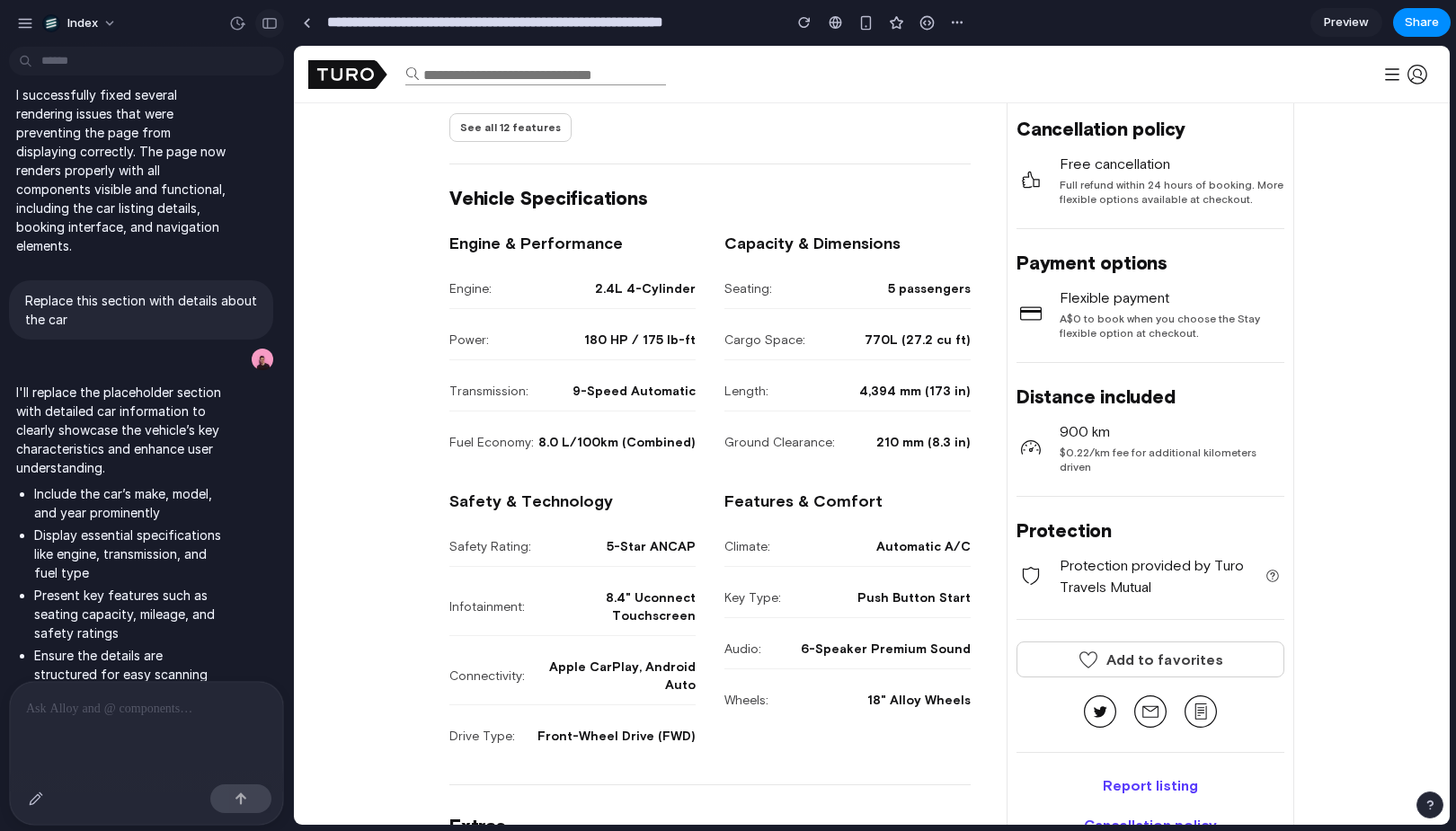
click at [272, 26] on div "button" at bounding box center [269, 22] width 17 height 13
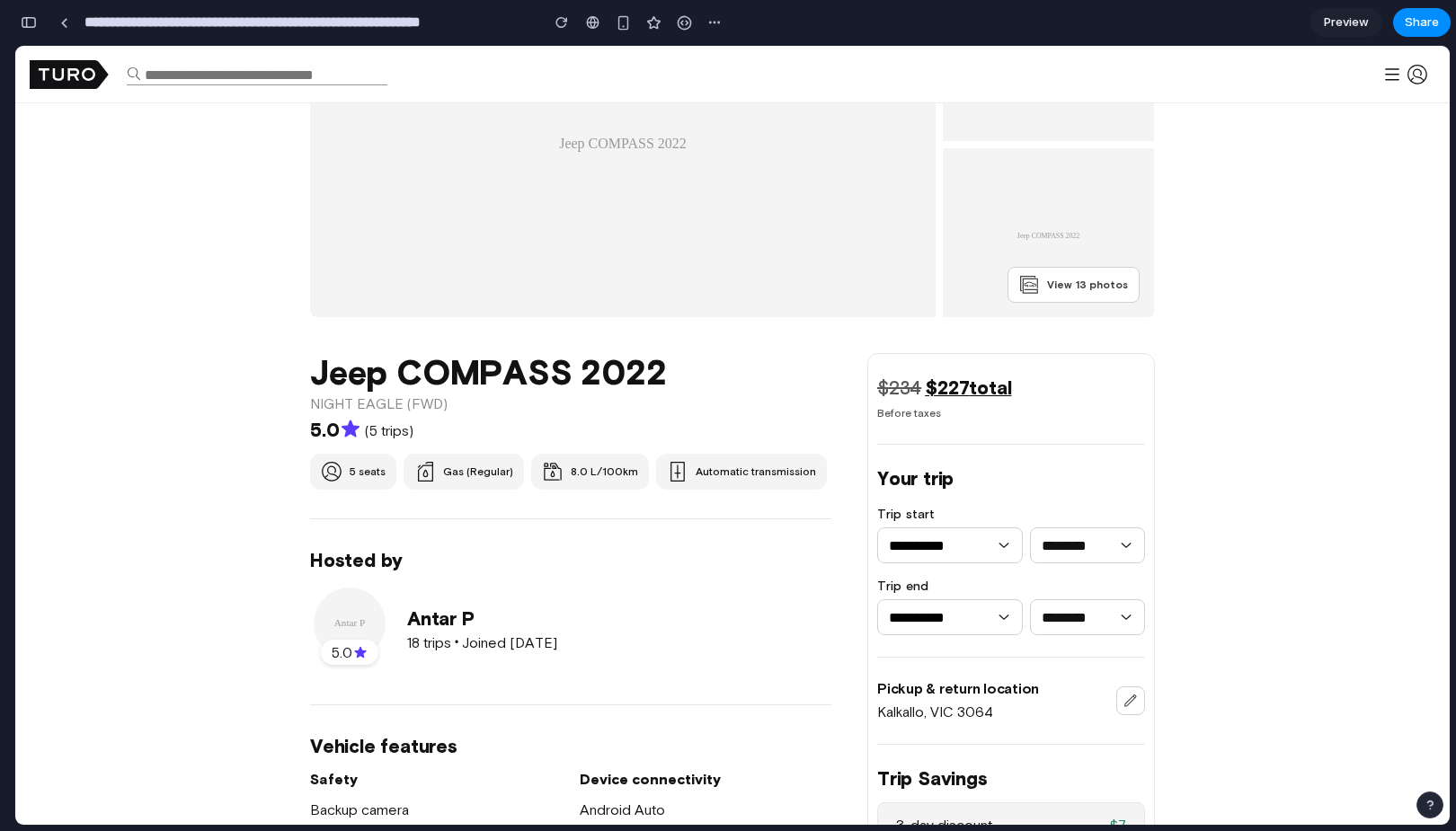
scroll to position [0, 0]
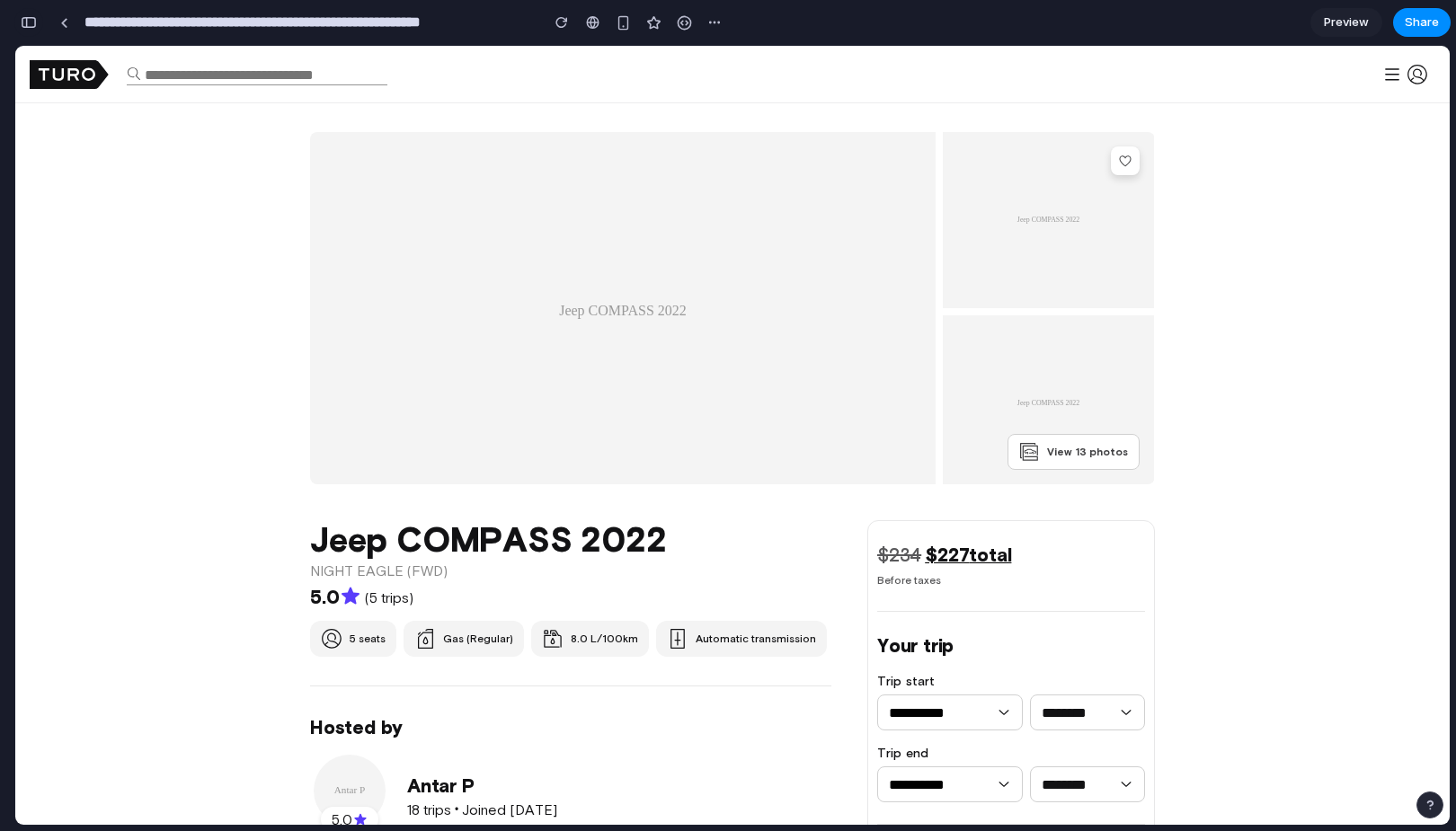
click at [32, 28] on div "button" at bounding box center [28, 22] width 17 height 13
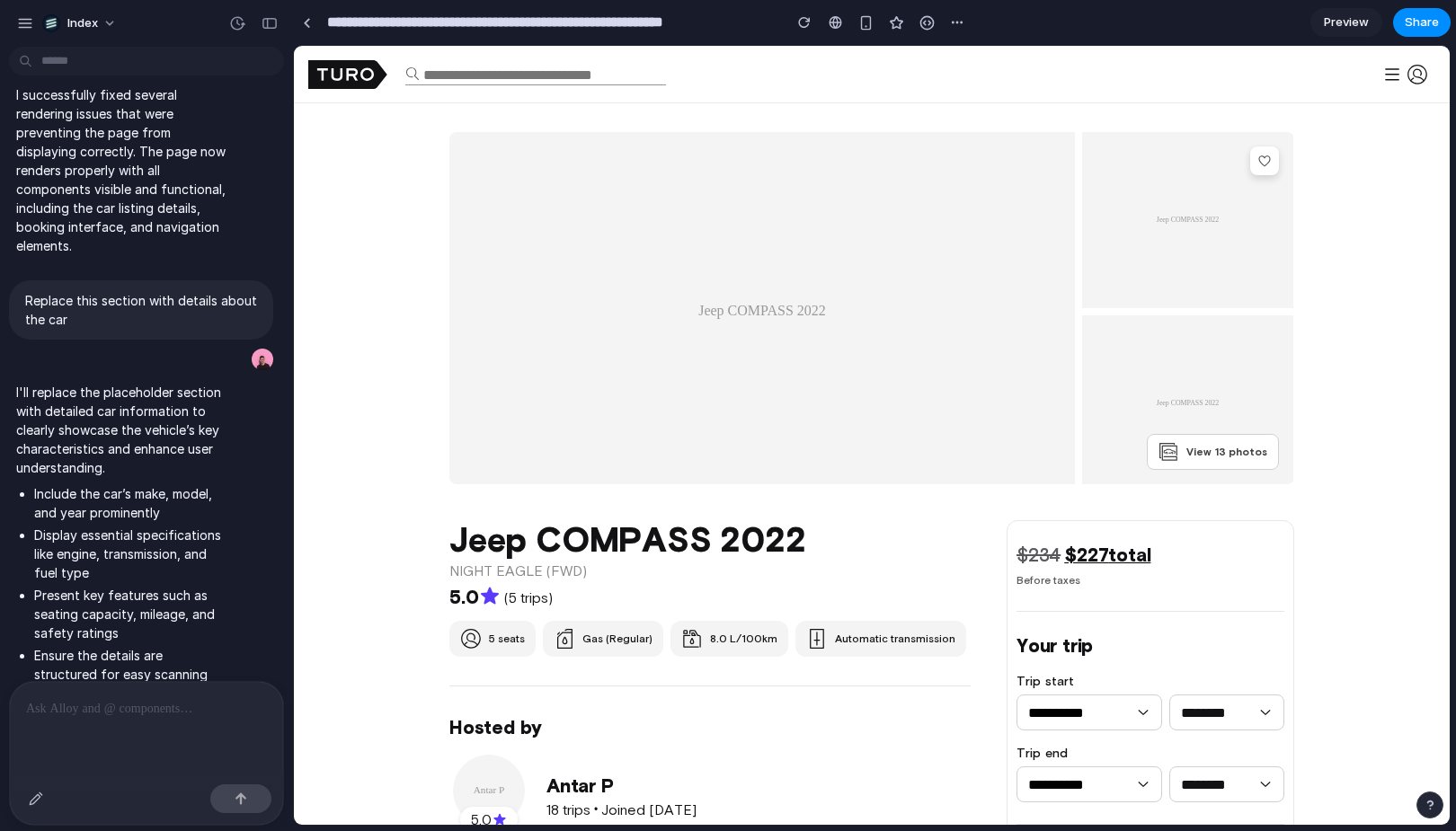
click at [401, 338] on div "View 13 photos" at bounding box center [871, 307] width 1155 height 352
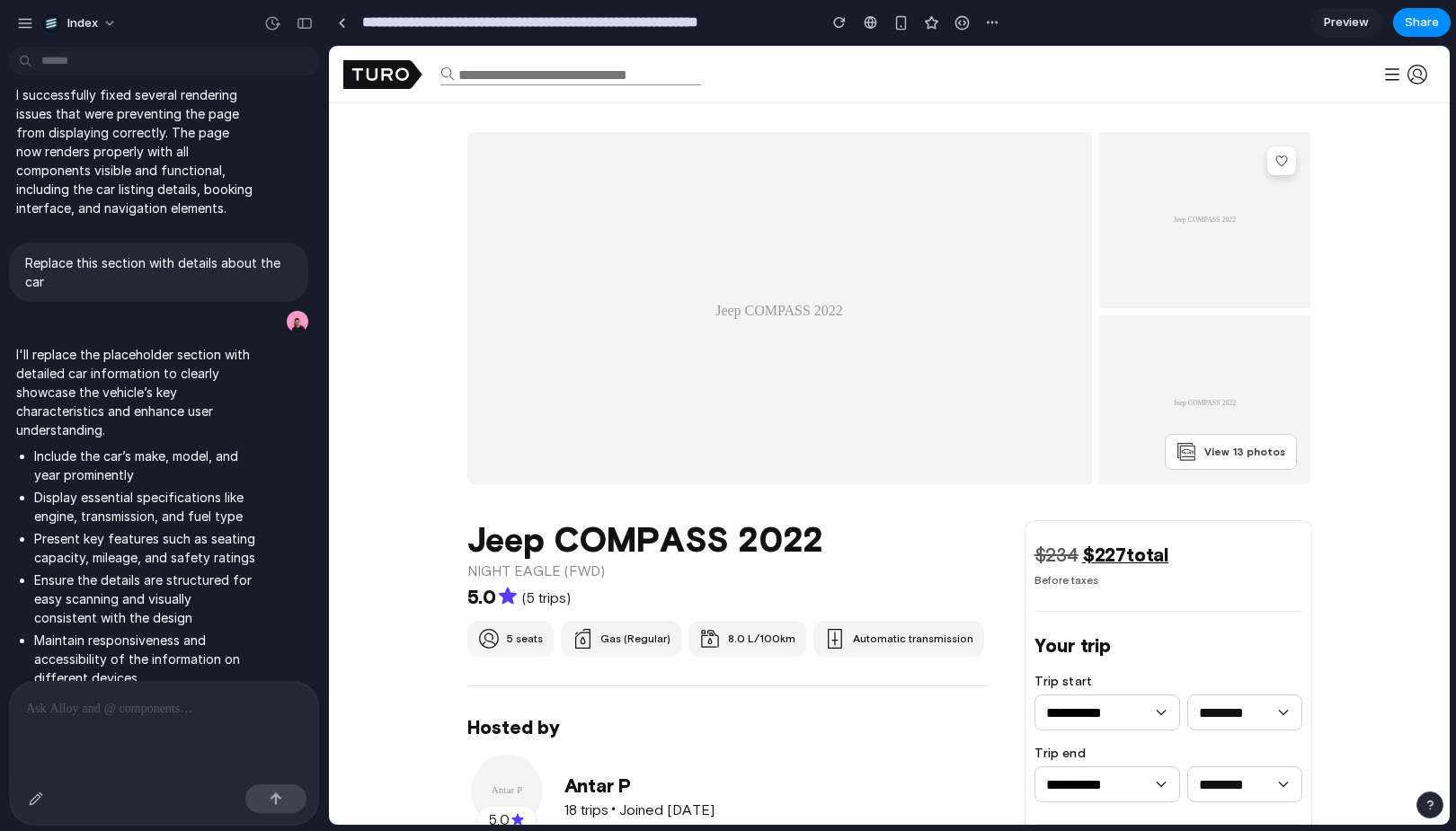
drag, startPoint x: 290, startPoint y: 351, endPoint x: 331, endPoint y: 351, distance: 41.0
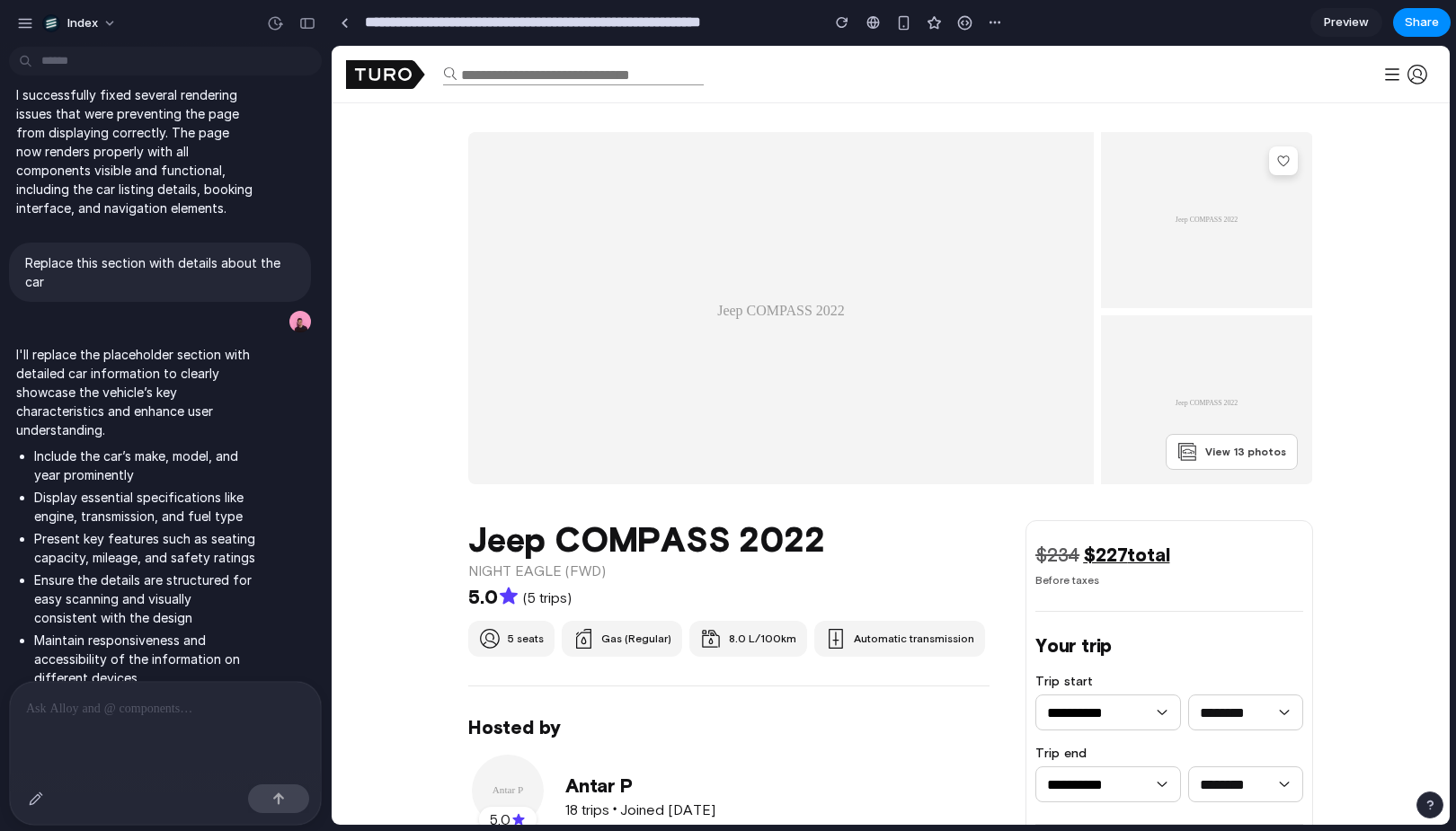
click at [371, 350] on div "View 13 photos" at bounding box center [891, 307] width 1118 height 352
click at [440, 204] on div "View 13 photos" at bounding box center [891, 307] width 1118 height 352
click at [410, 289] on div "View 13 photos" at bounding box center [891, 307] width 1118 height 352
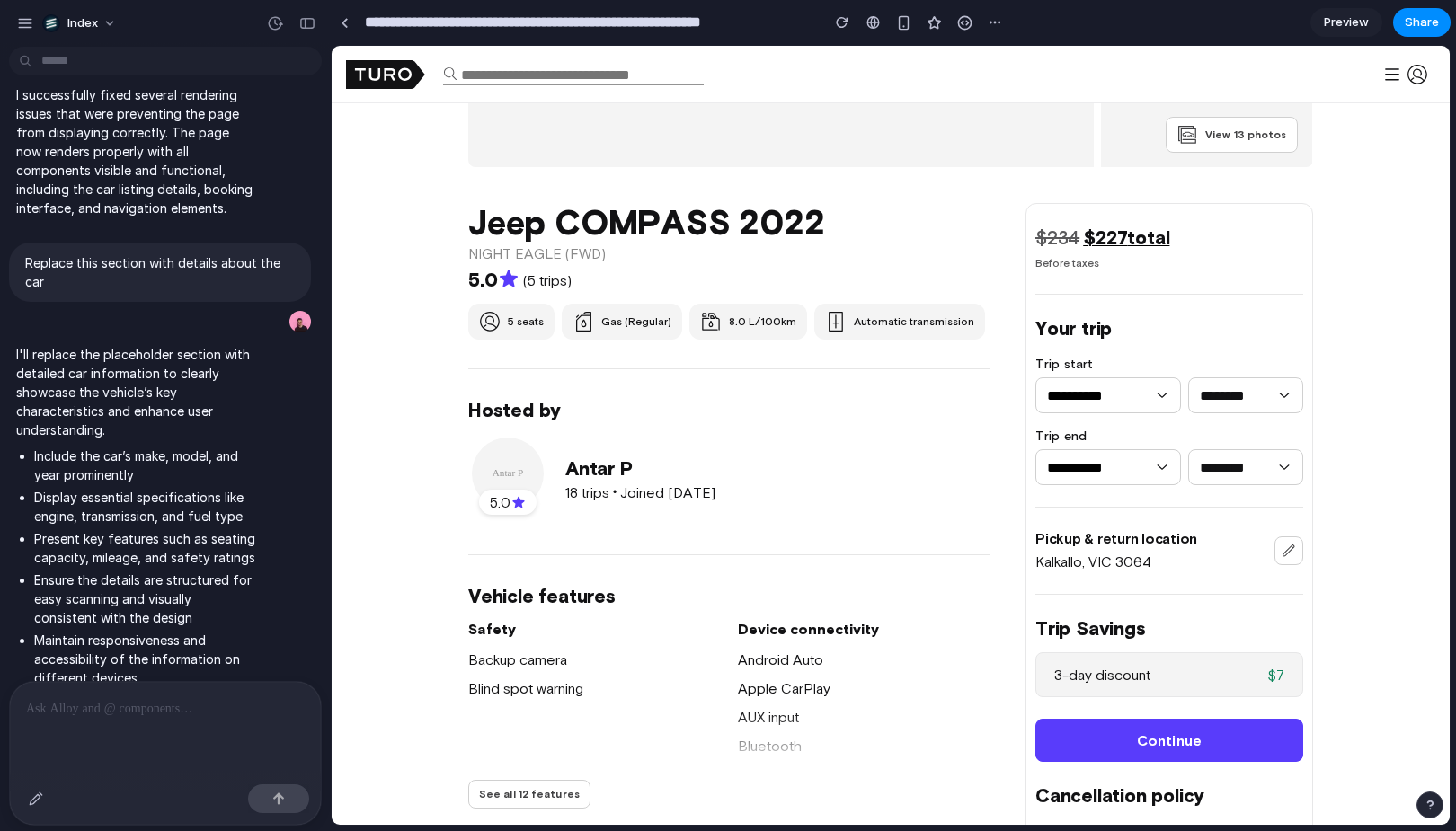
scroll to position [341, 0]
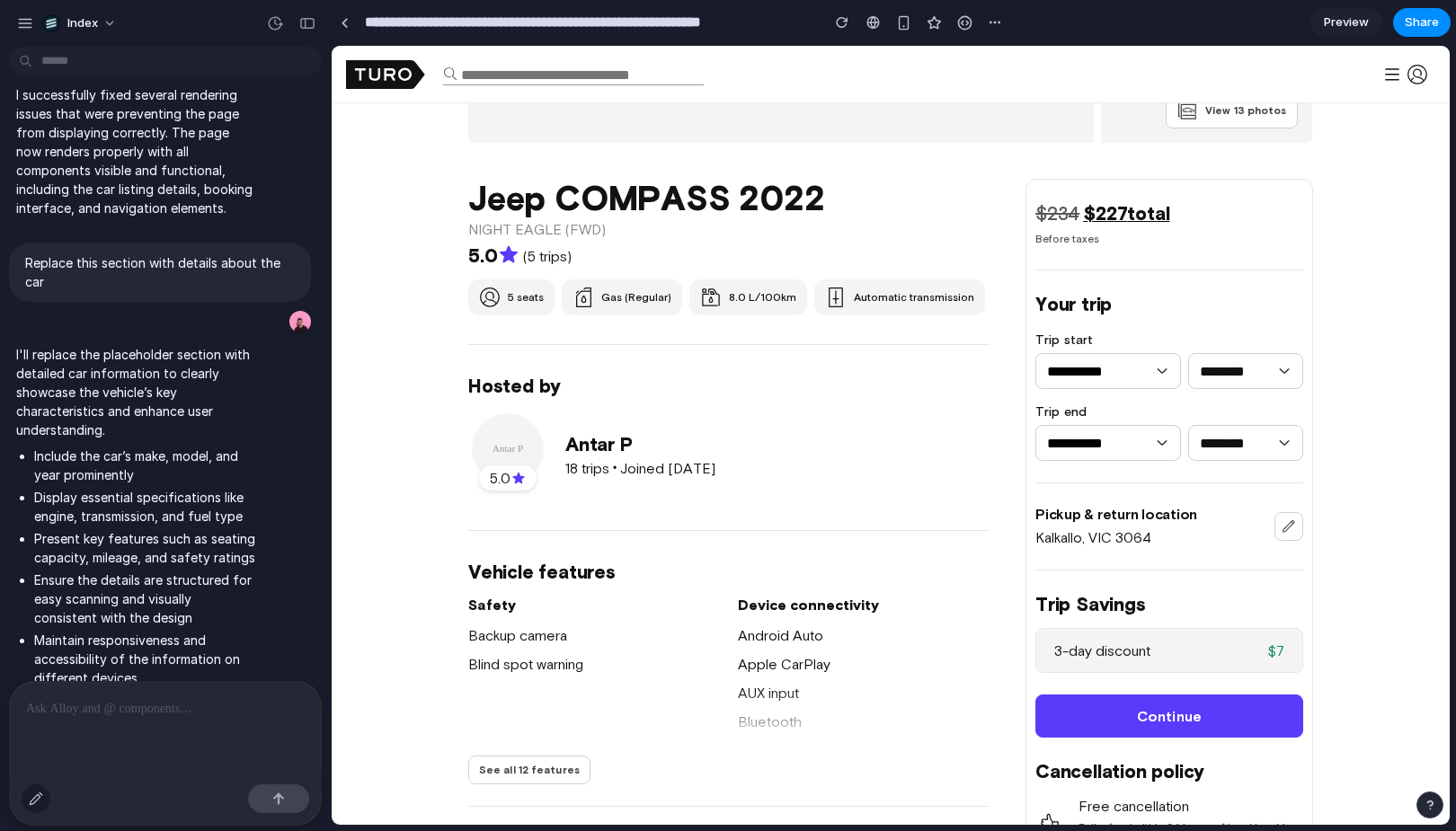
click at [39, 798] on div "button" at bounding box center [35, 798] width 15 height 15
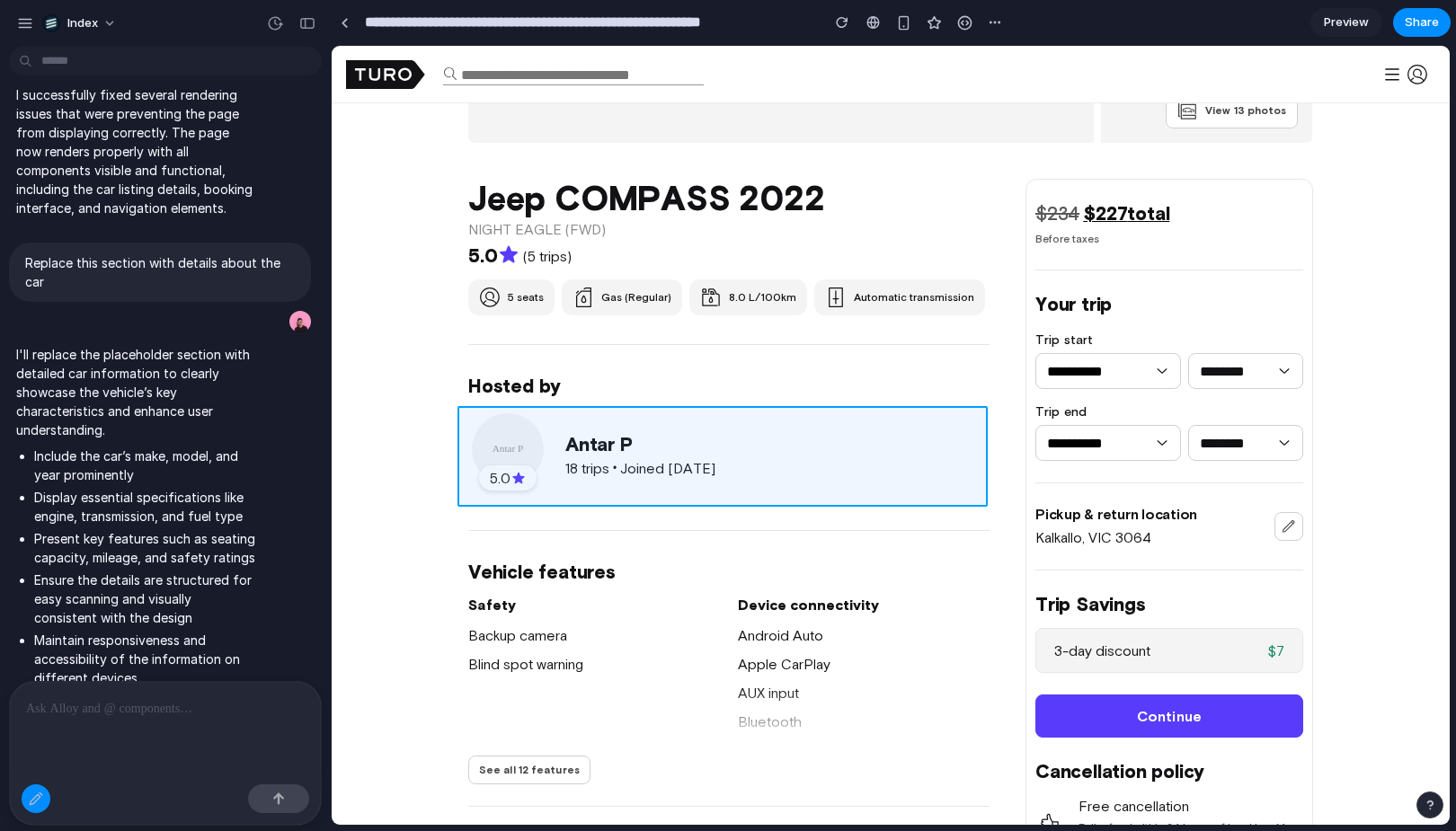
click at [550, 482] on div at bounding box center [891, 435] width 1117 height 777
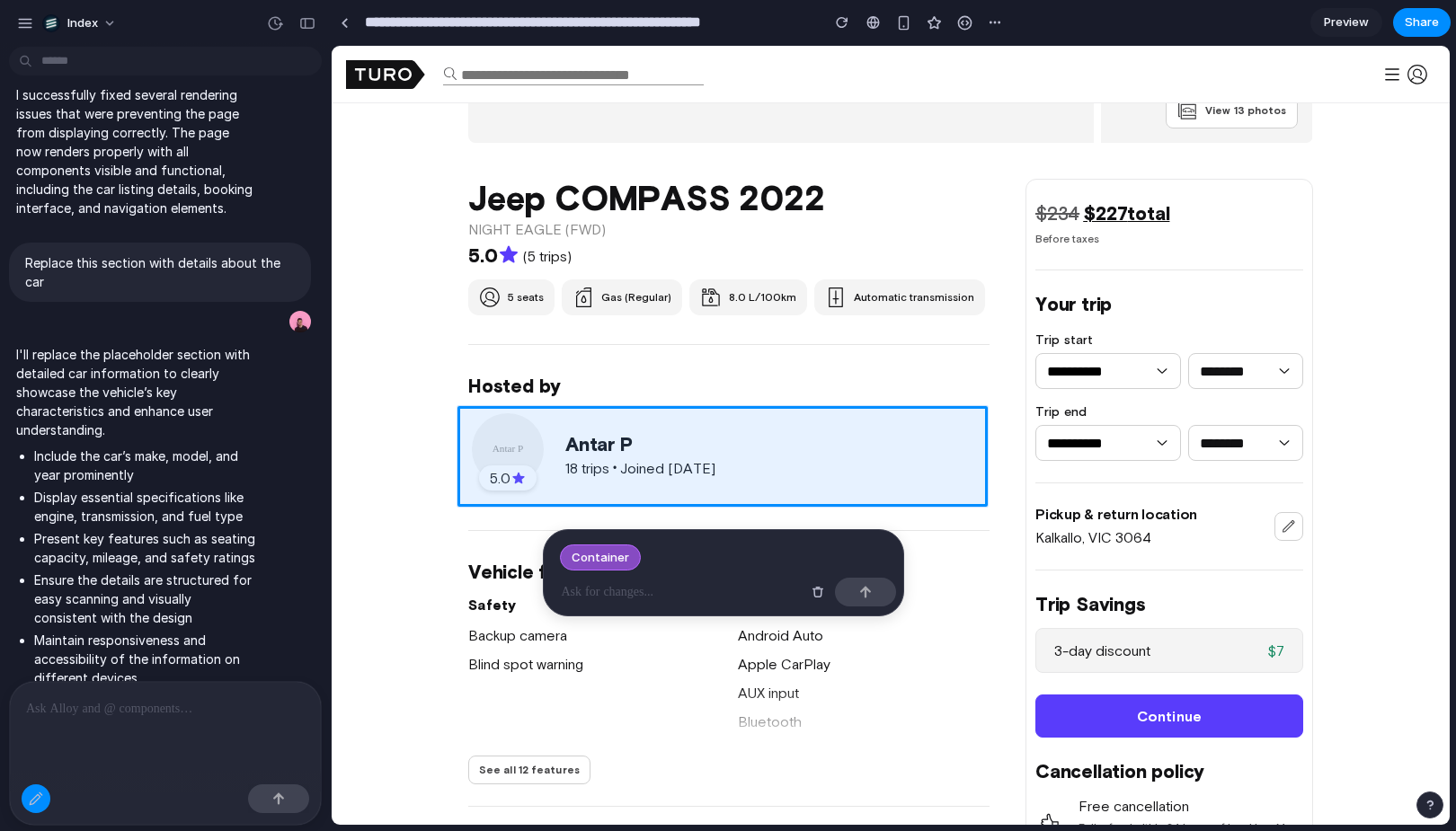
click at [582, 587] on p at bounding box center [681, 592] width 239 height 21
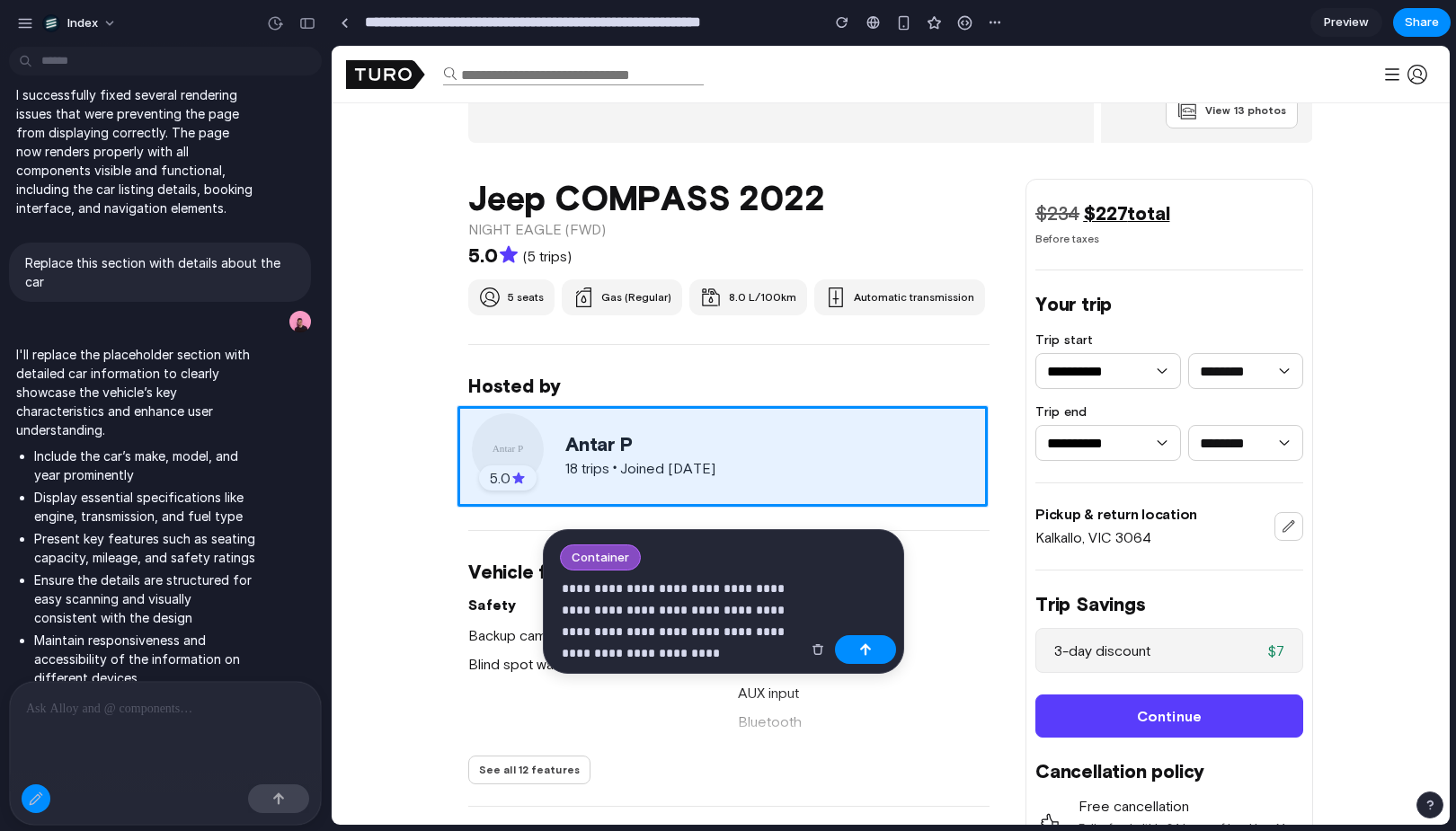
scroll to position [1095, 0]
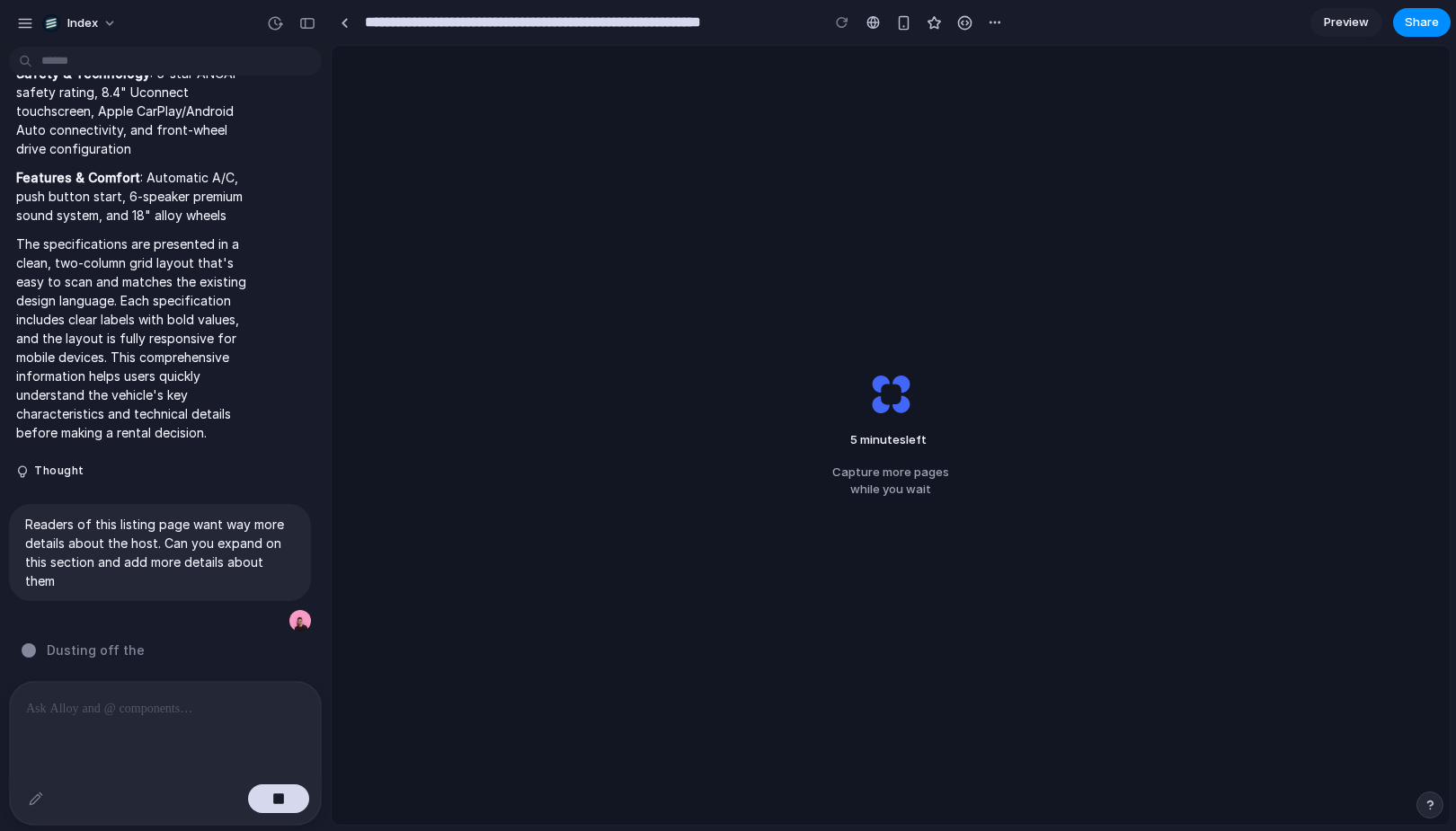
click at [642, 488] on div "5 minutes left Capture more pages while you wait" at bounding box center [891, 435] width 1118 height 778
click at [642, 488] on div "5 minutes left .. Capture more pages while you wait" at bounding box center [891, 435] width 1118 height 778
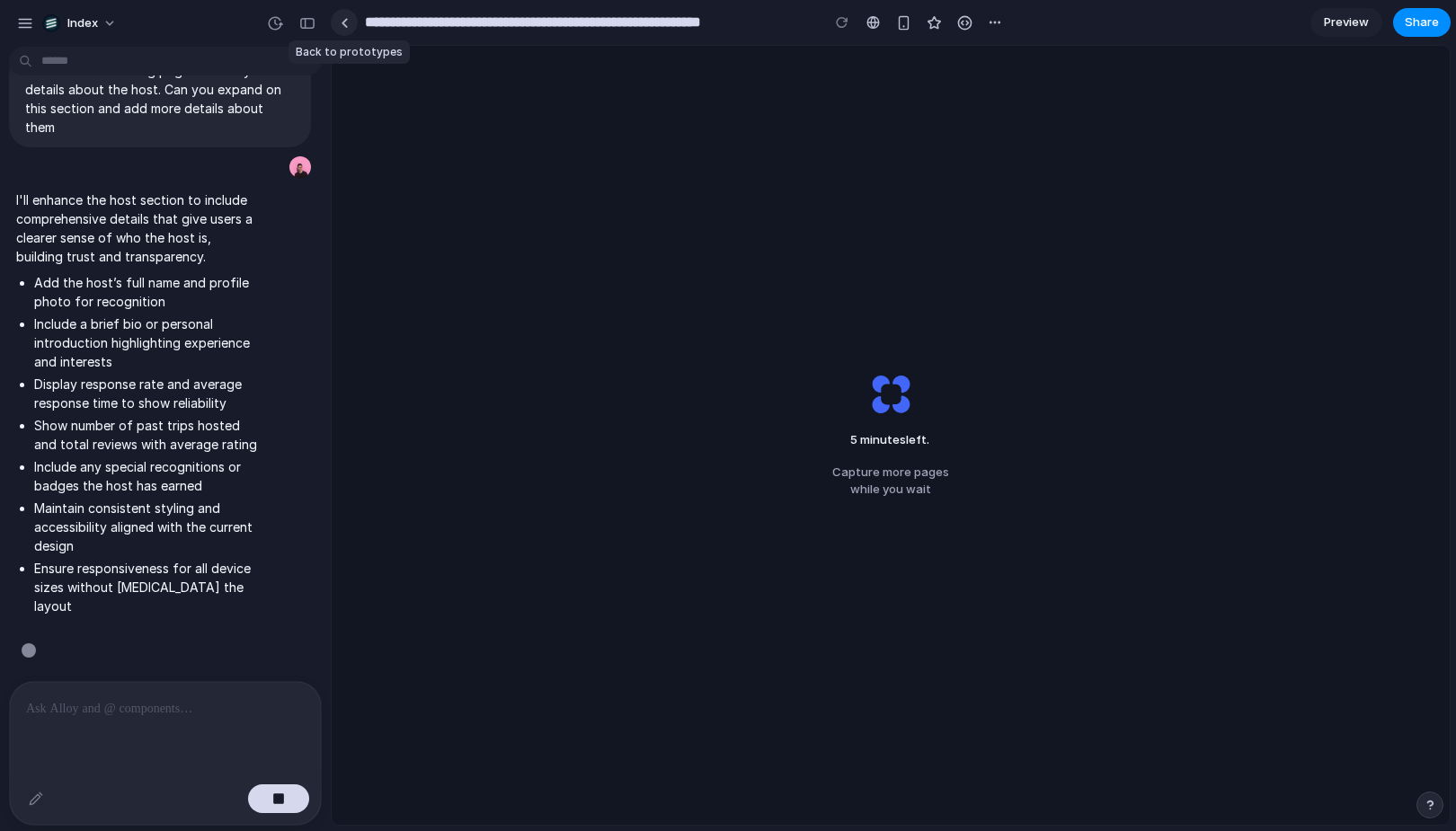
scroll to position [1550, 0]
click at [471, 161] on div "5 minutes left .. Capture more pages while you wait" at bounding box center [891, 435] width 1118 height 778
click at [411, 170] on div "5 minutes left Capture more pages while you wait" at bounding box center [891, 435] width 1118 height 778
click at [342, 28] on link at bounding box center [344, 22] width 27 height 27
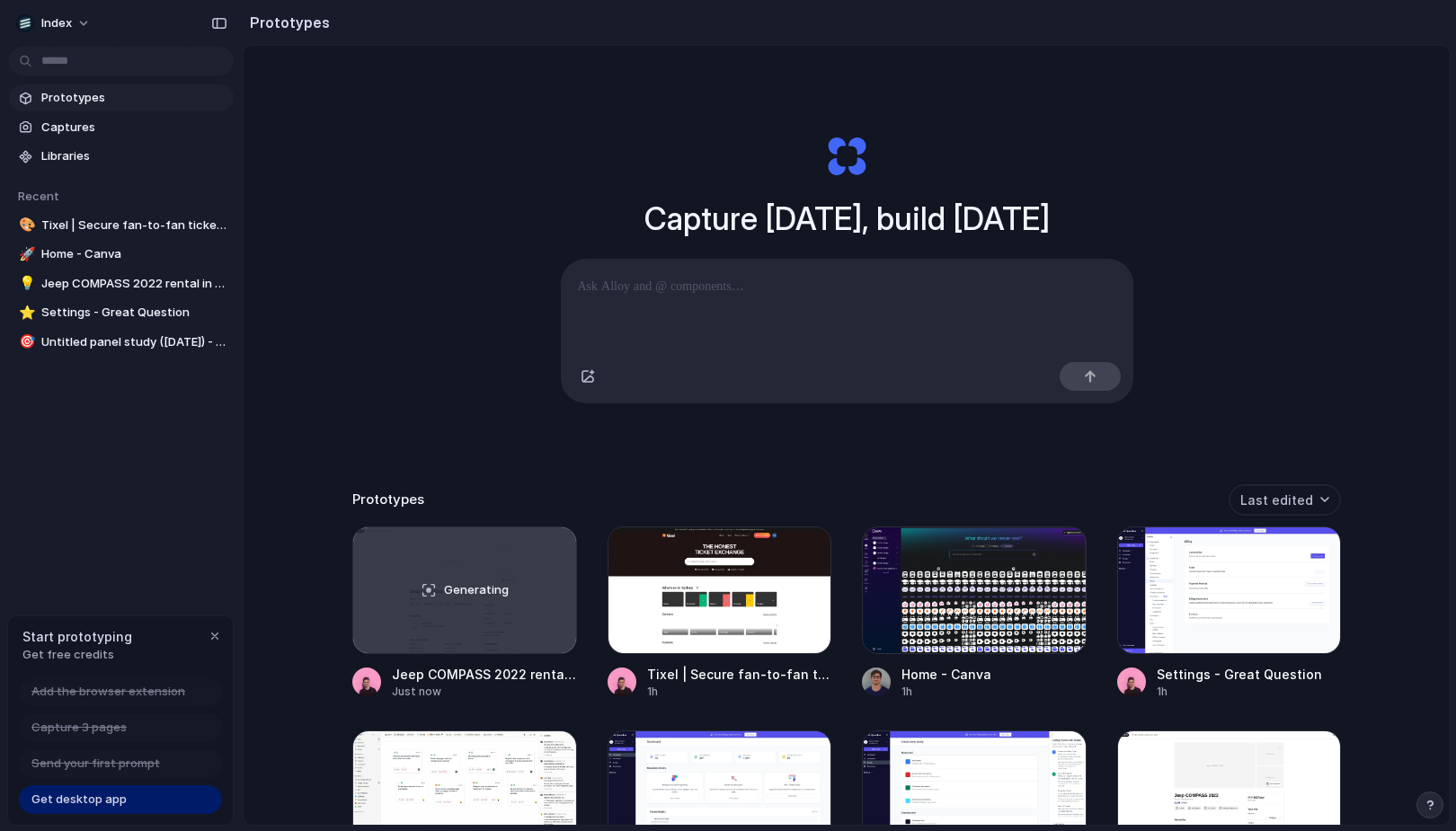
click at [315, 370] on div "Capture today, build tomorrow Clone web app Clone screenshot Start from existin…" at bounding box center [847, 483] width 1206 height 874
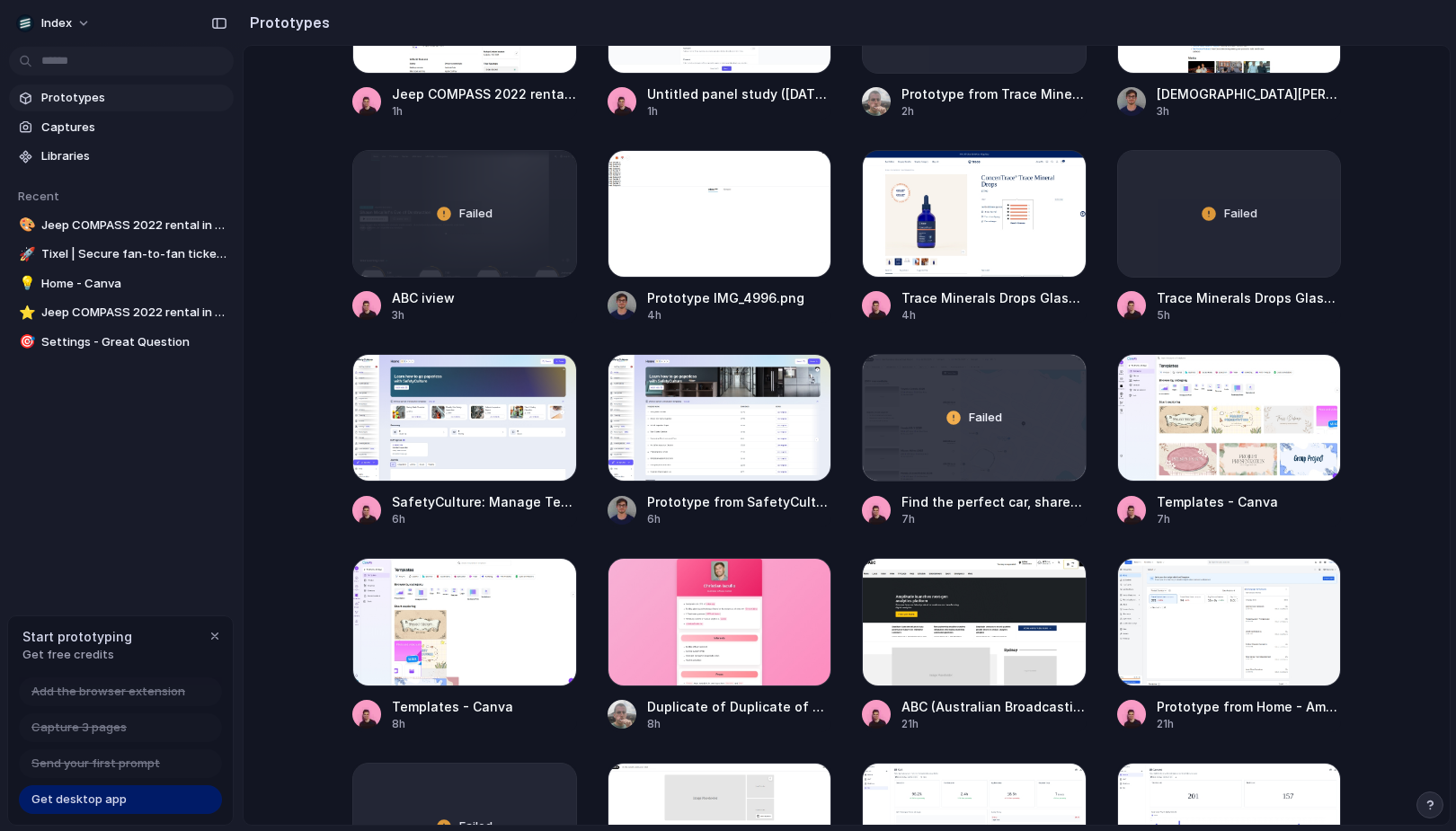
scroll to position [982, 0]
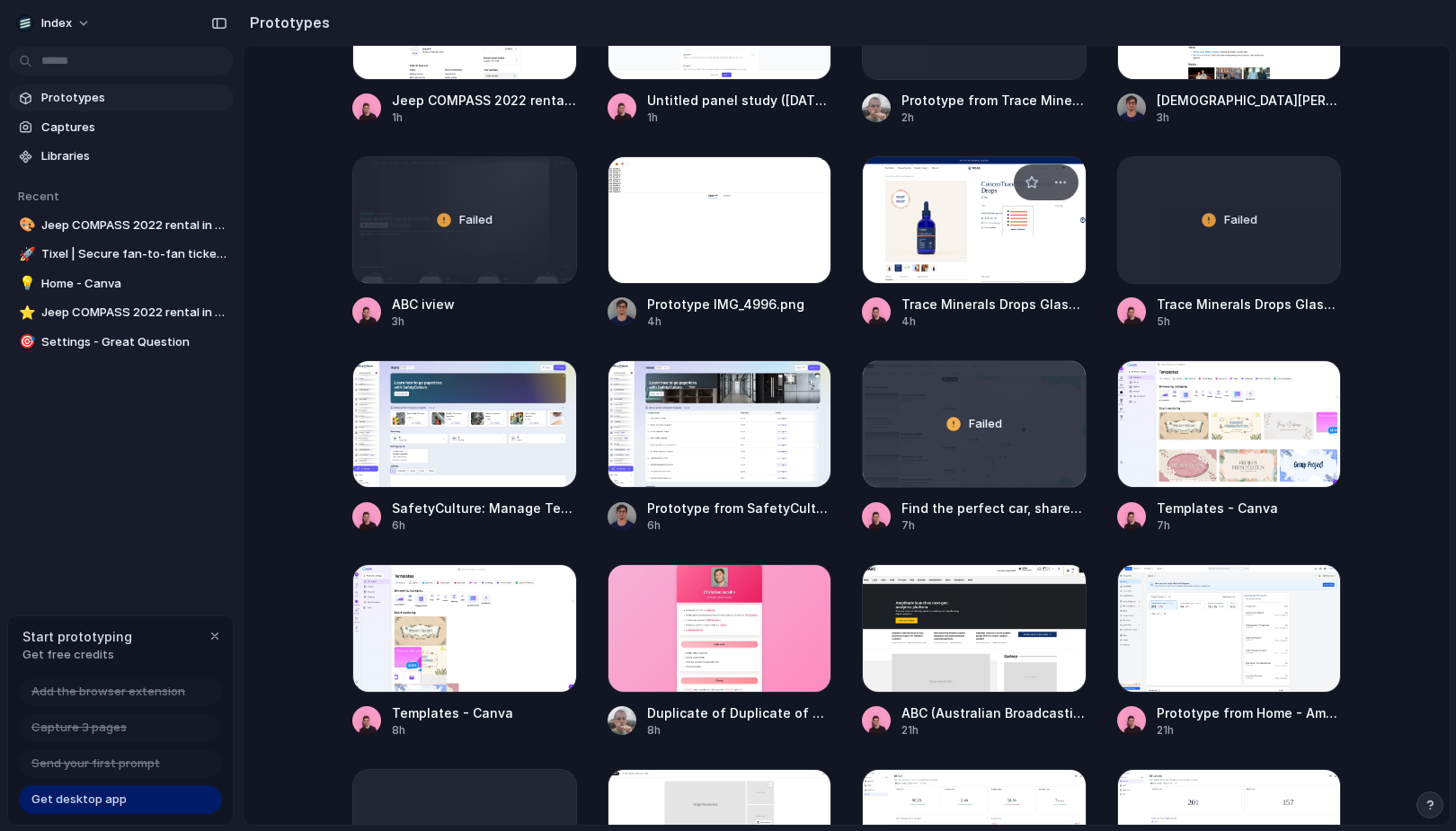
click at [898, 256] on div at bounding box center [974, 219] width 224 height 128
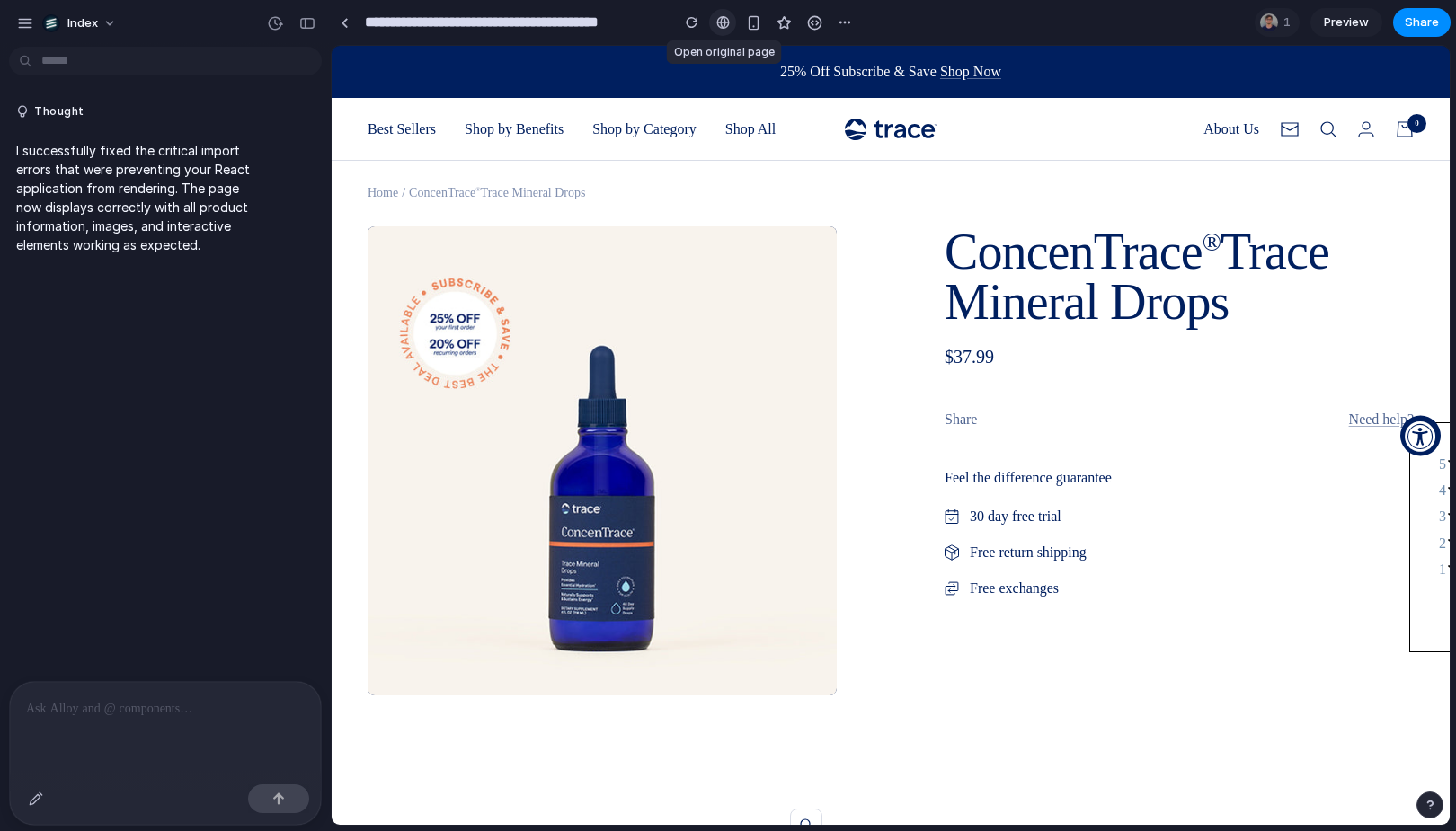
click at [722, 14] on link at bounding box center [723, 22] width 27 height 27
click at [755, 21] on div "button" at bounding box center [753, 23] width 16 height 16
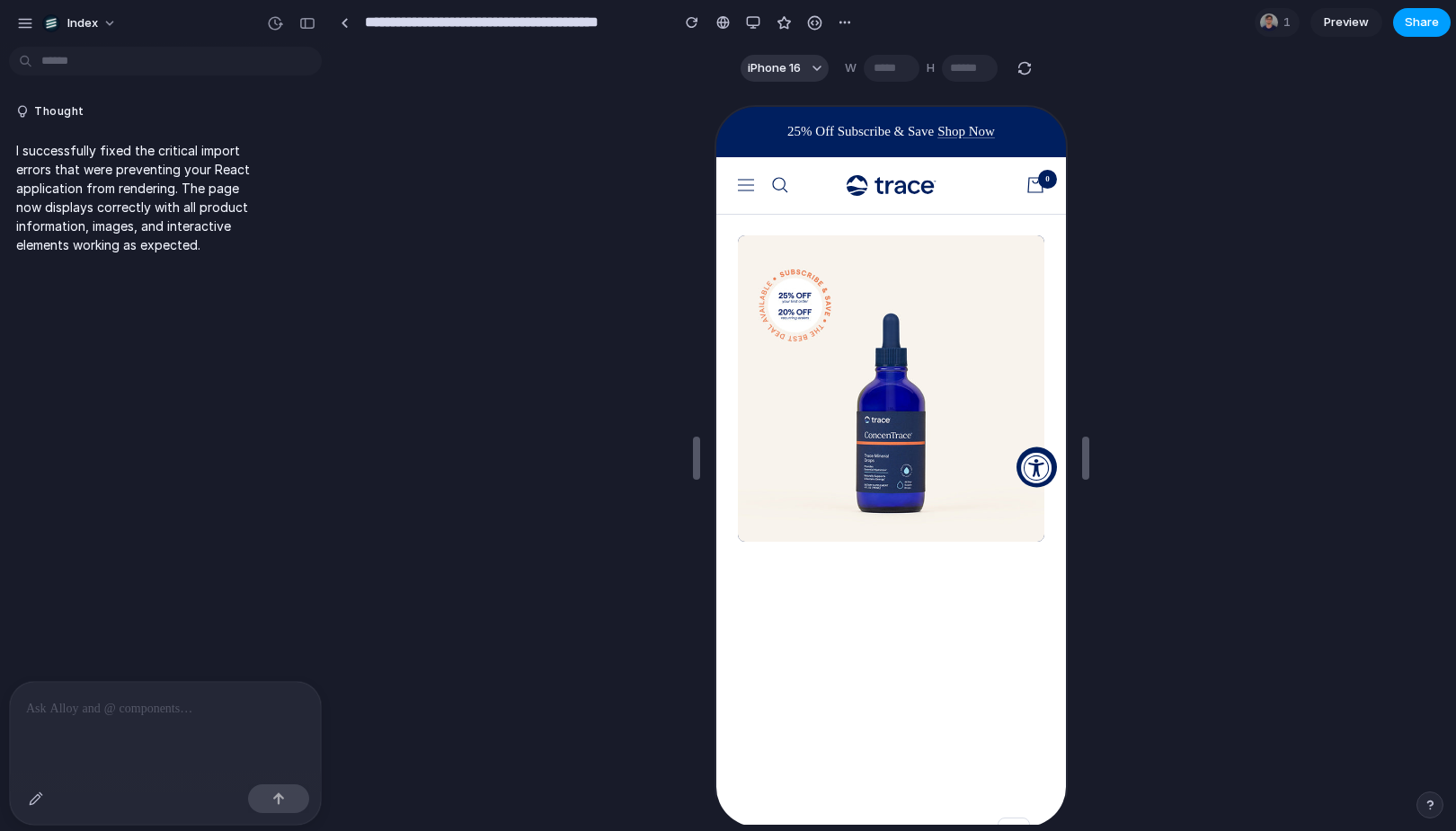
click at [1437, 24] on button "Share" at bounding box center [1421, 21] width 58 height 28
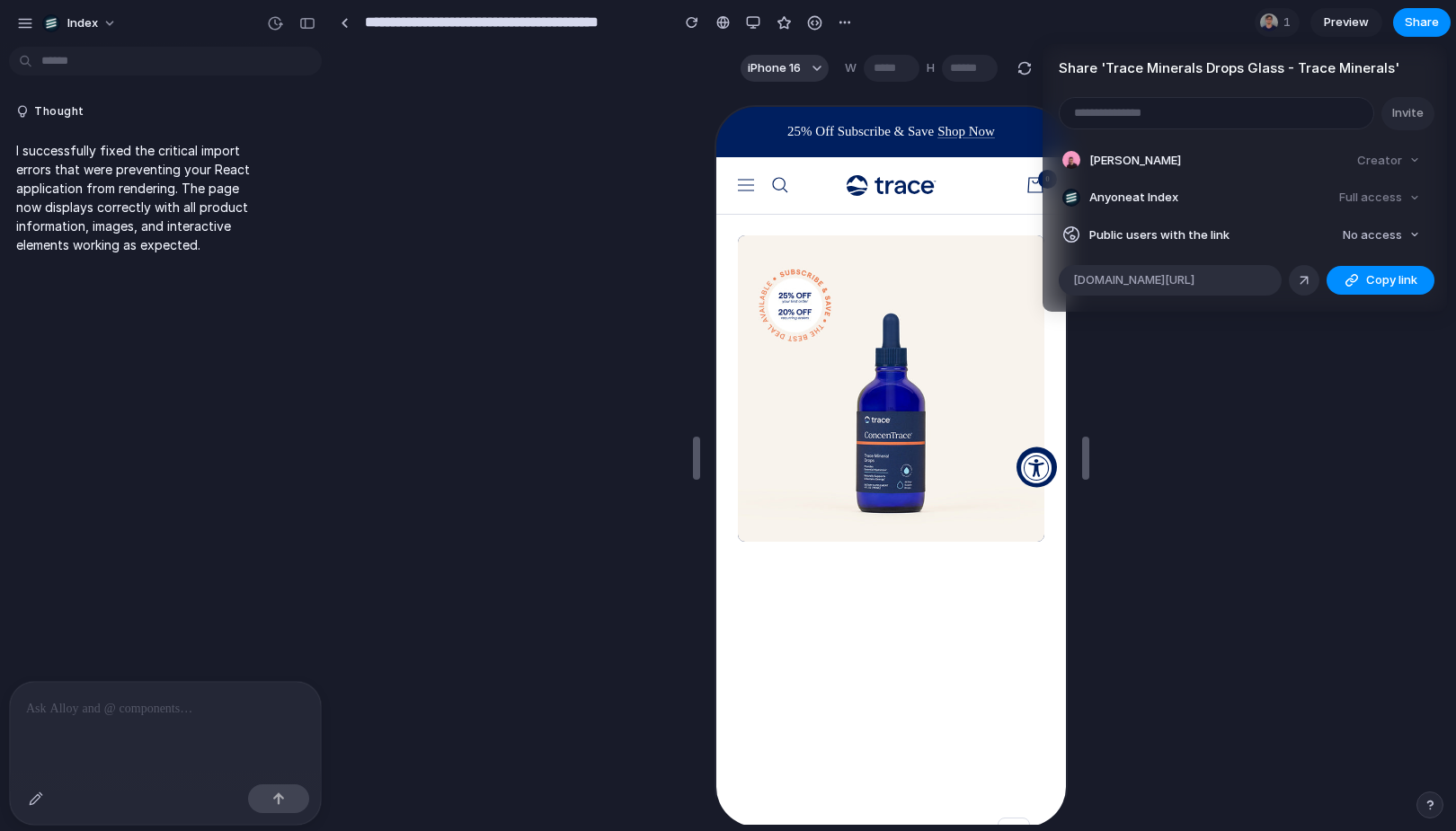
click at [924, 296] on div "Share ' Trace Minerals Drops Glass - Trace Minerals ' Invite Simon Kubica Creat…" at bounding box center [728, 416] width 1456 height 831
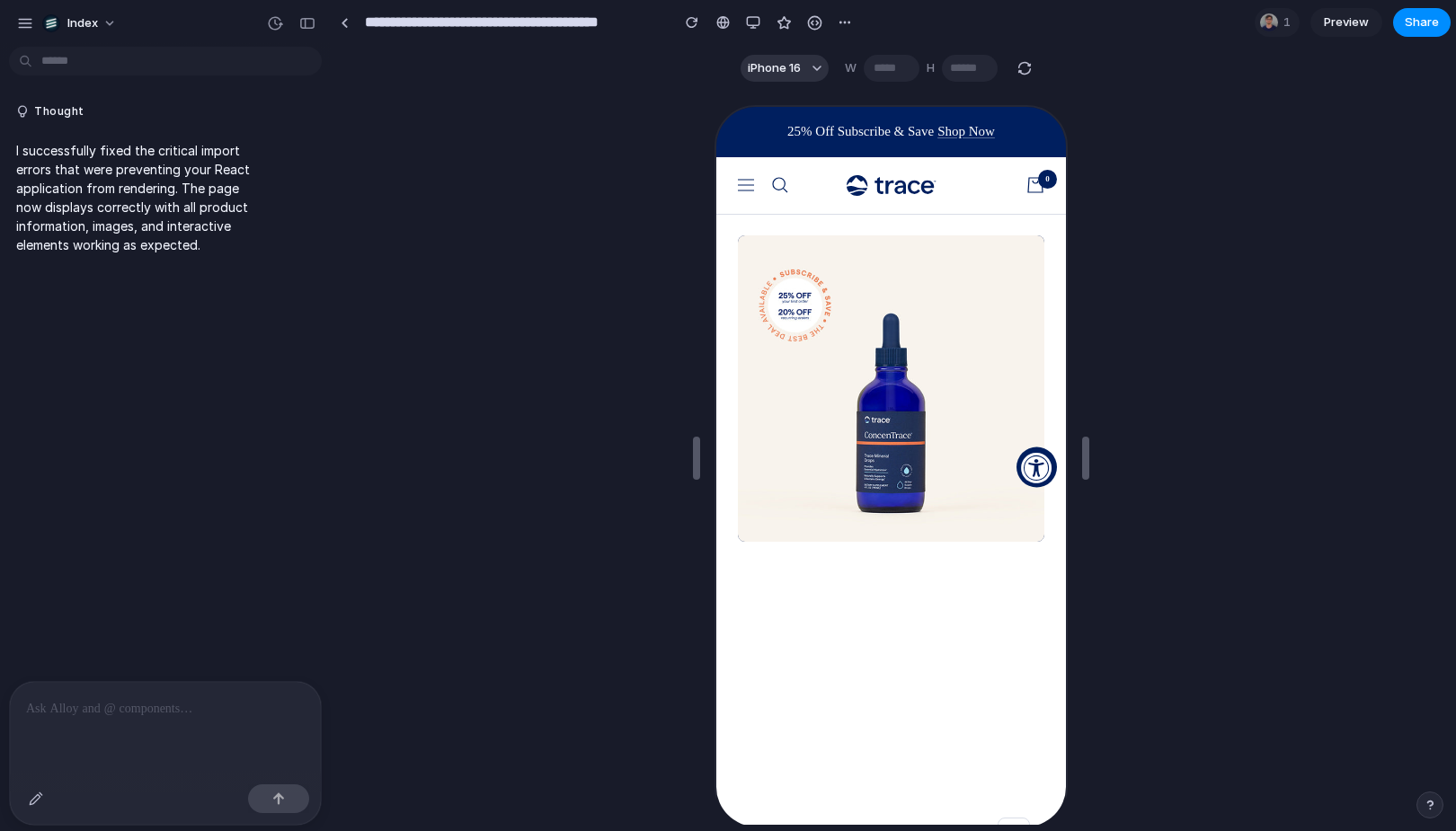
click at [1343, 30] on link "Preview" at bounding box center [1347, 21] width 72 height 28
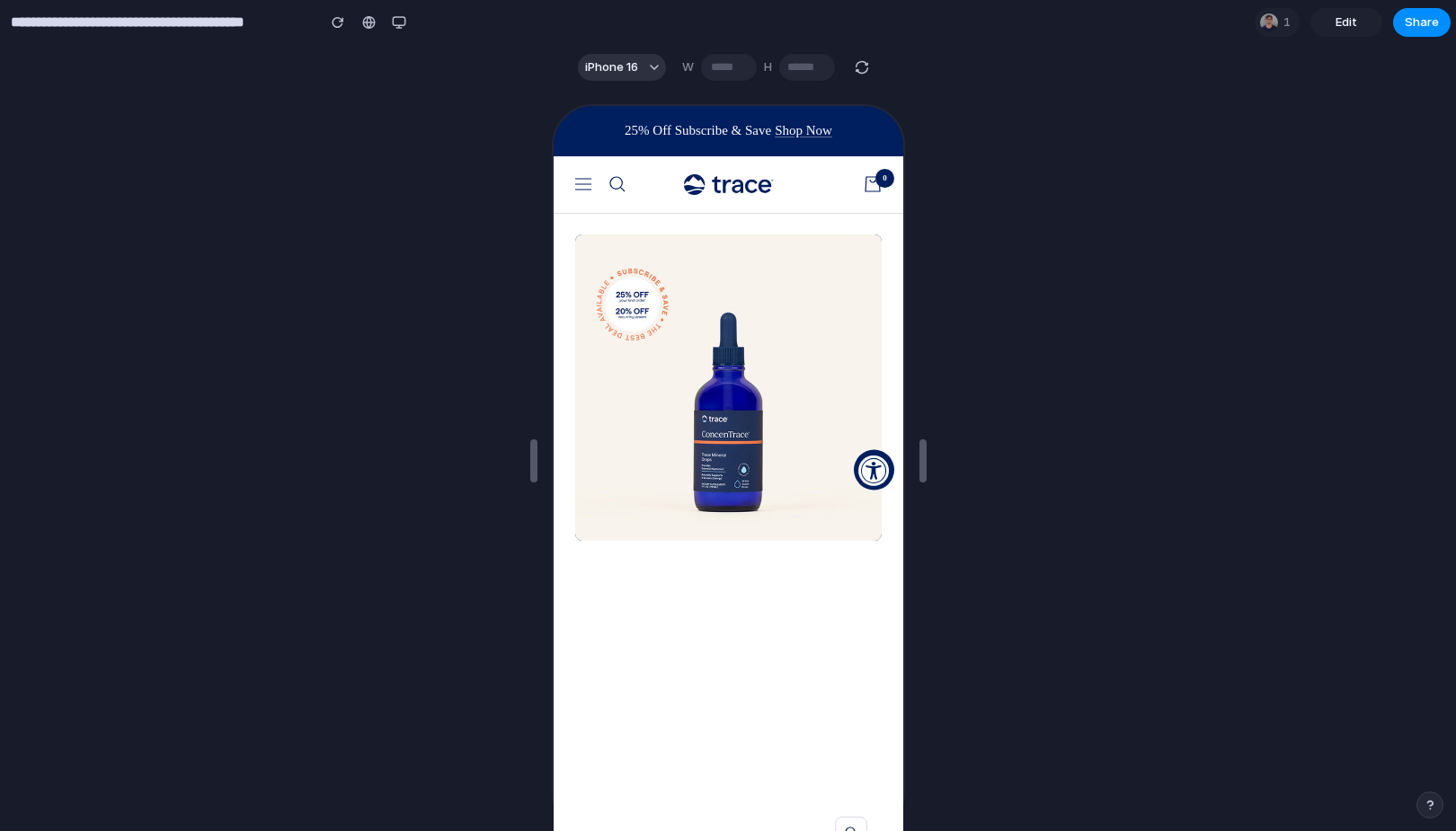
click at [1343, 30] on link "Edit" at bounding box center [1347, 21] width 72 height 28
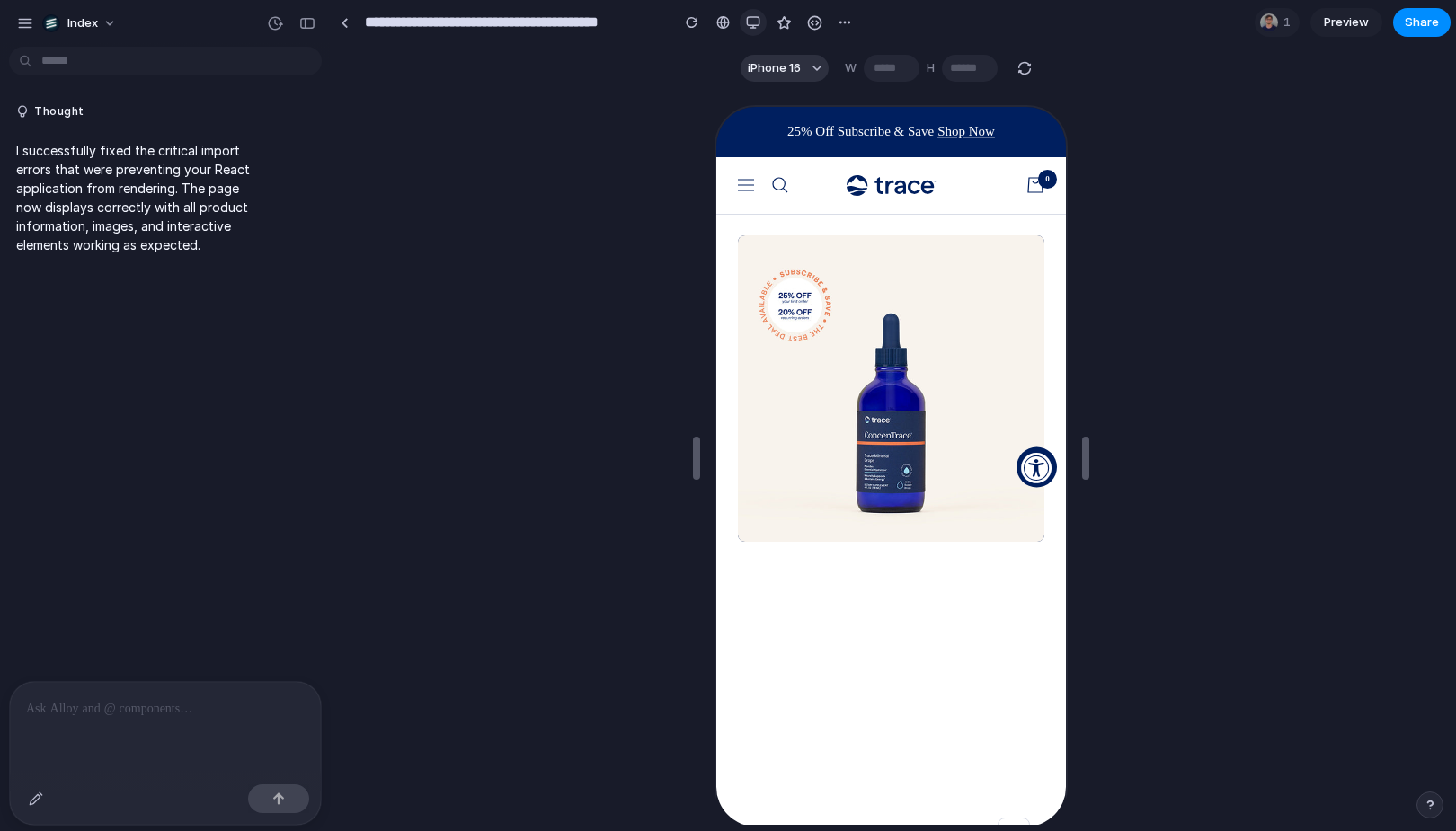
click at [744, 29] on button "button" at bounding box center [753, 22] width 27 height 27
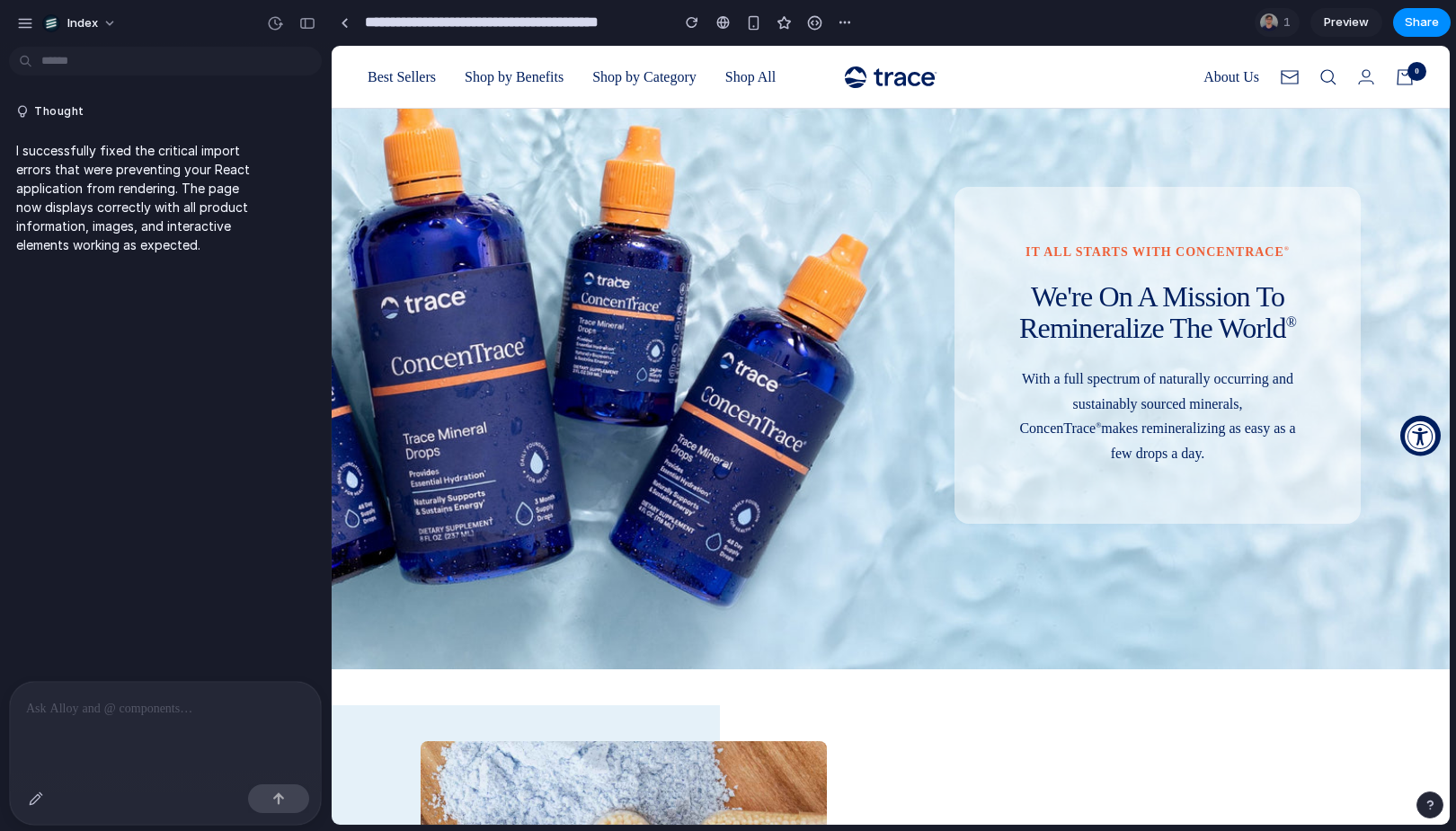
scroll to position [1567, 0]
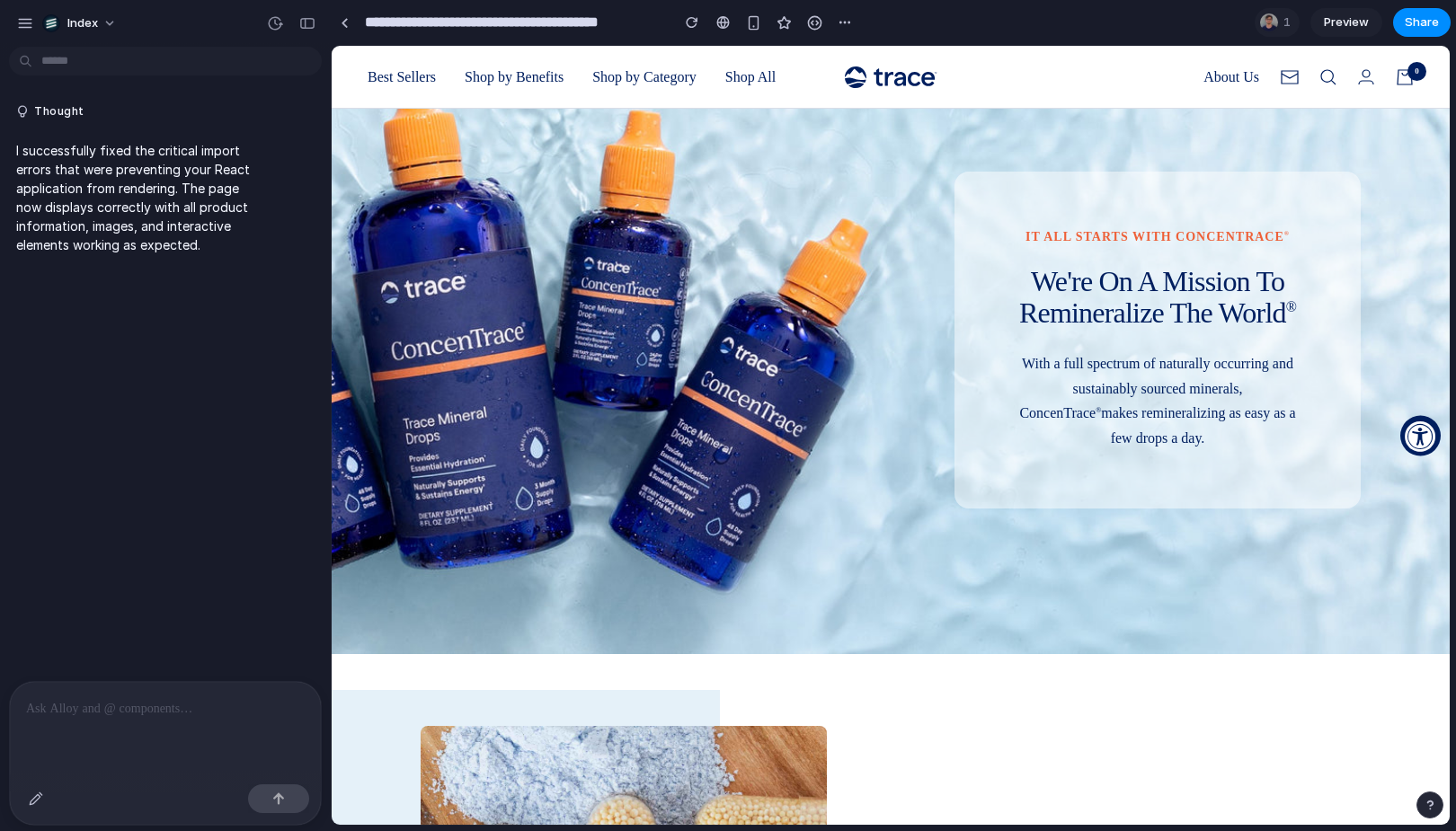
click at [471, 357] on img at bounding box center [891, 339] width 1118 height 629
